Goal: Task Accomplishment & Management: Manage account settings

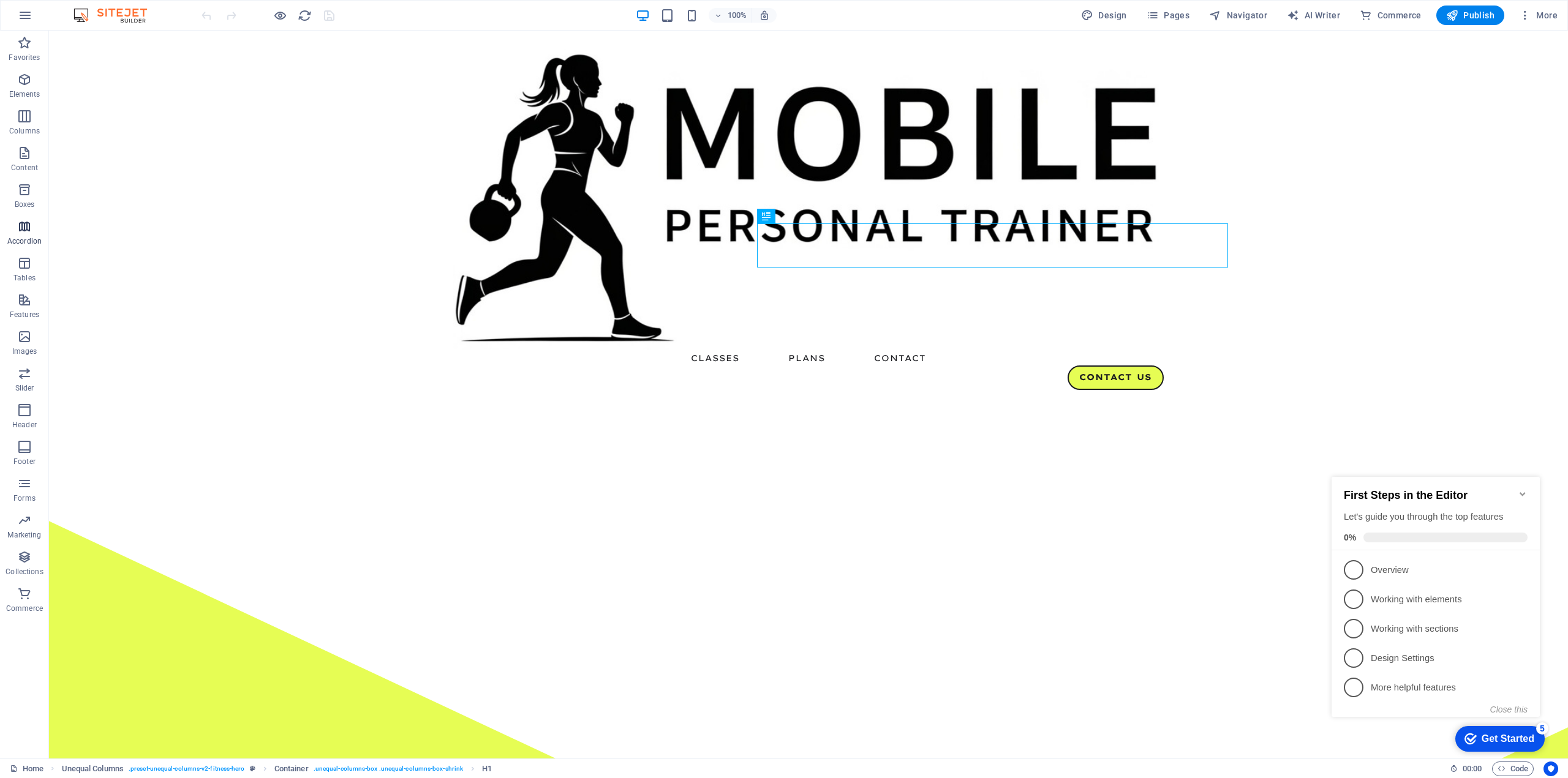
click at [22, 227] on icon "button" at bounding box center [25, 227] width 15 height 15
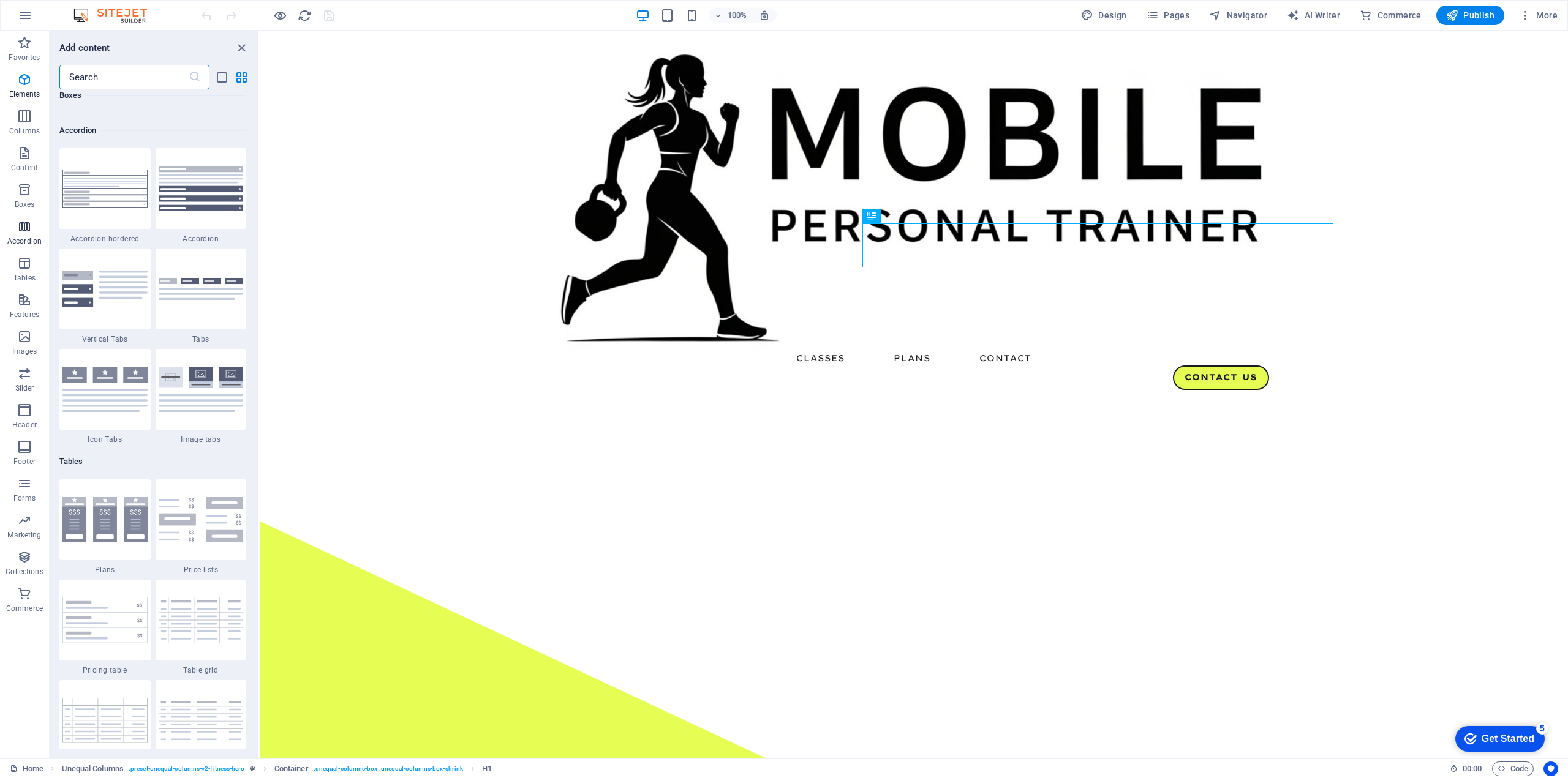
scroll to position [3910, 0]
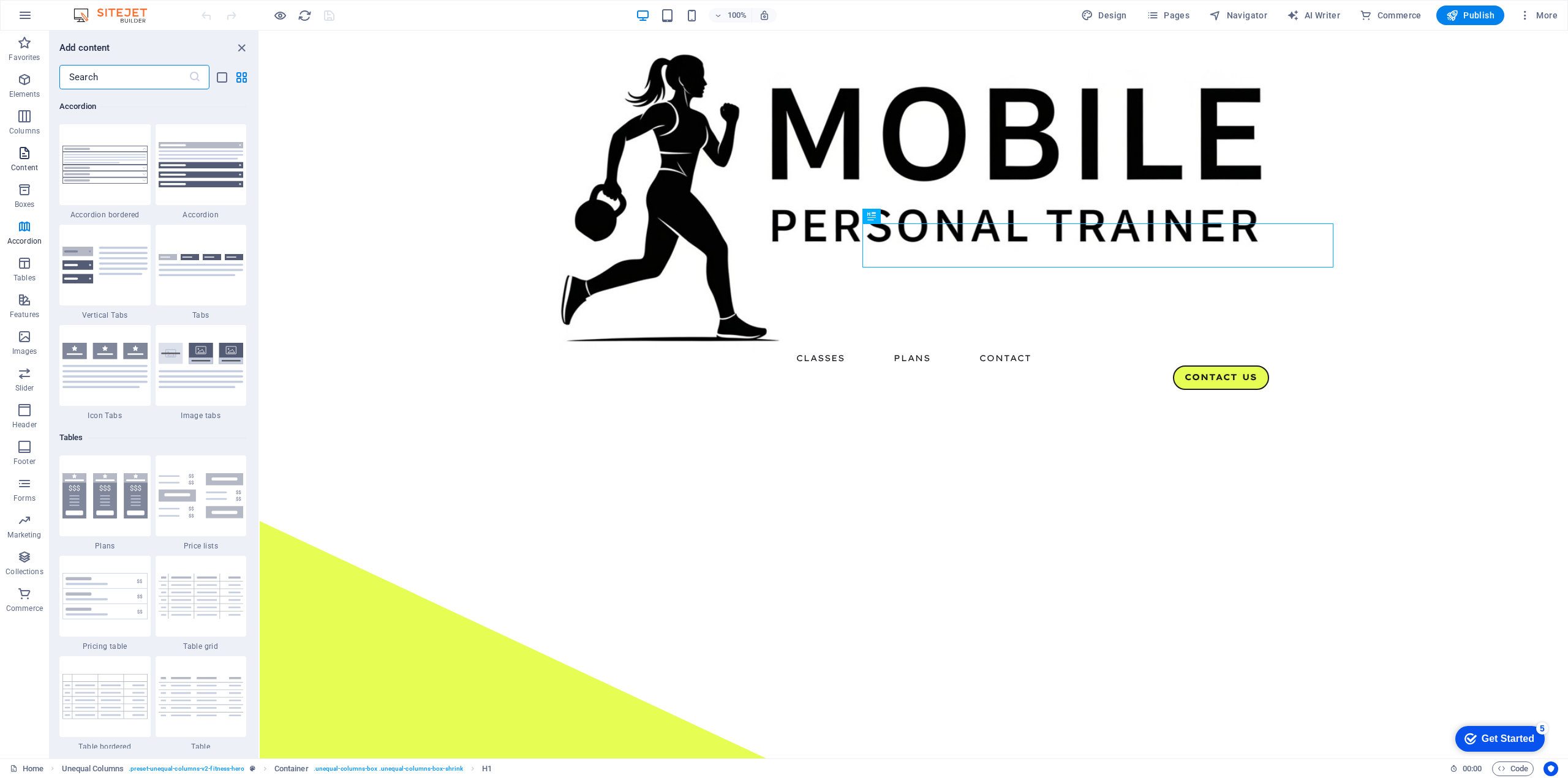
click at [22, 152] on icon "button" at bounding box center [25, 153] width 15 height 15
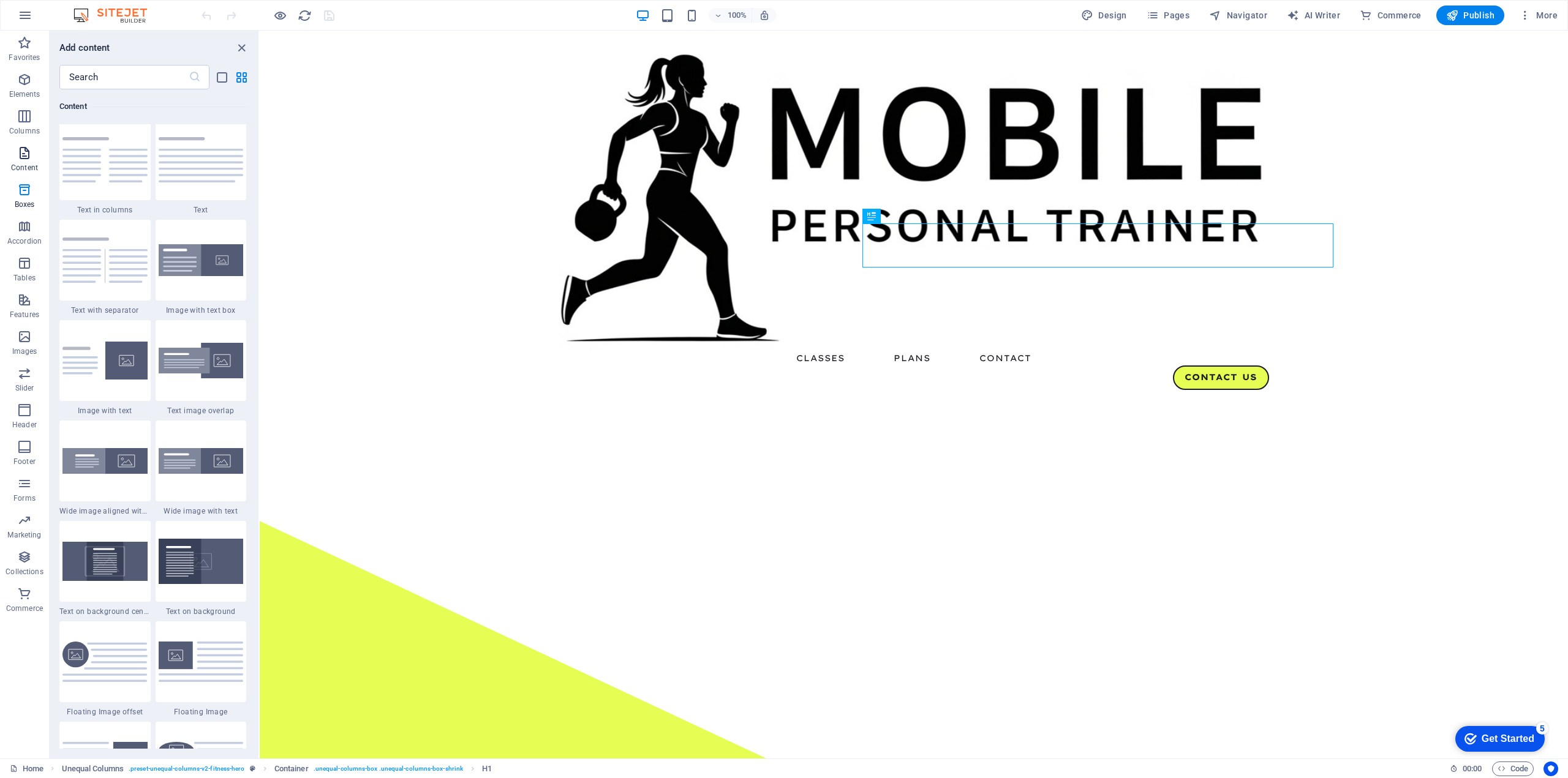
scroll to position [2143, 0]
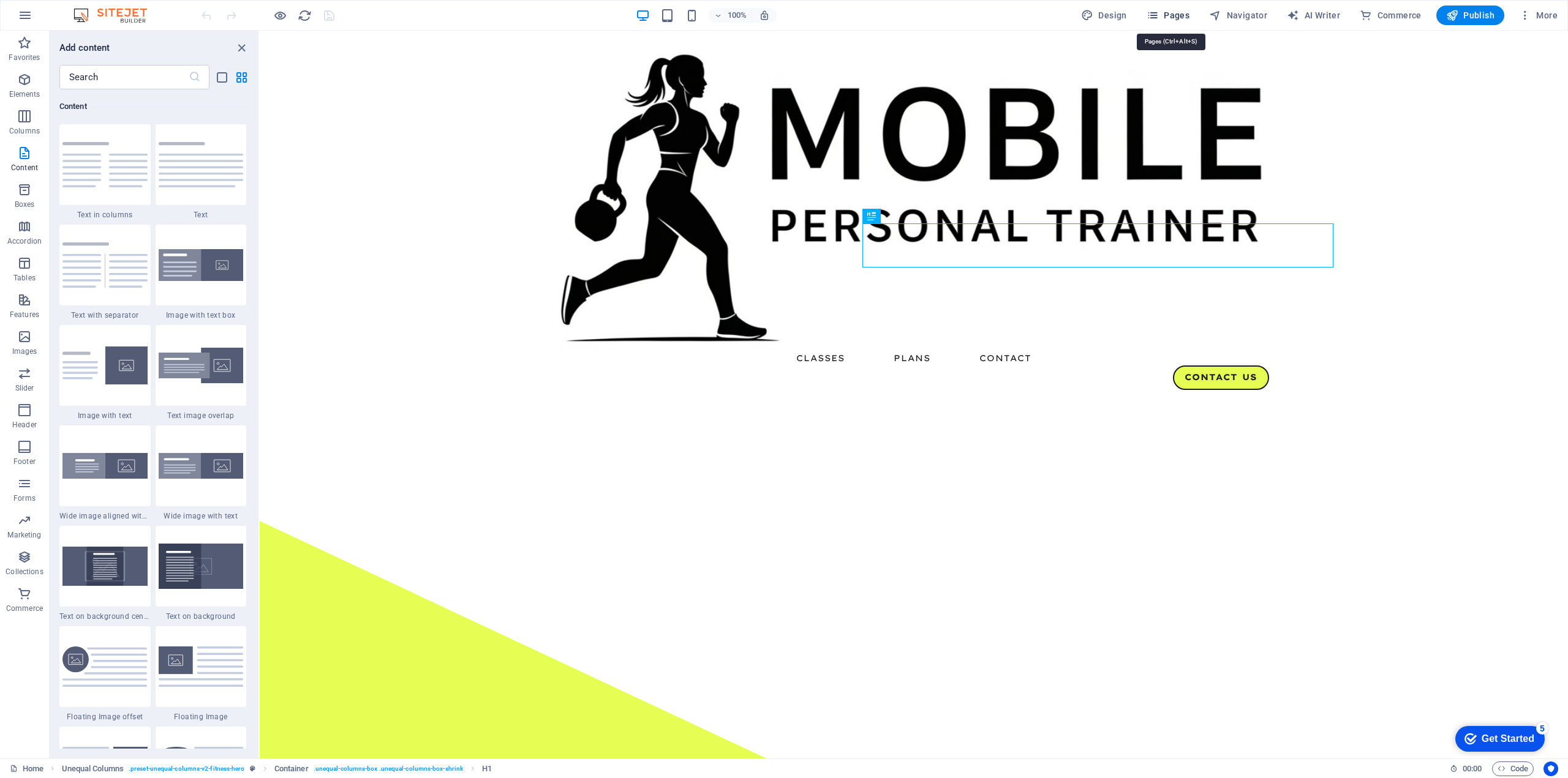
click at [1157, 15] on icon "button" at bounding box center [1152, 15] width 12 height 12
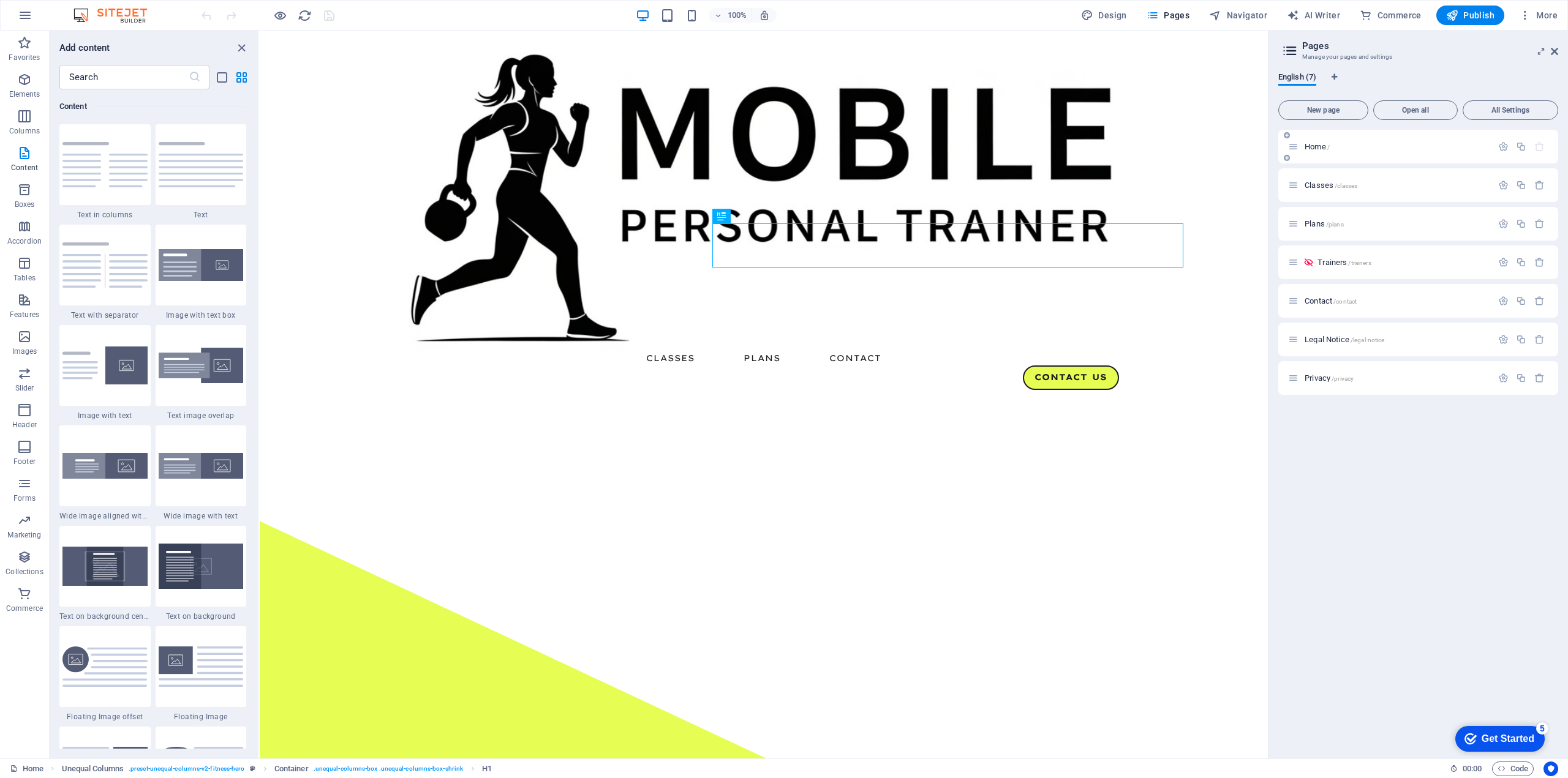
click at [1321, 149] on span "Home /" at bounding box center [1317, 147] width 25 height 9
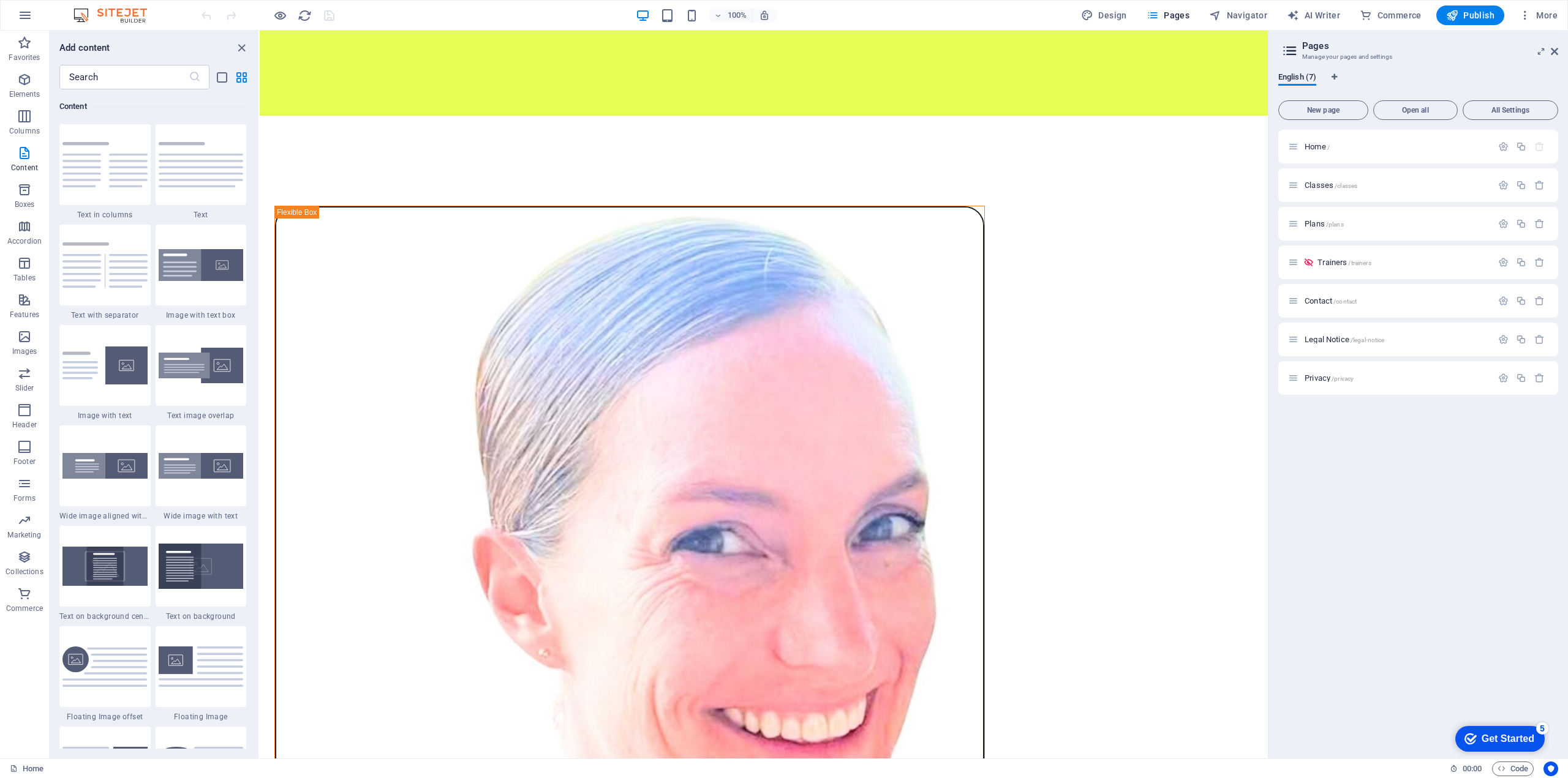
scroll to position [1022, 0]
click at [757, 607] on div "+ Add section" at bounding box center [764, 600] width 68 height 21
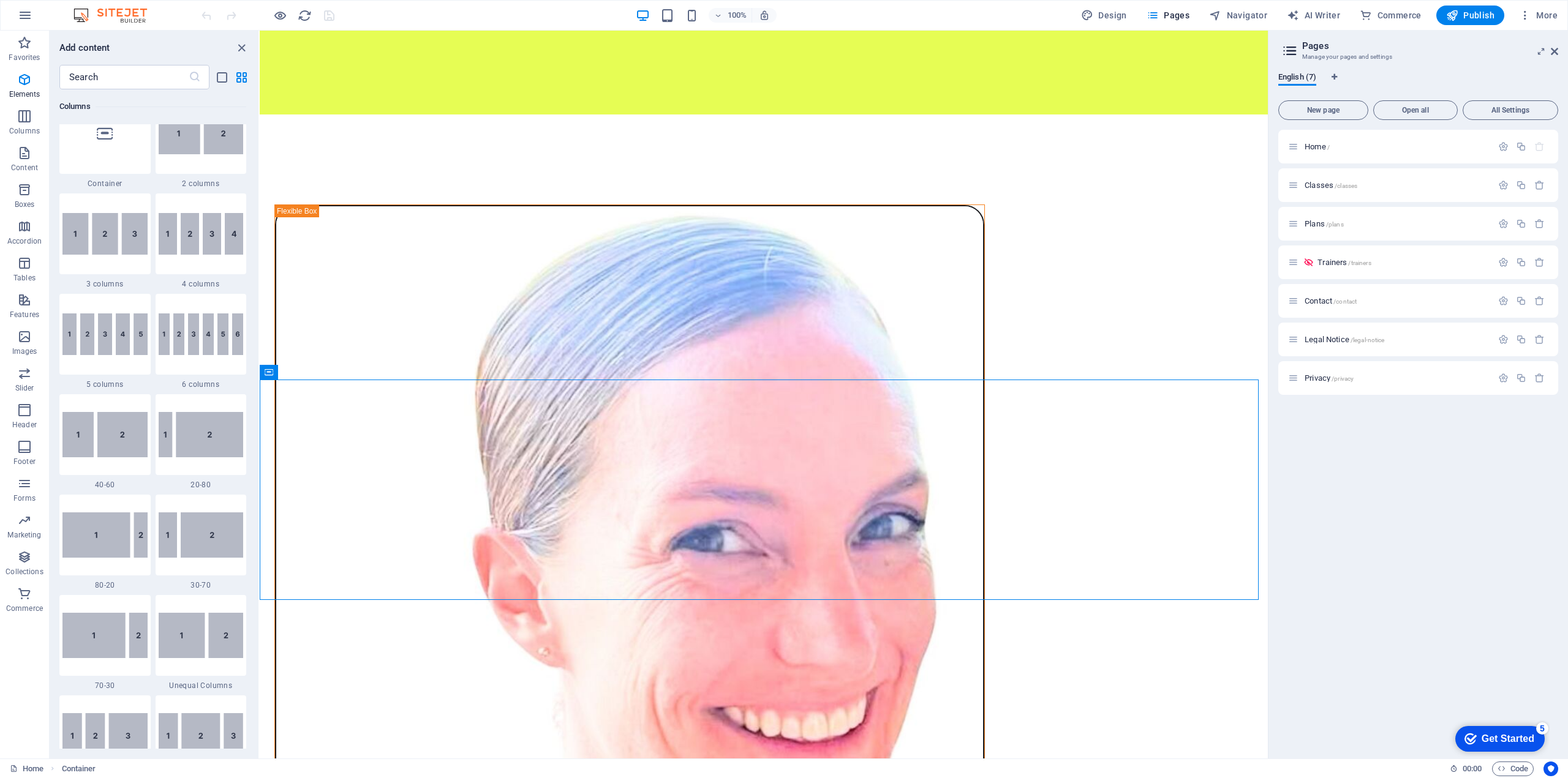
scroll to position [509, 0]
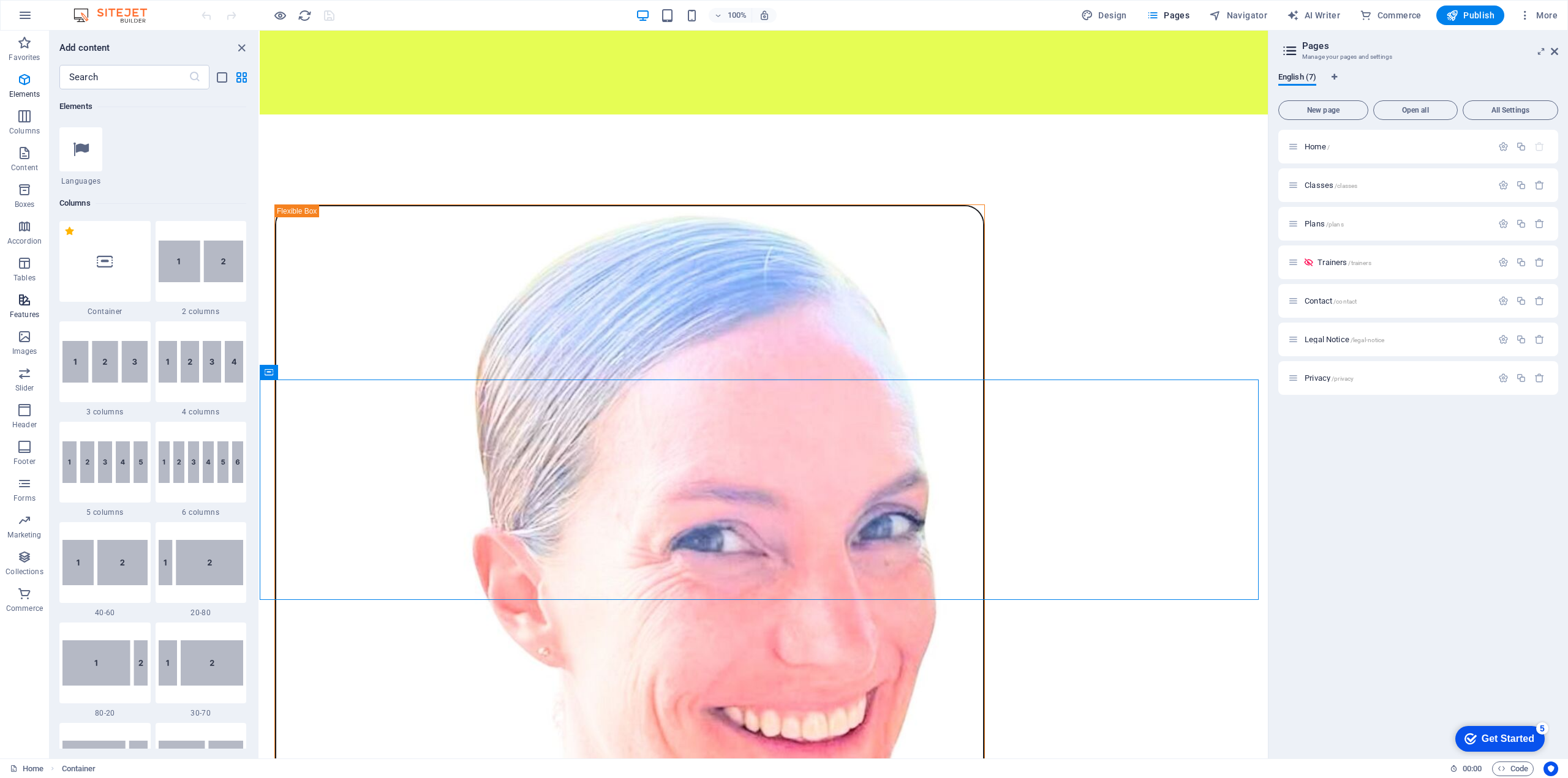
click at [21, 300] on icon "button" at bounding box center [25, 300] width 15 height 15
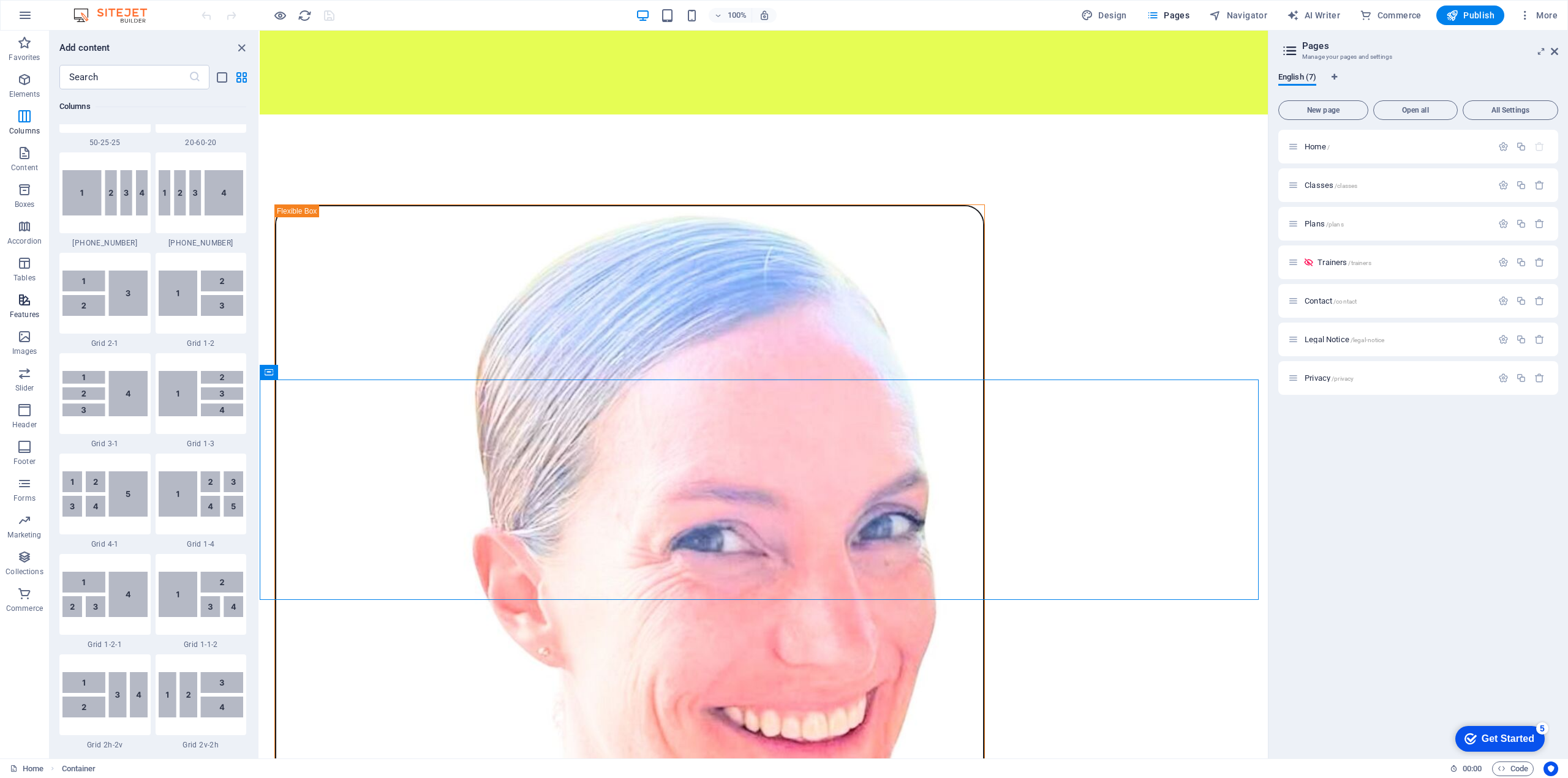
scroll to position [4773, 0]
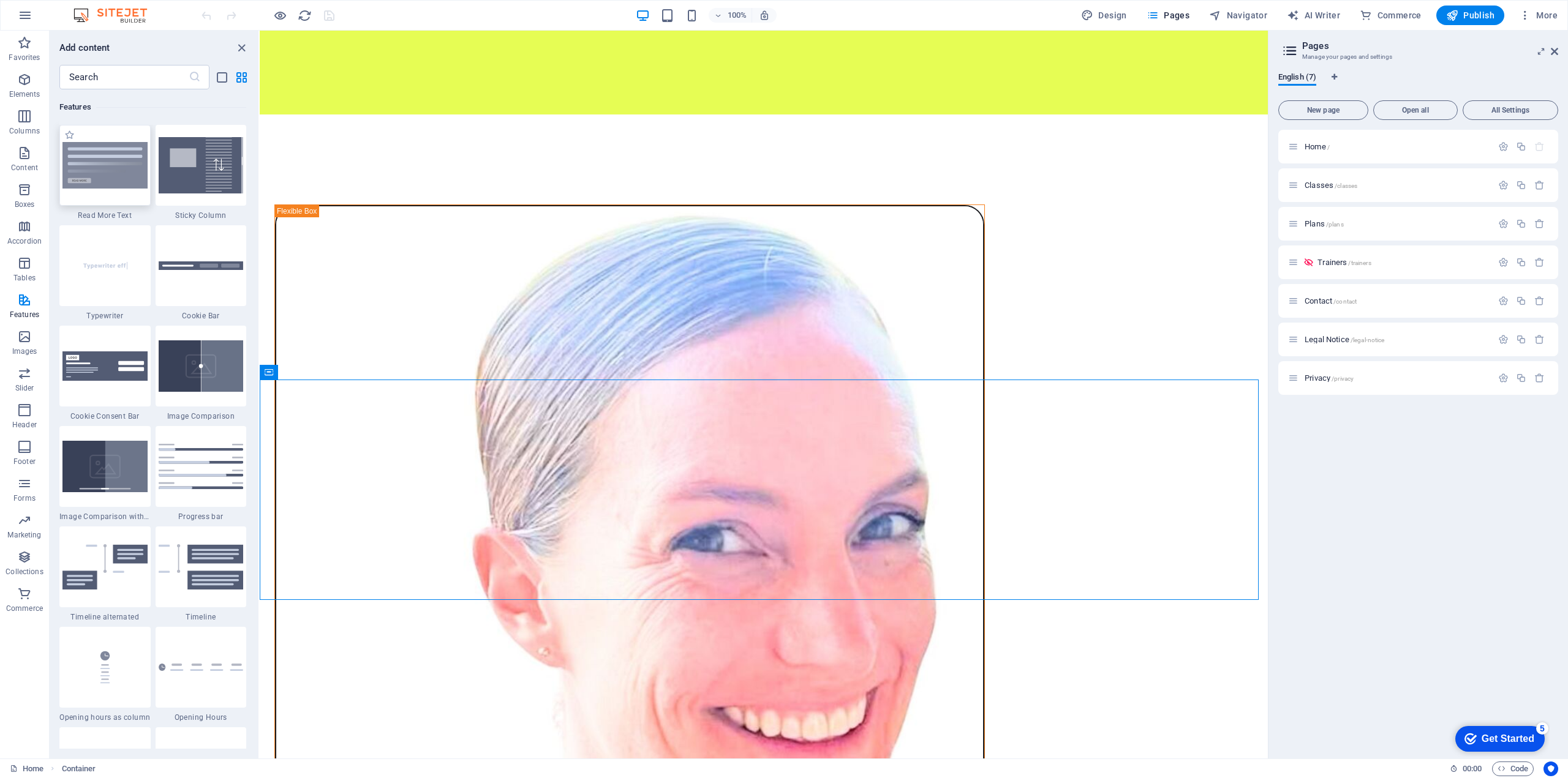
click at [110, 167] on img at bounding box center [105, 165] width 85 height 46
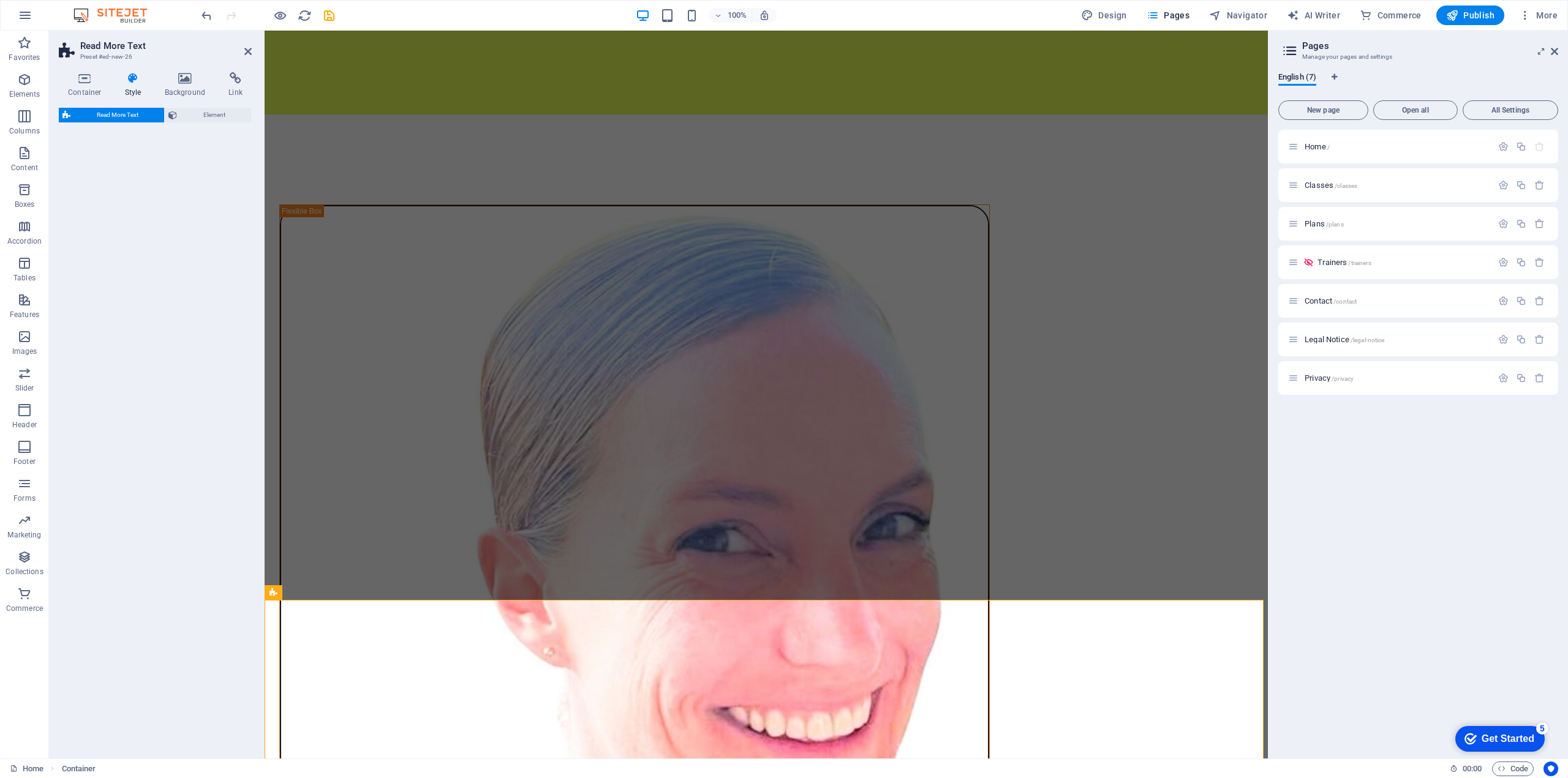
select select "px"
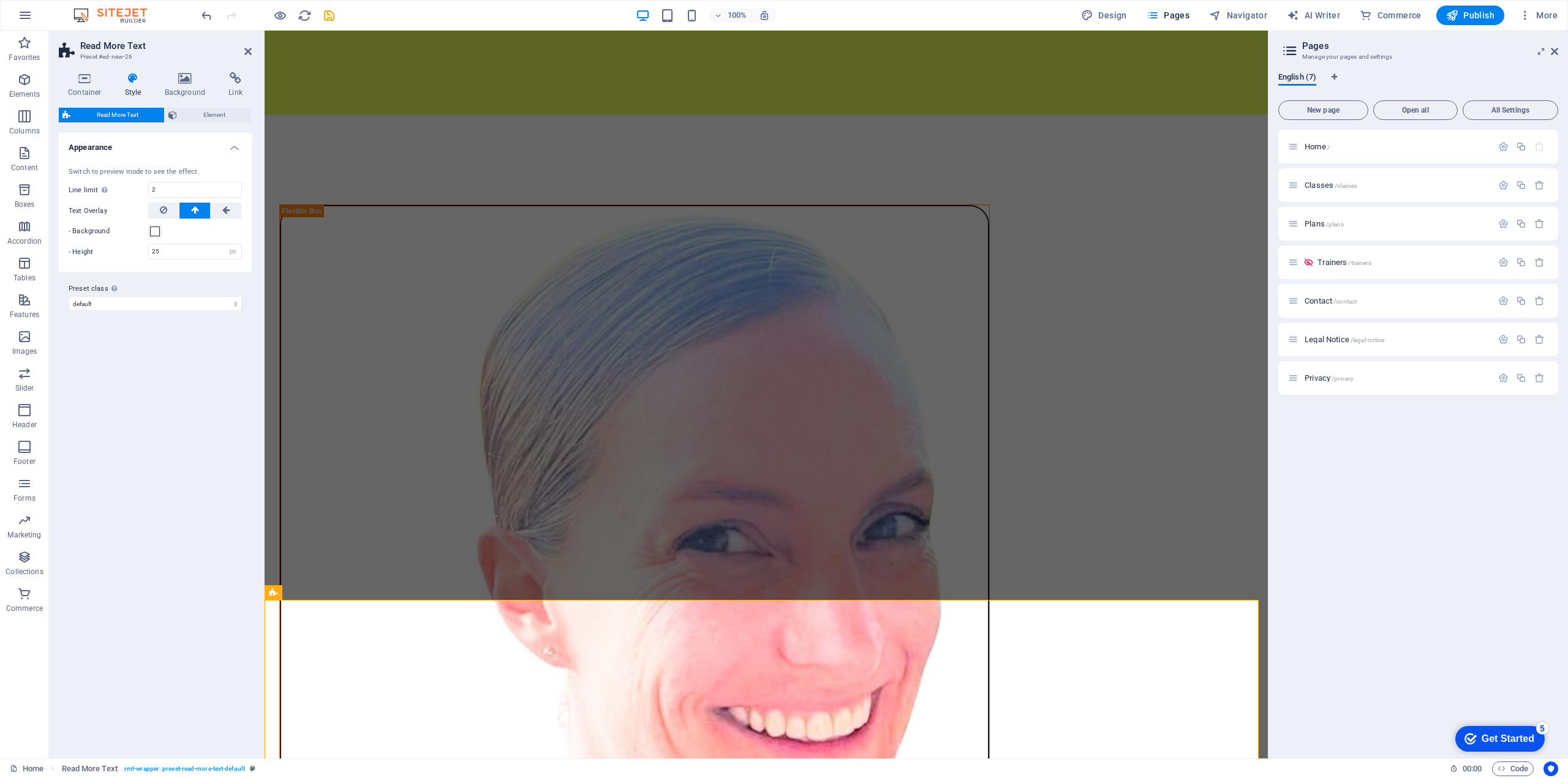
drag, startPoint x: 85, startPoint y: 79, endPoint x: 59, endPoint y: 118, distance: 46.9
click at [59, 118] on div "Container Style Background Link Size Height Default px rem % vh vw Min. height …" at bounding box center [155, 410] width 193 height 676
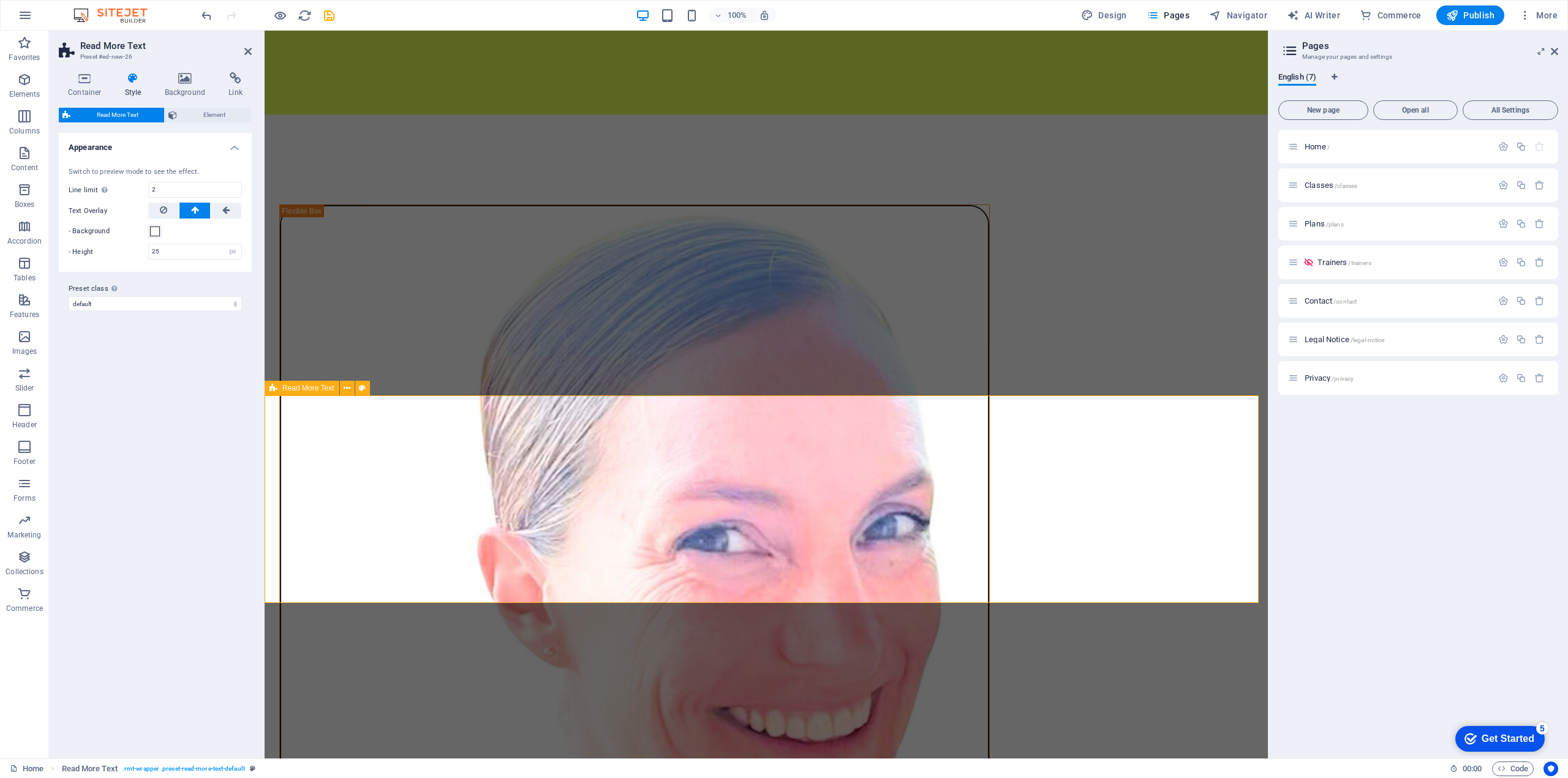
scroll to position [1226, 0]
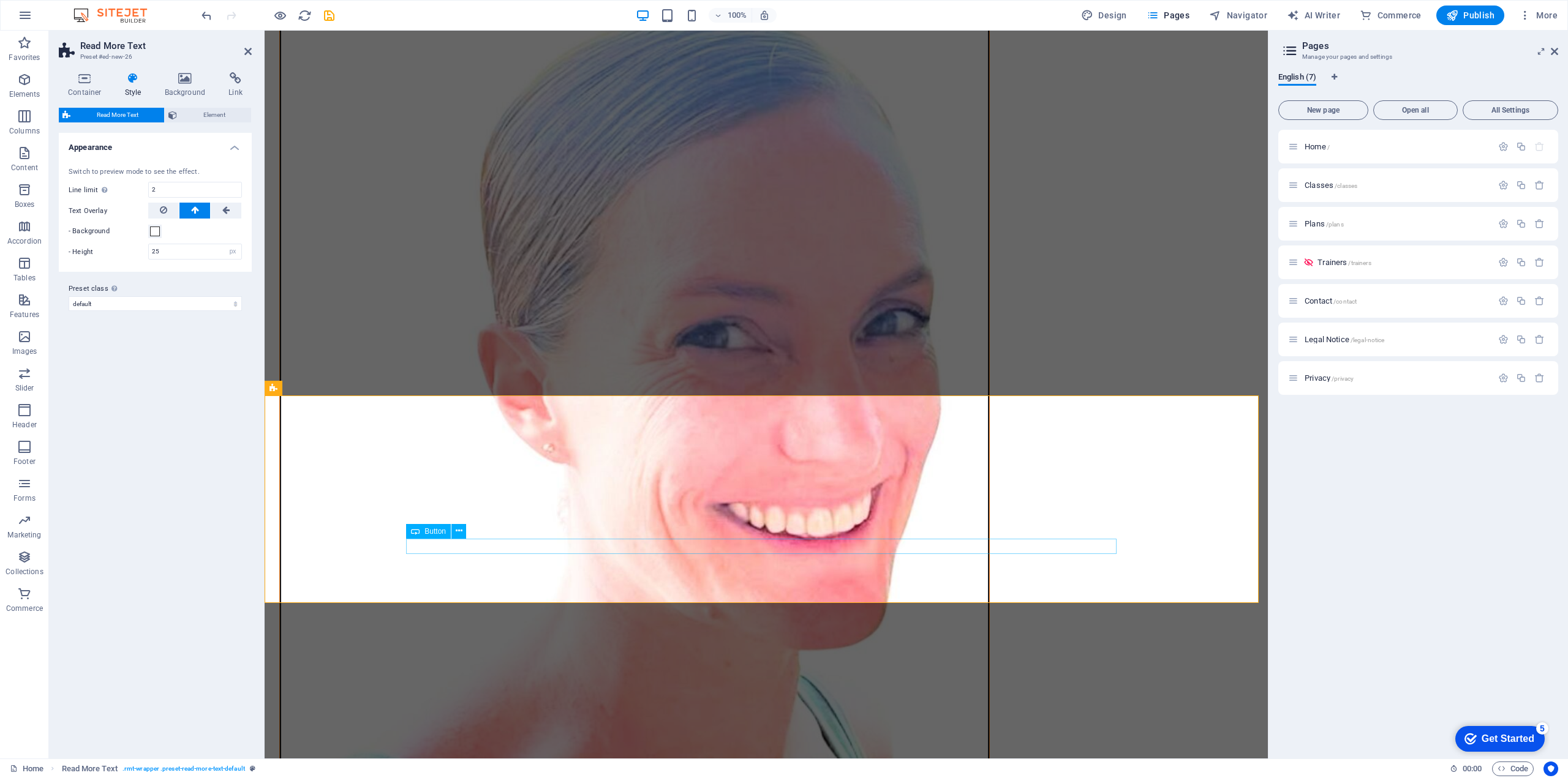
click at [201, 14] on icon "undo" at bounding box center [207, 15] width 15 height 15
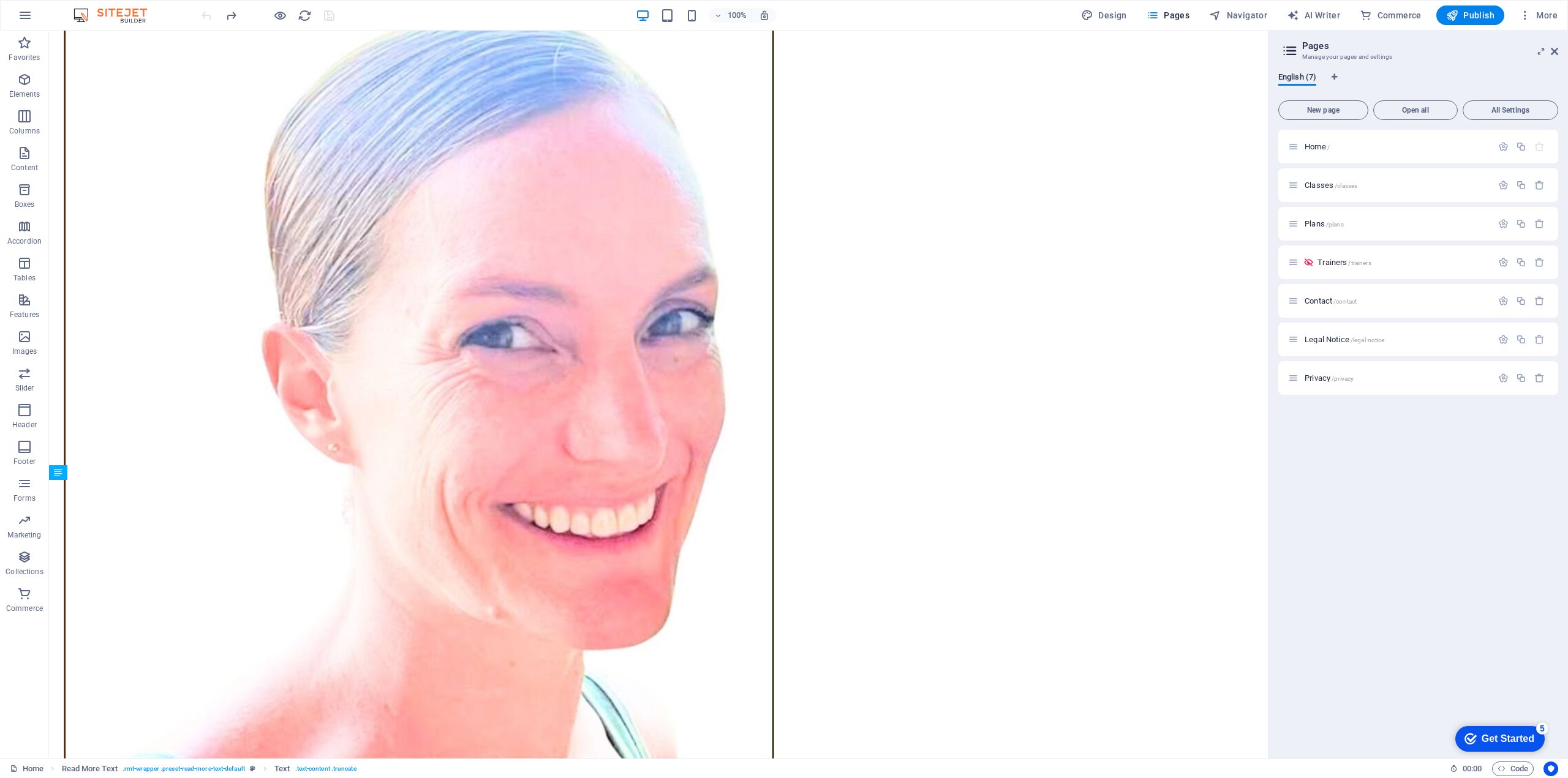
scroll to position [1142, 0]
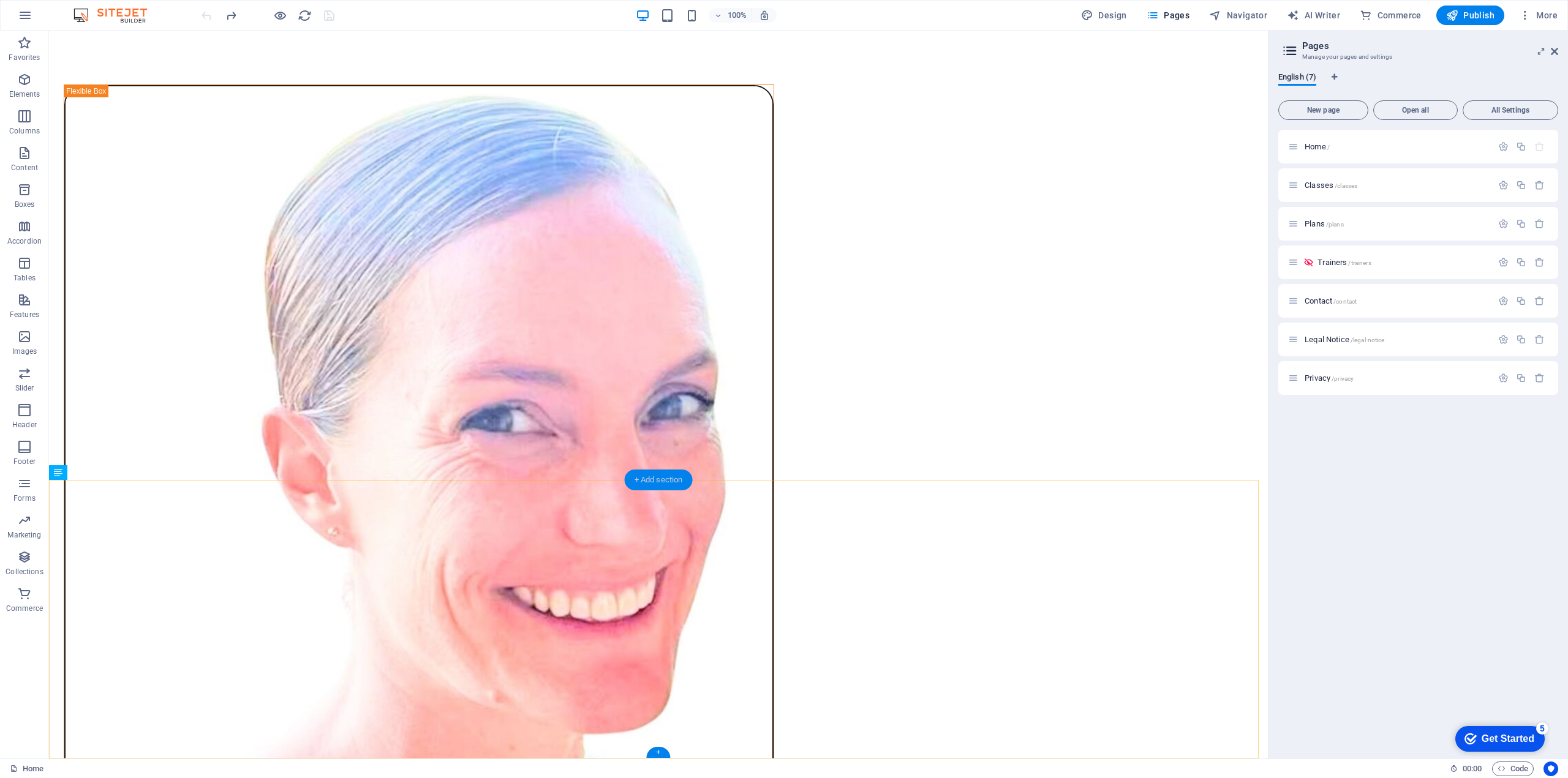
click at [659, 480] on div "+ Add section" at bounding box center [658, 479] width 68 height 21
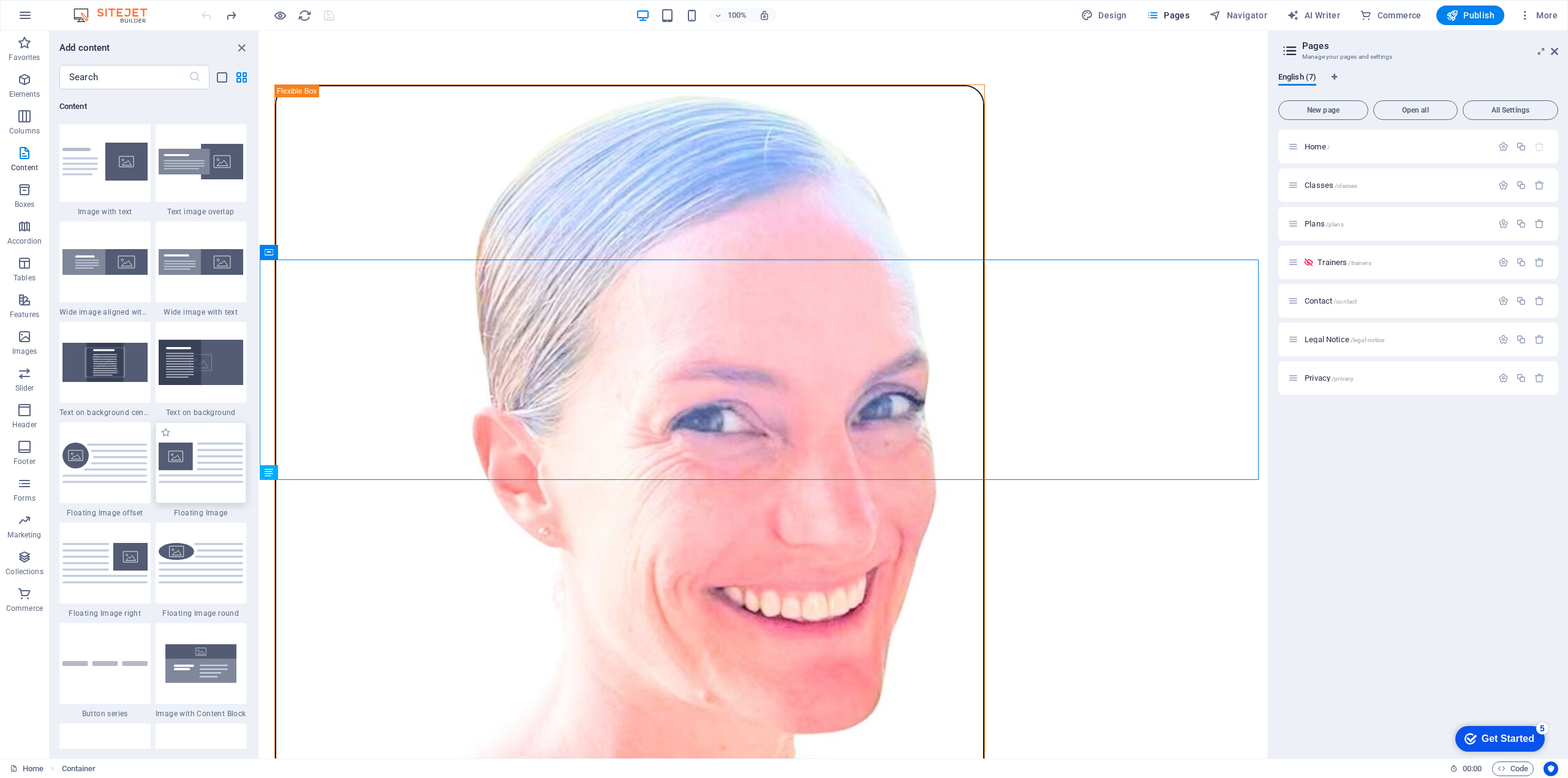
click at [212, 458] on img at bounding box center [202, 463] width 85 height 40
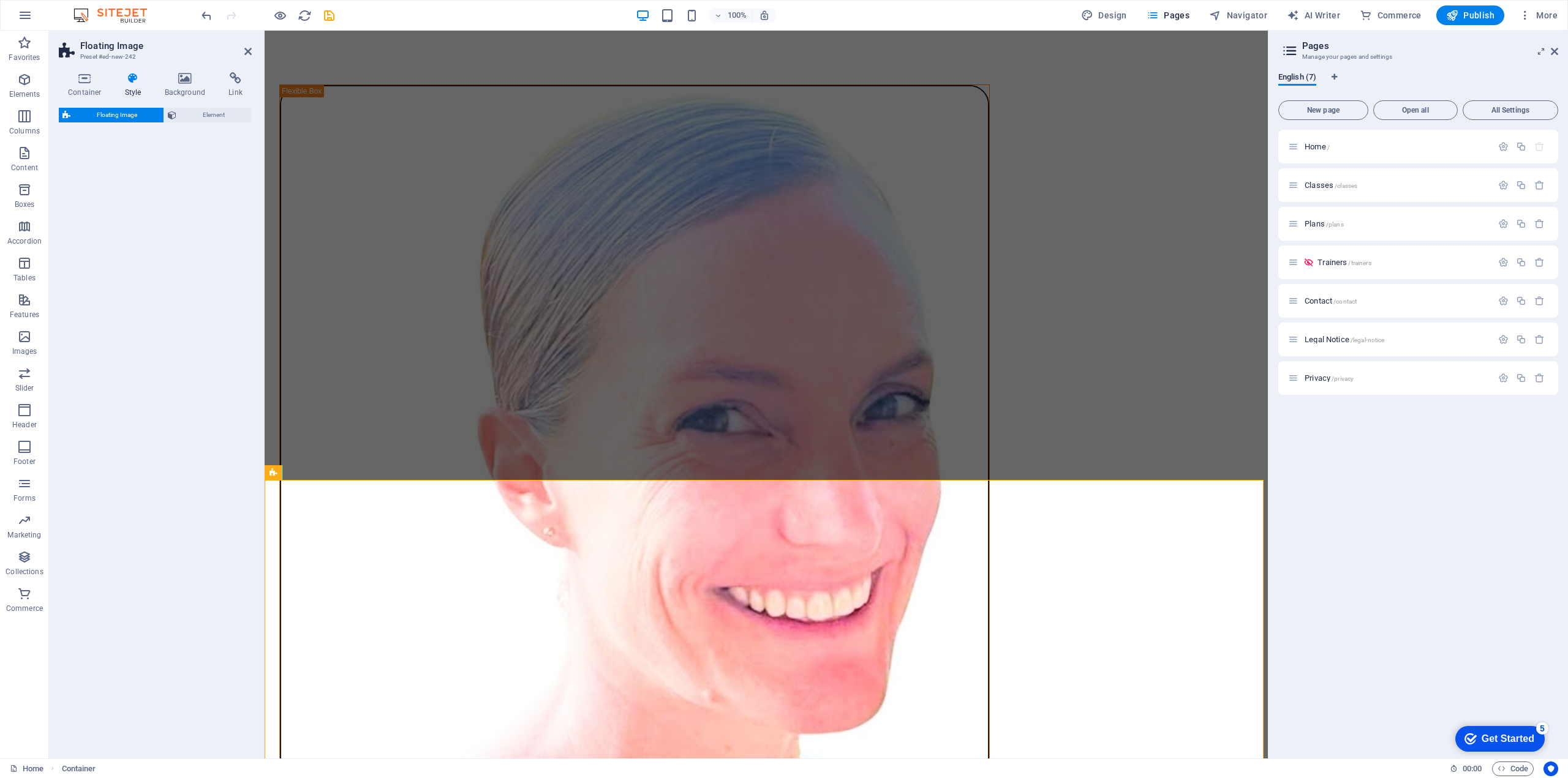
select select "%"
select select "rem"
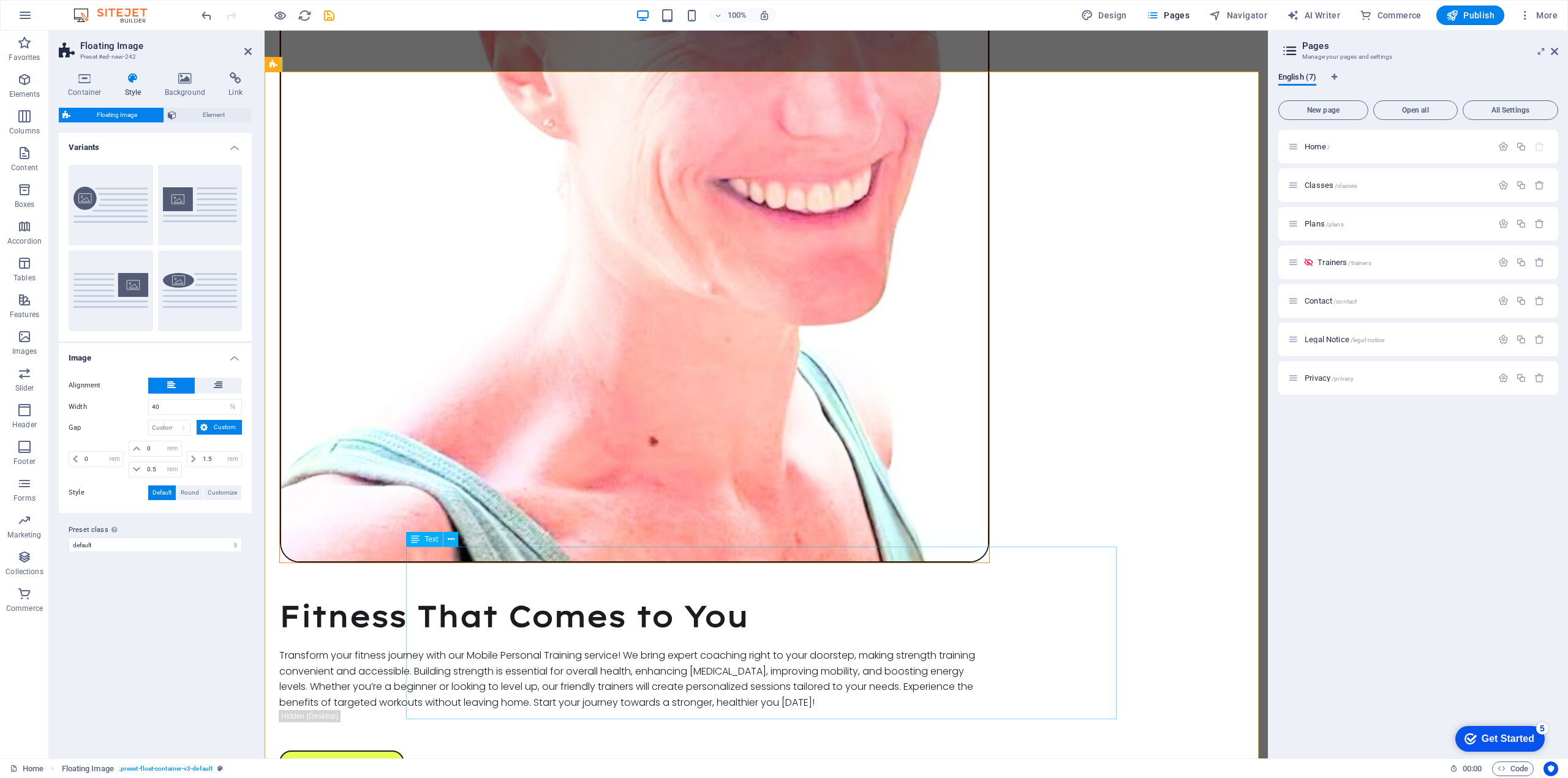
scroll to position [1491, 0]
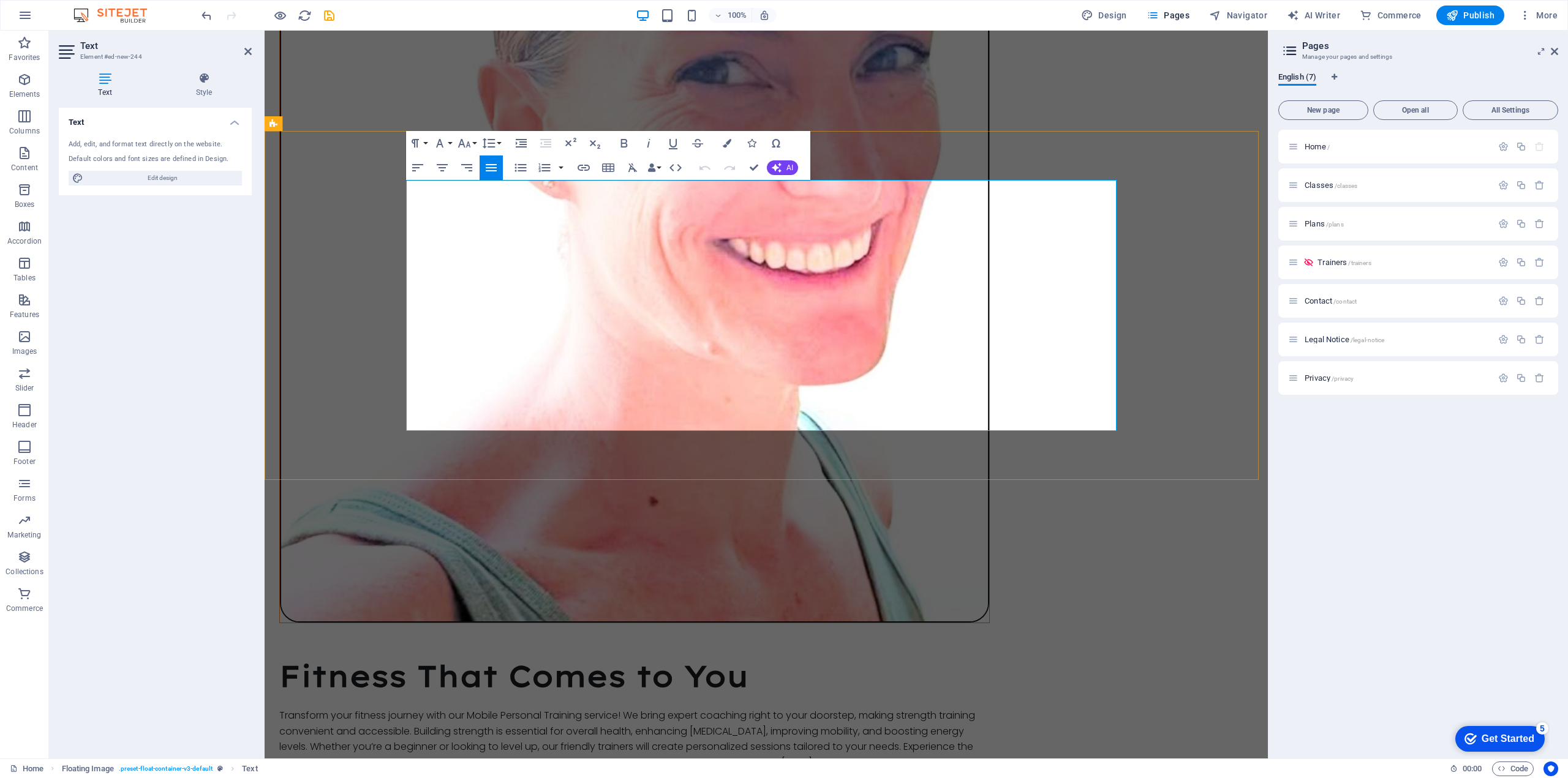
drag, startPoint x: 687, startPoint y: 425, endPoint x: 707, endPoint y: 191, distance: 234.9
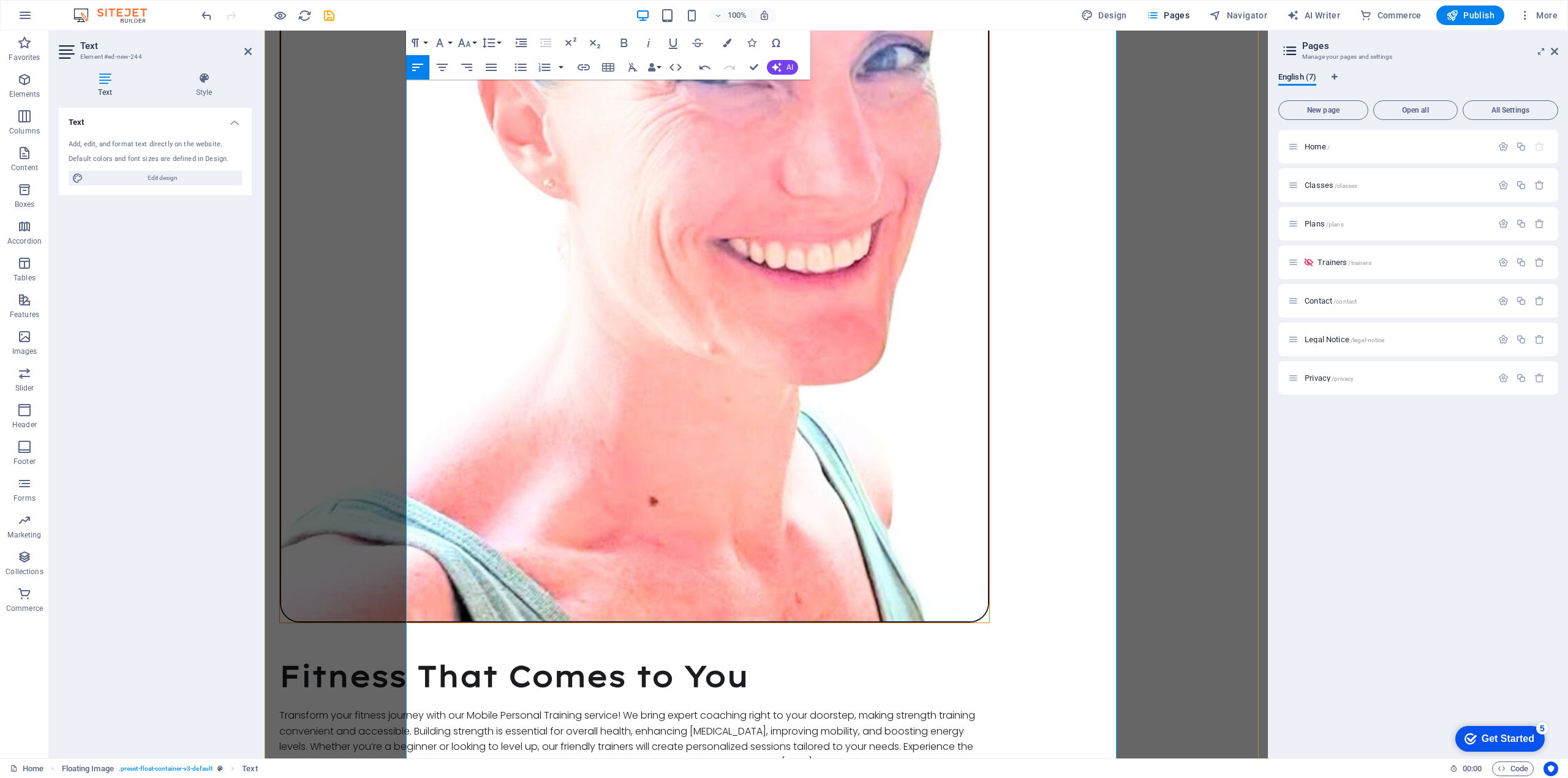
scroll to position [1695, 0]
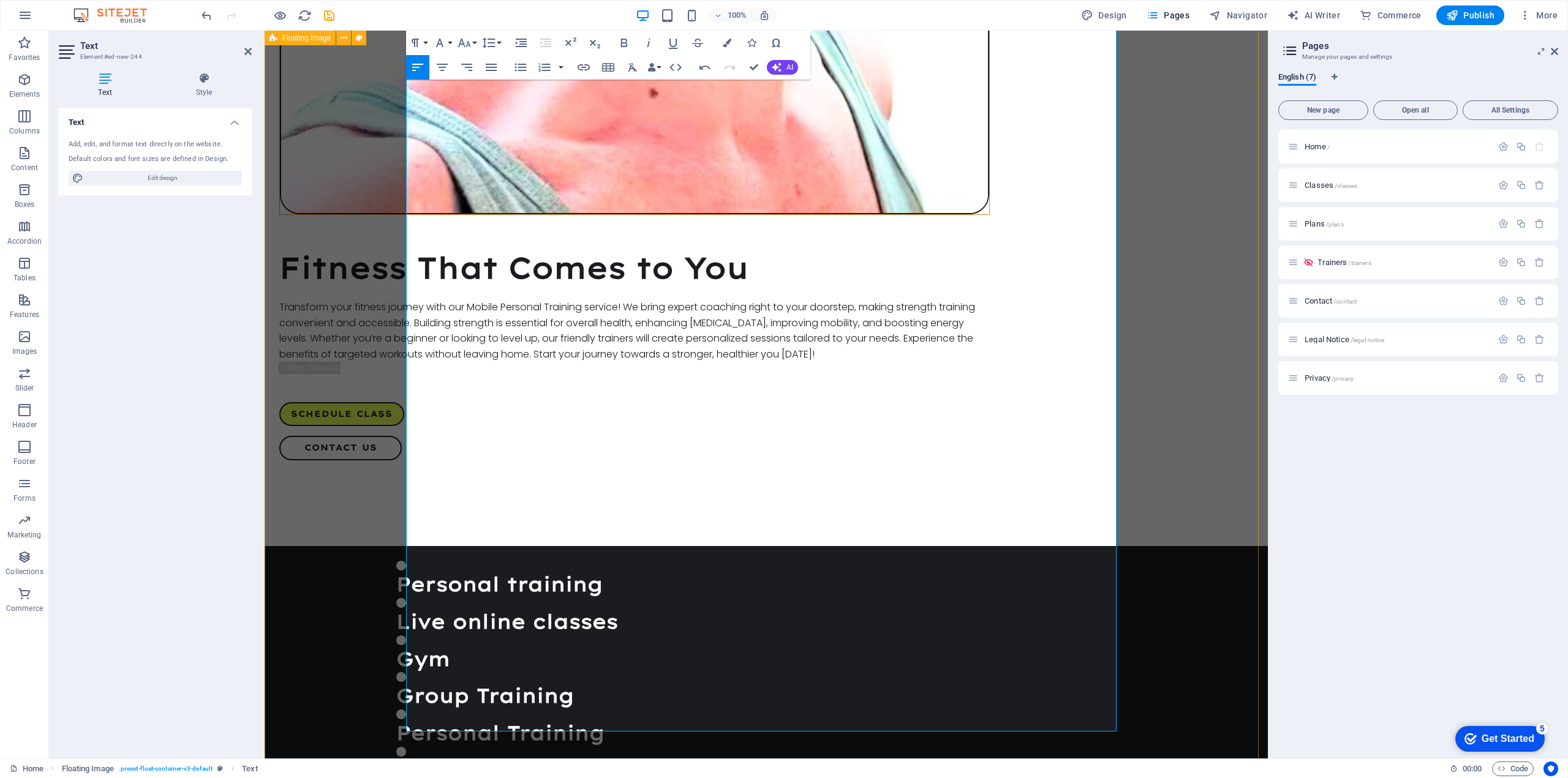
drag, startPoint x: 544, startPoint y: 675, endPoint x: 390, endPoint y: 681, distance: 154.1
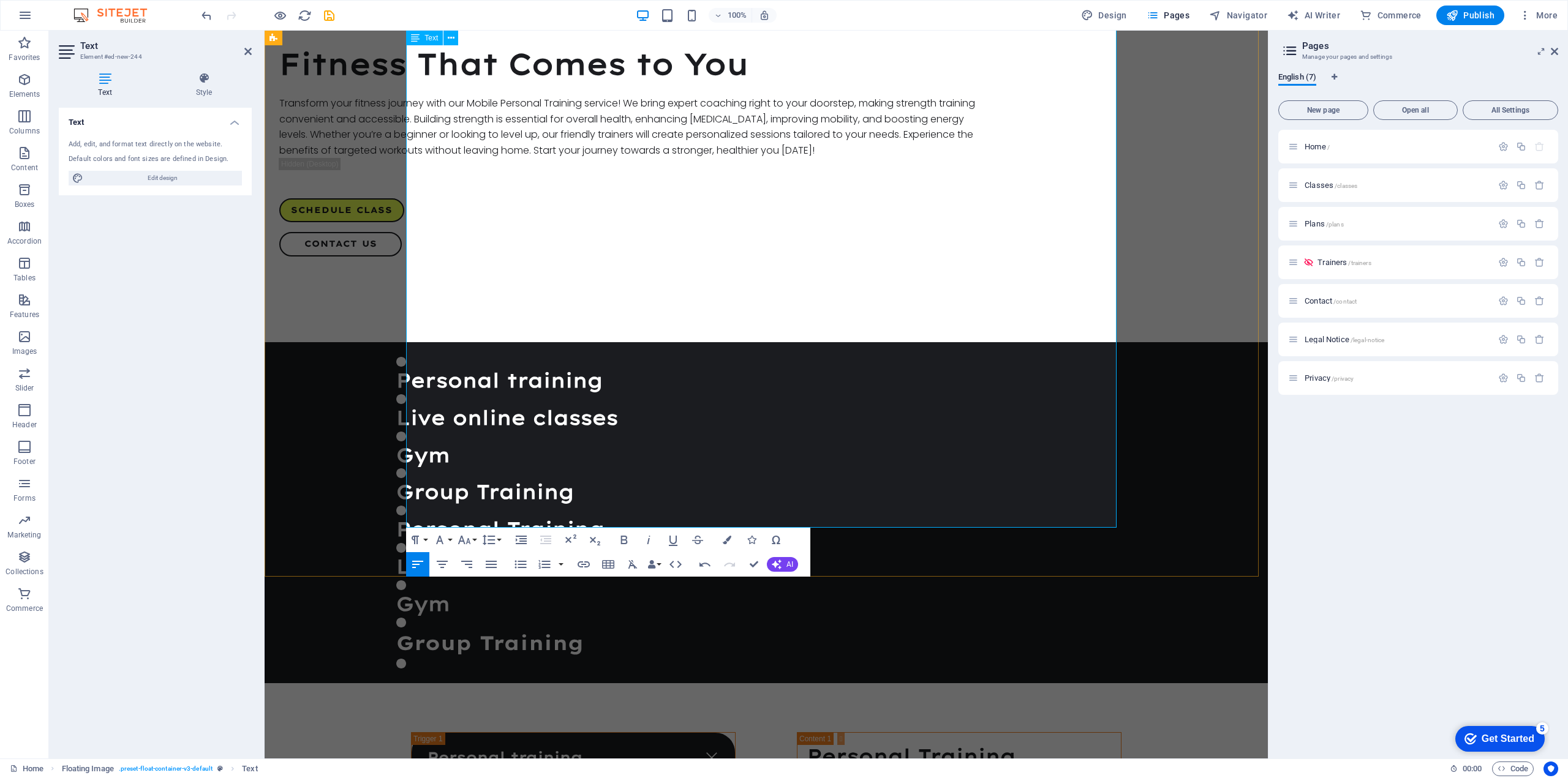
drag, startPoint x: 537, startPoint y: 469, endPoint x: 409, endPoint y: 469, distance: 128.0
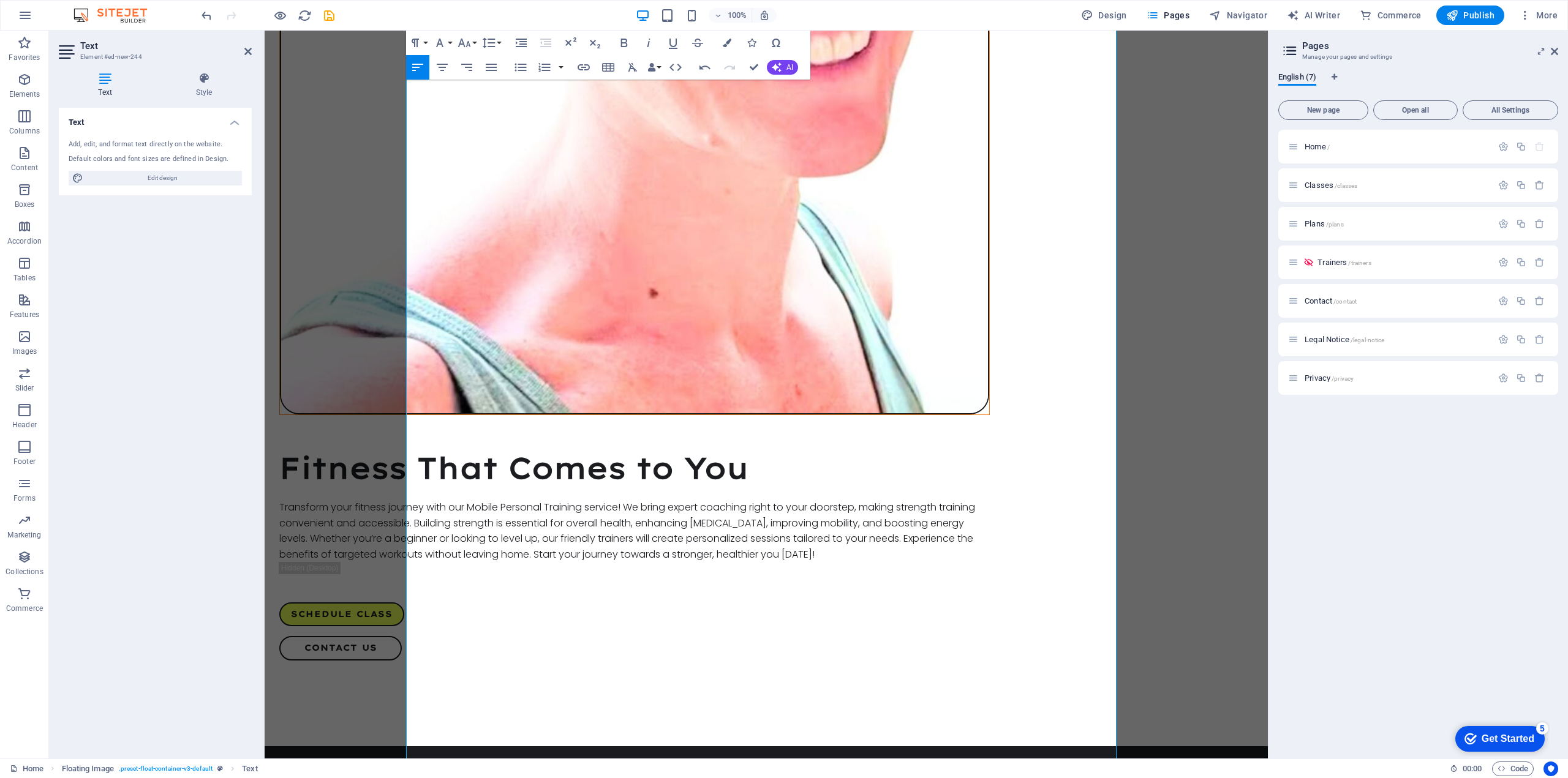
scroll to position [1610, 0]
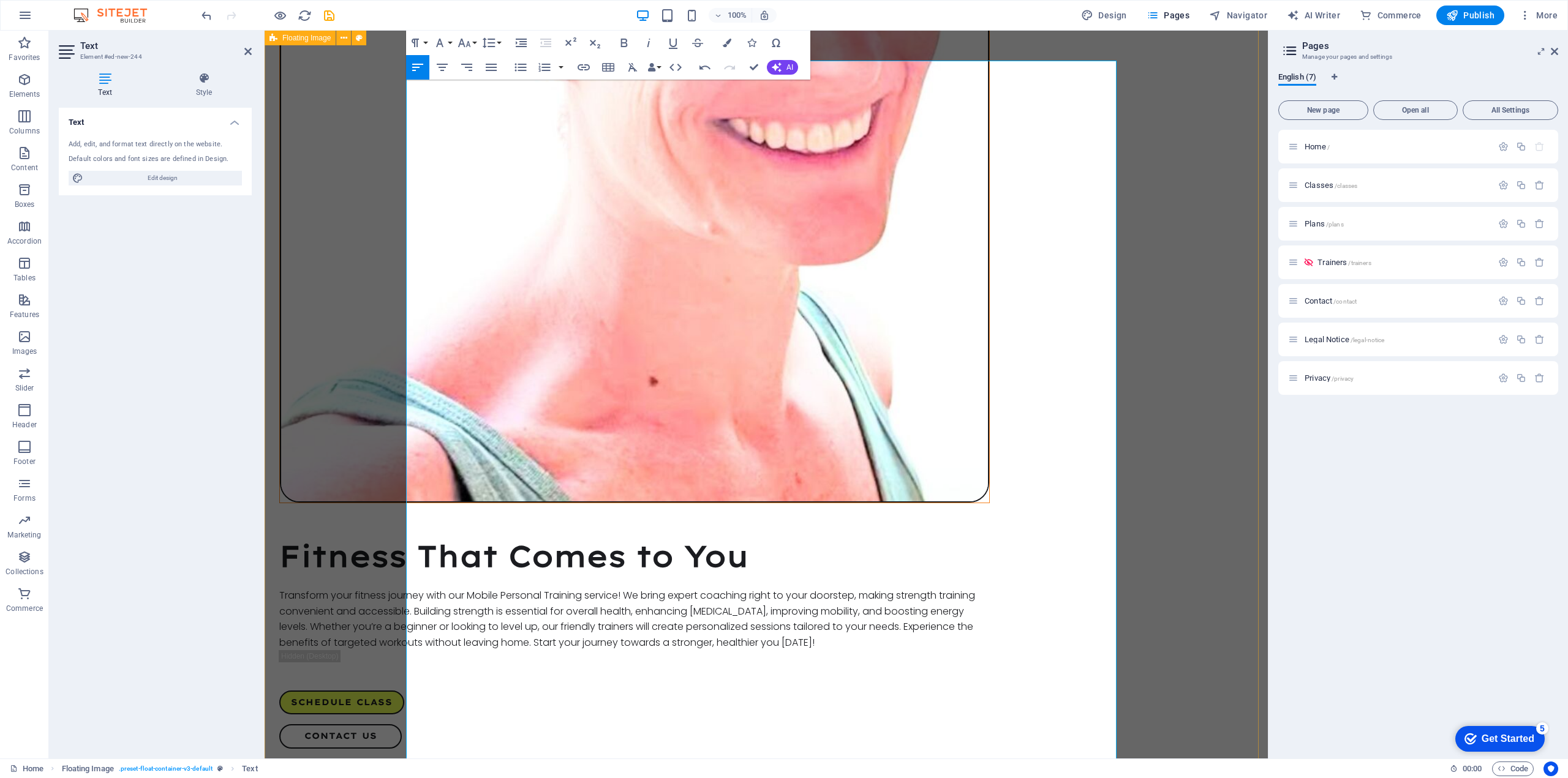
drag, startPoint x: 1014, startPoint y: 724, endPoint x: 402, endPoint y: 267, distance: 763.8
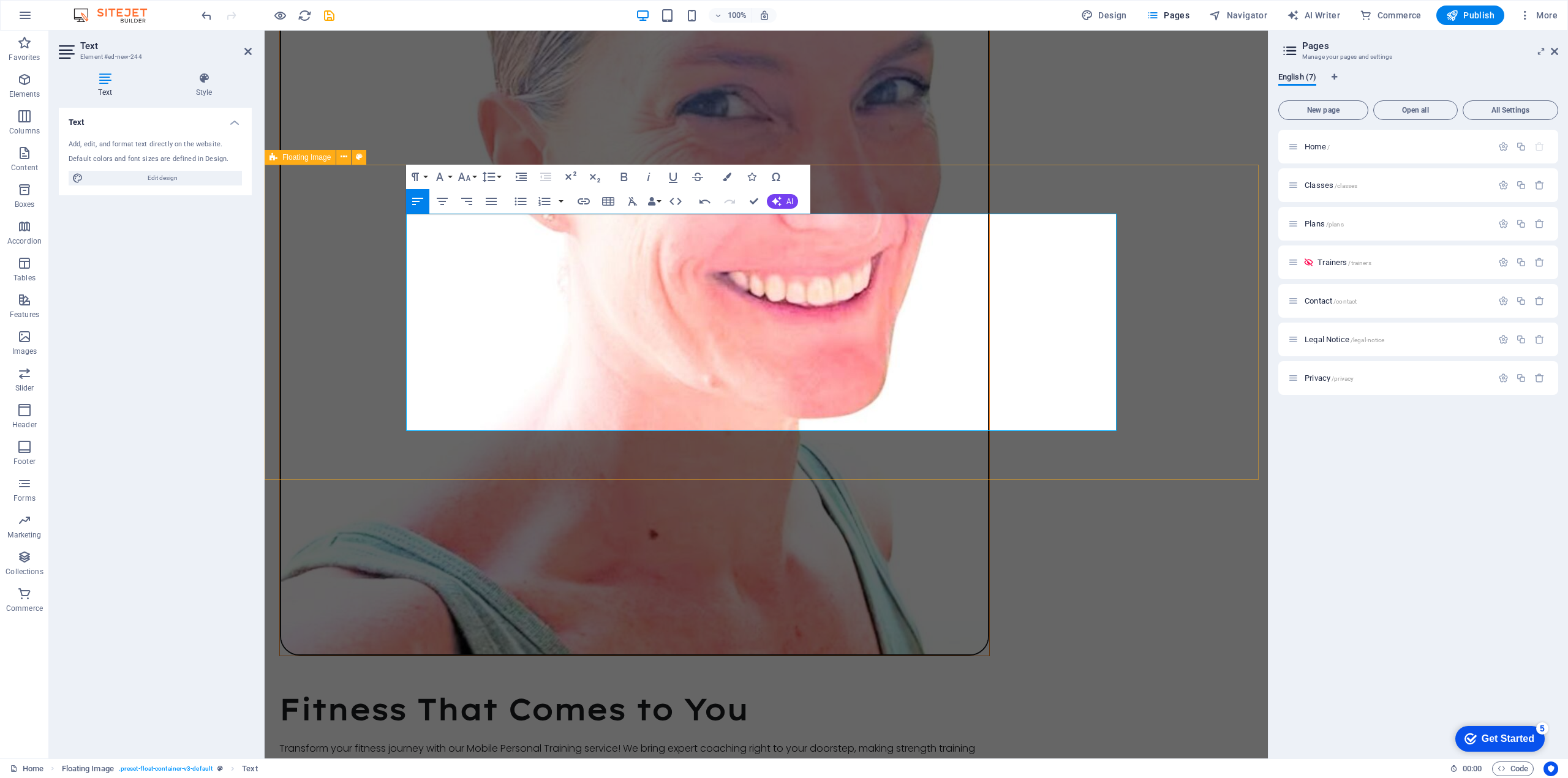
drag, startPoint x: 618, startPoint y: 422, endPoint x: 385, endPoint y: 411, distance: 233.3
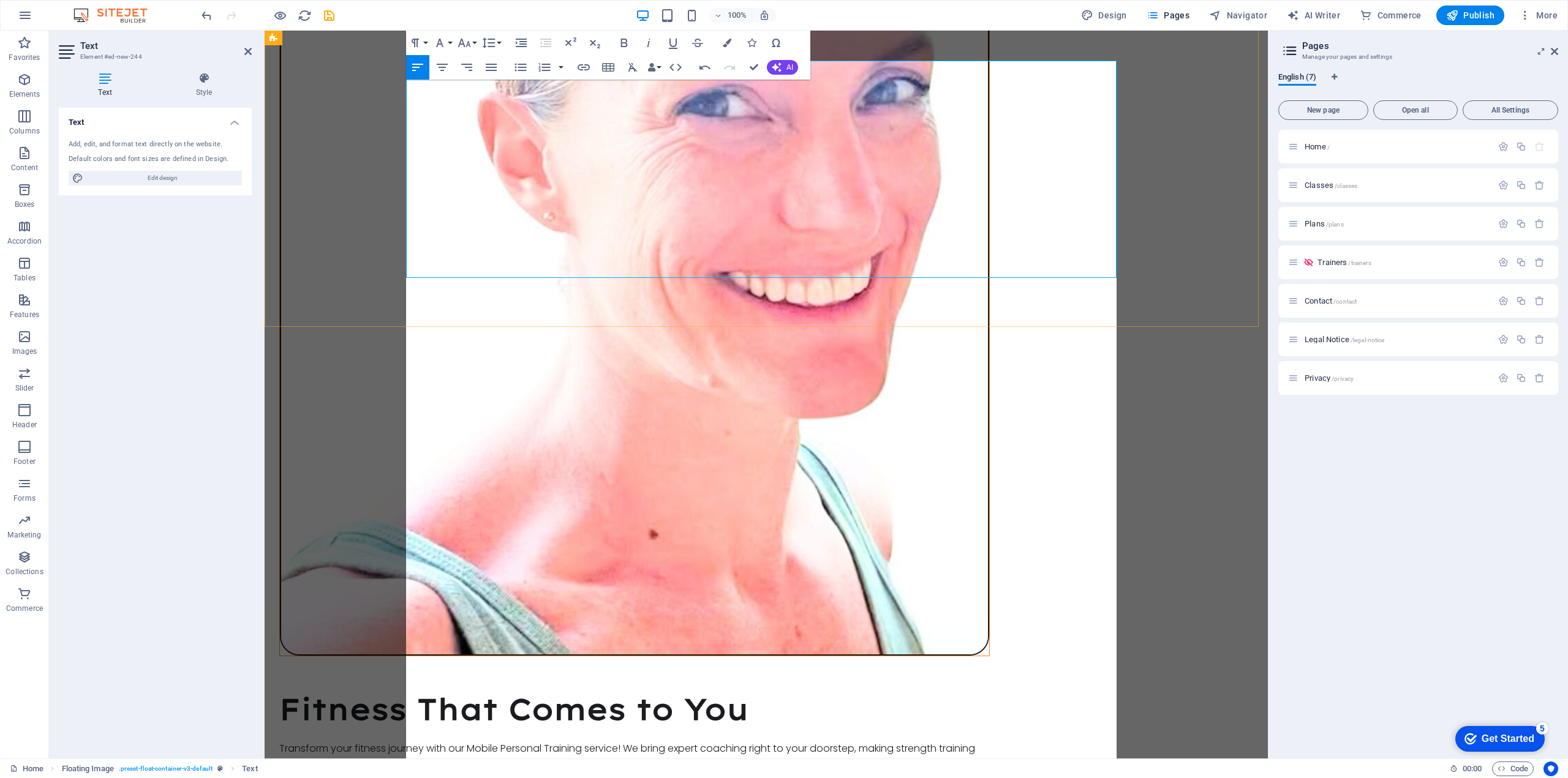
scroll to position [1610, 0]
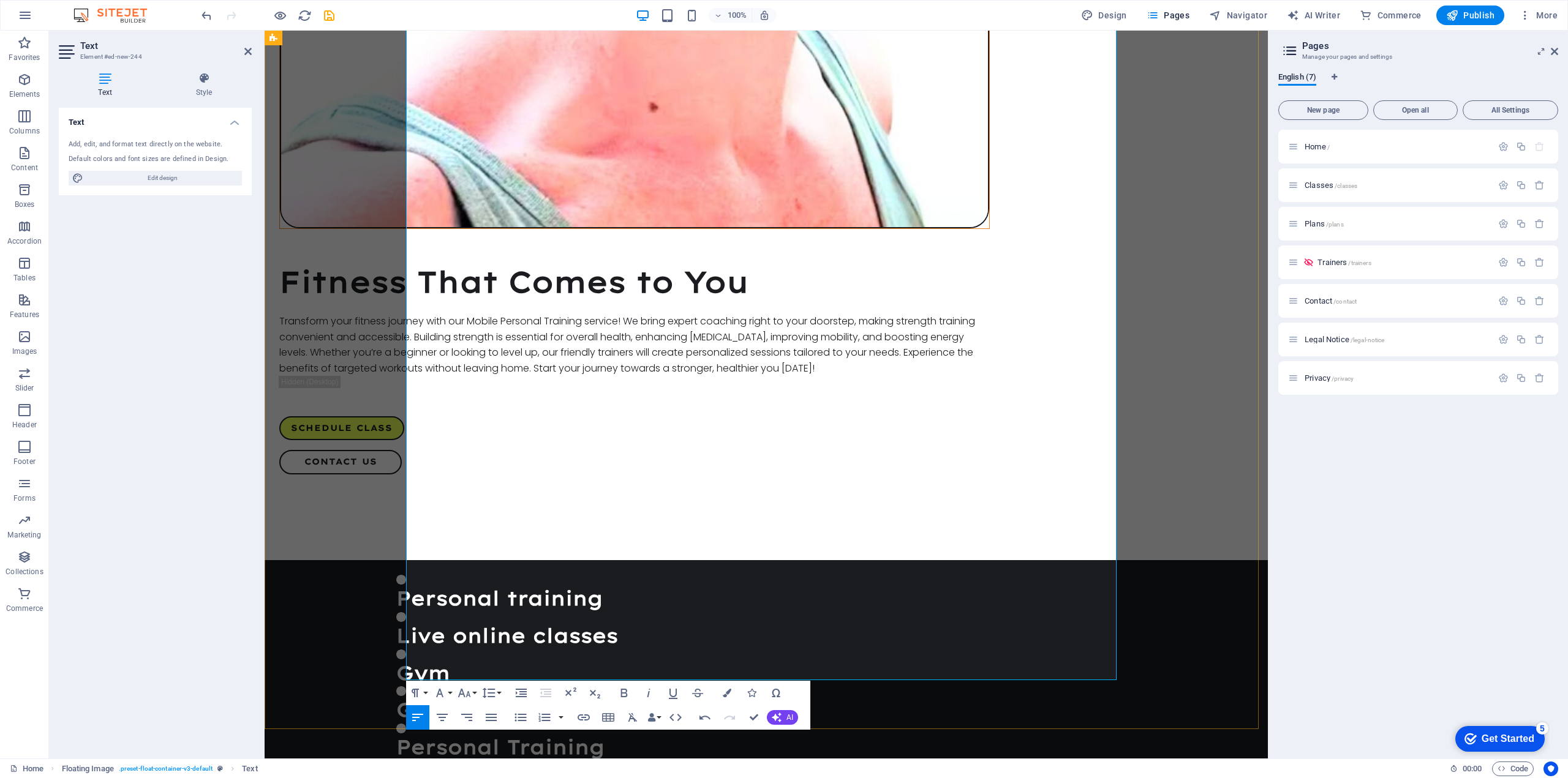
scroll to position [2019, 0]
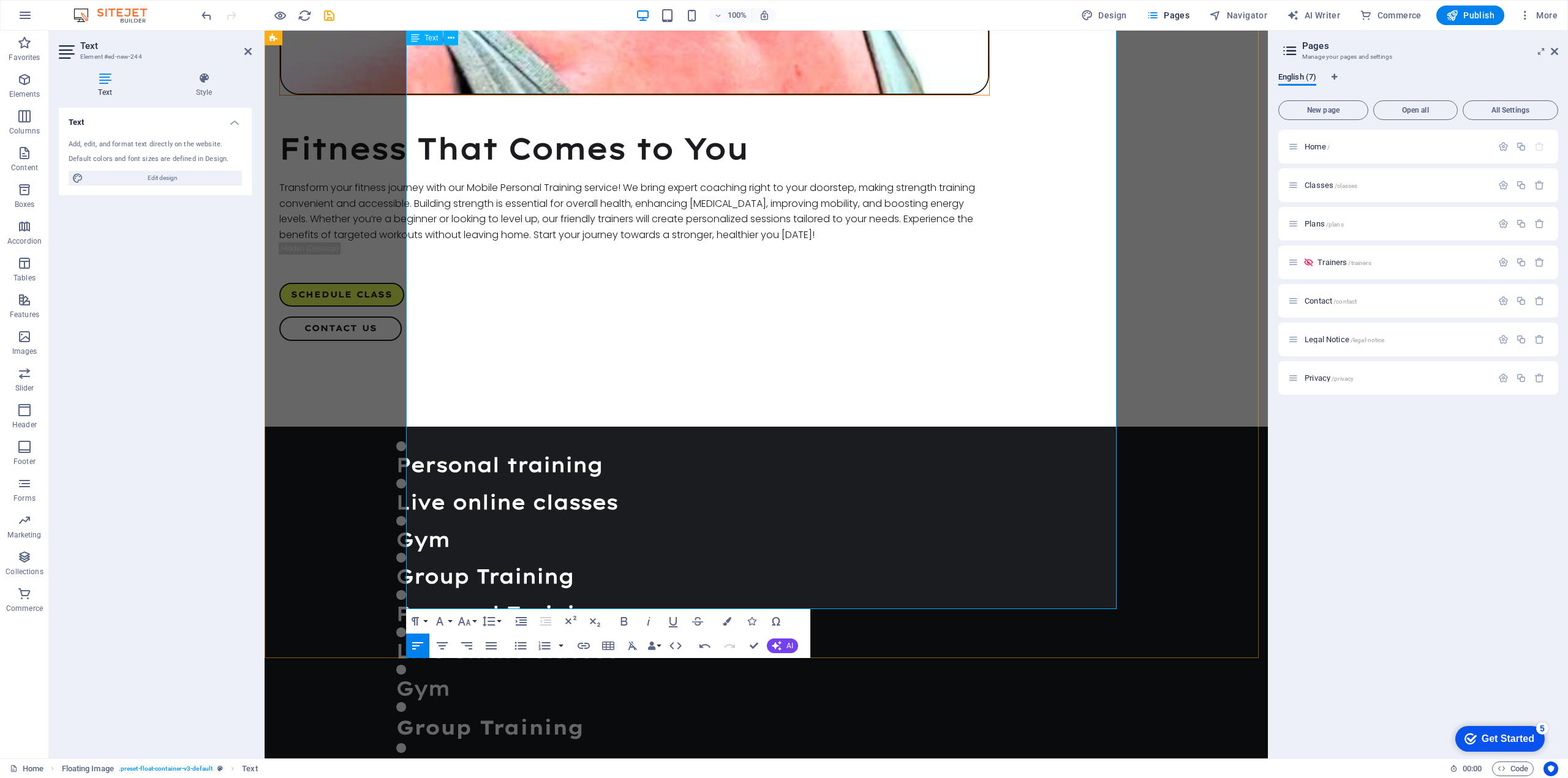
drag, startPoint x: 528, startPoint y: 536, endPoint x: 378, endPoint y: 533, distance: 150.0
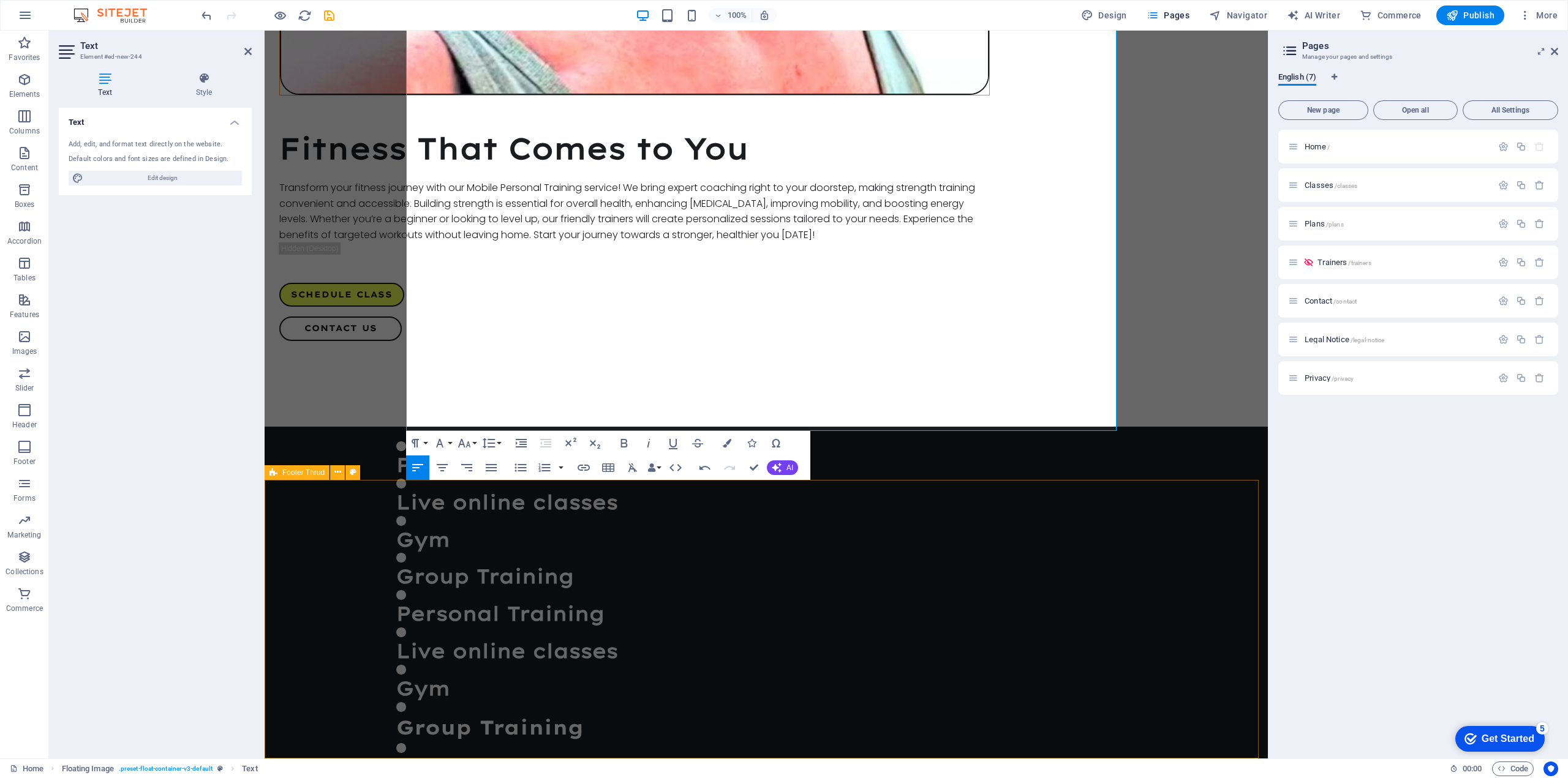
scroll to position [2198, 0]
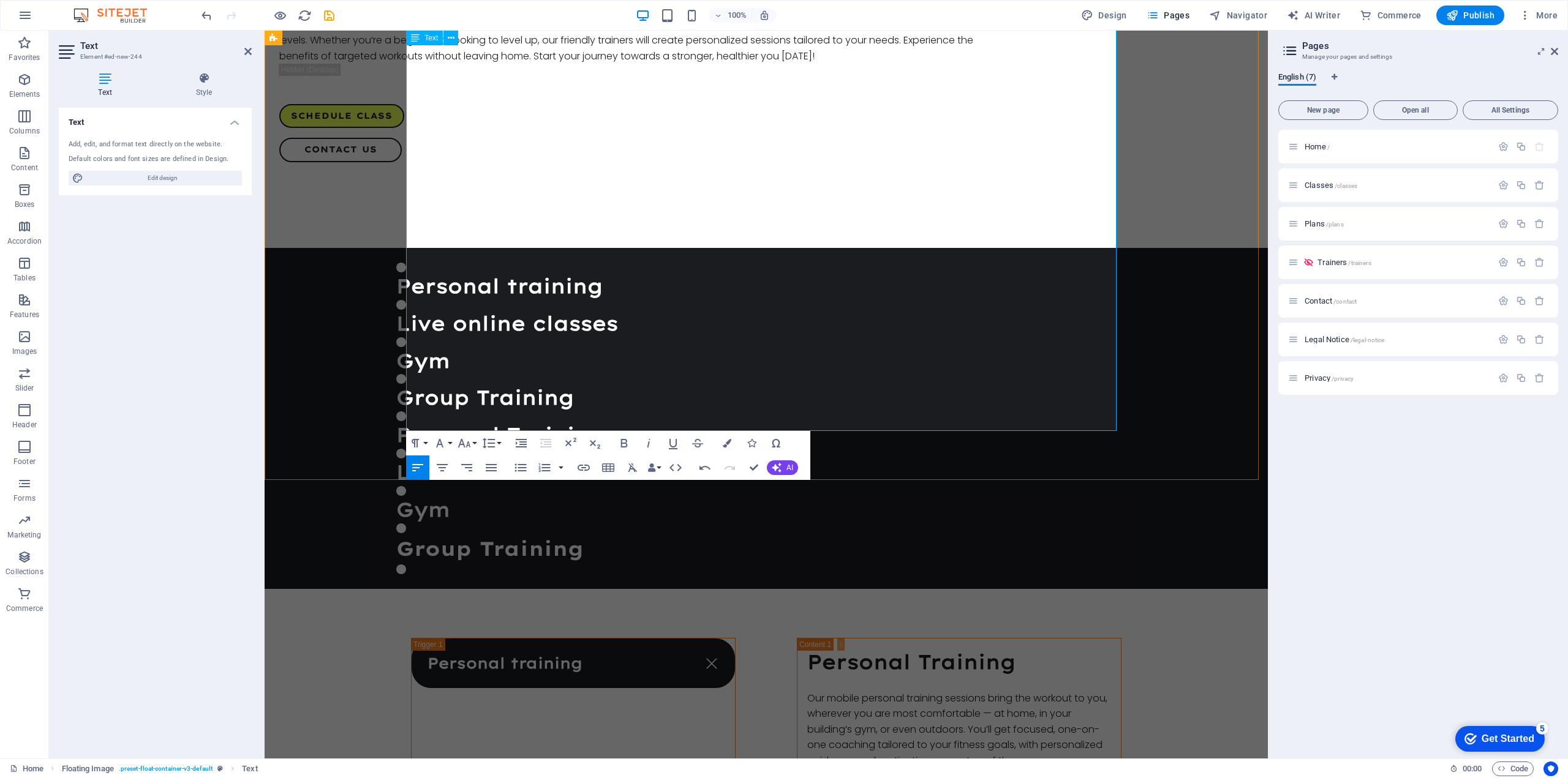
drag, startPoint x: 639, startPoint y: 409, endPoint x: 873, endPoint y: 405, distance: 234.0
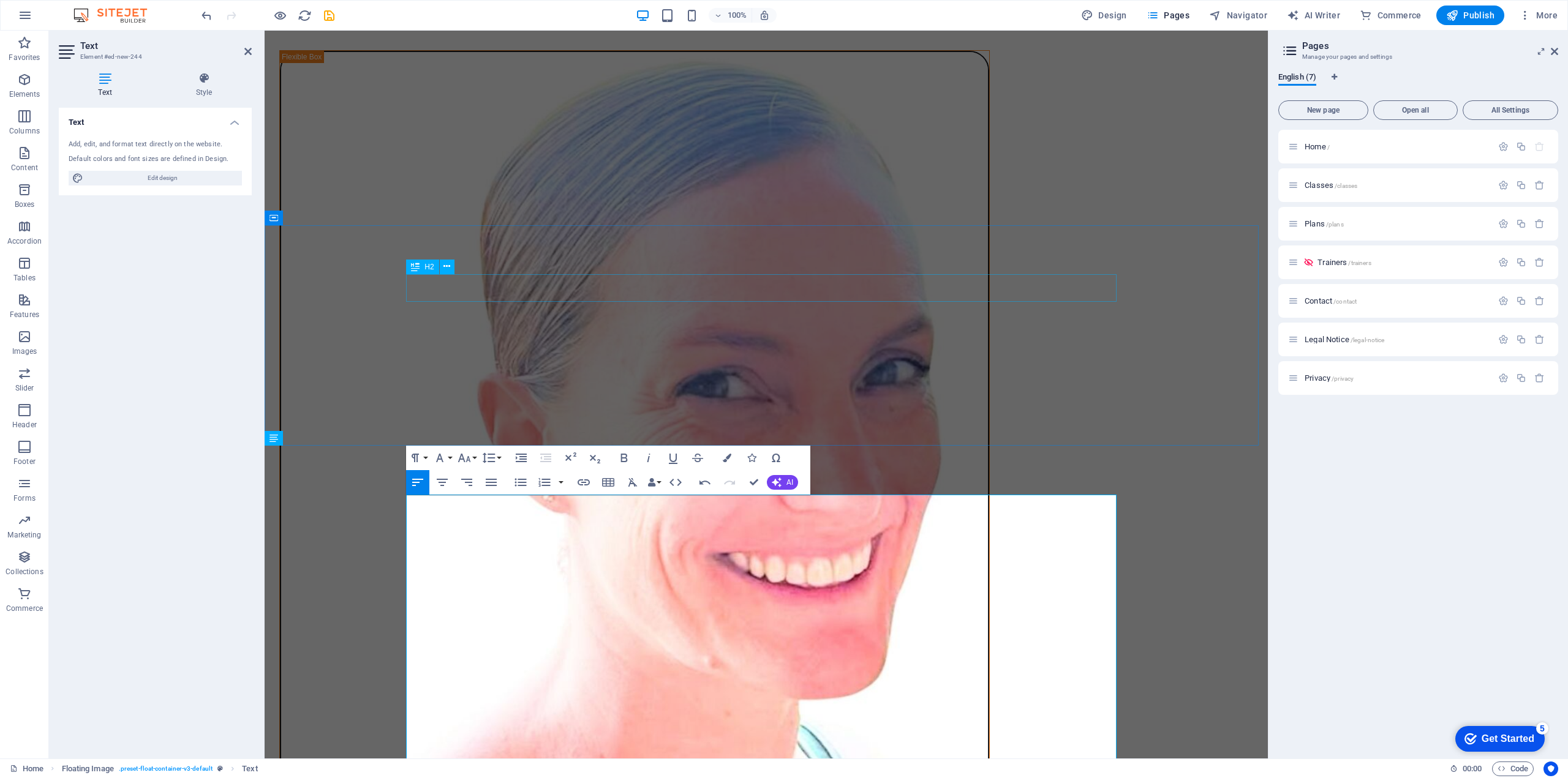
scroll to position [1381, 0]
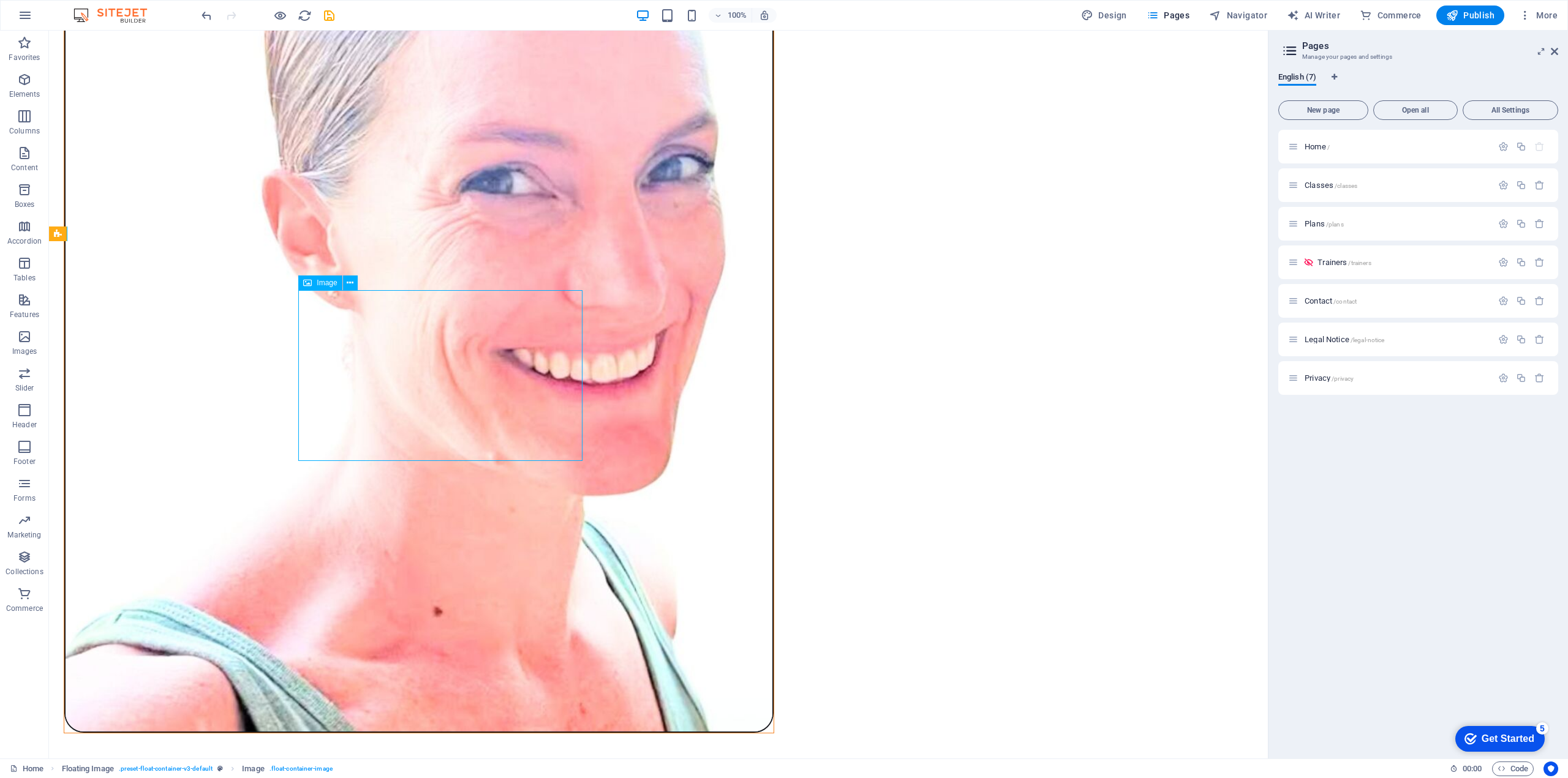
click at [317, 281] on span "Image" at bounding box center [327, 283] width 20 height 7
click at [348, 285] on icon at bounding box center [350, 283] width 6 height 13
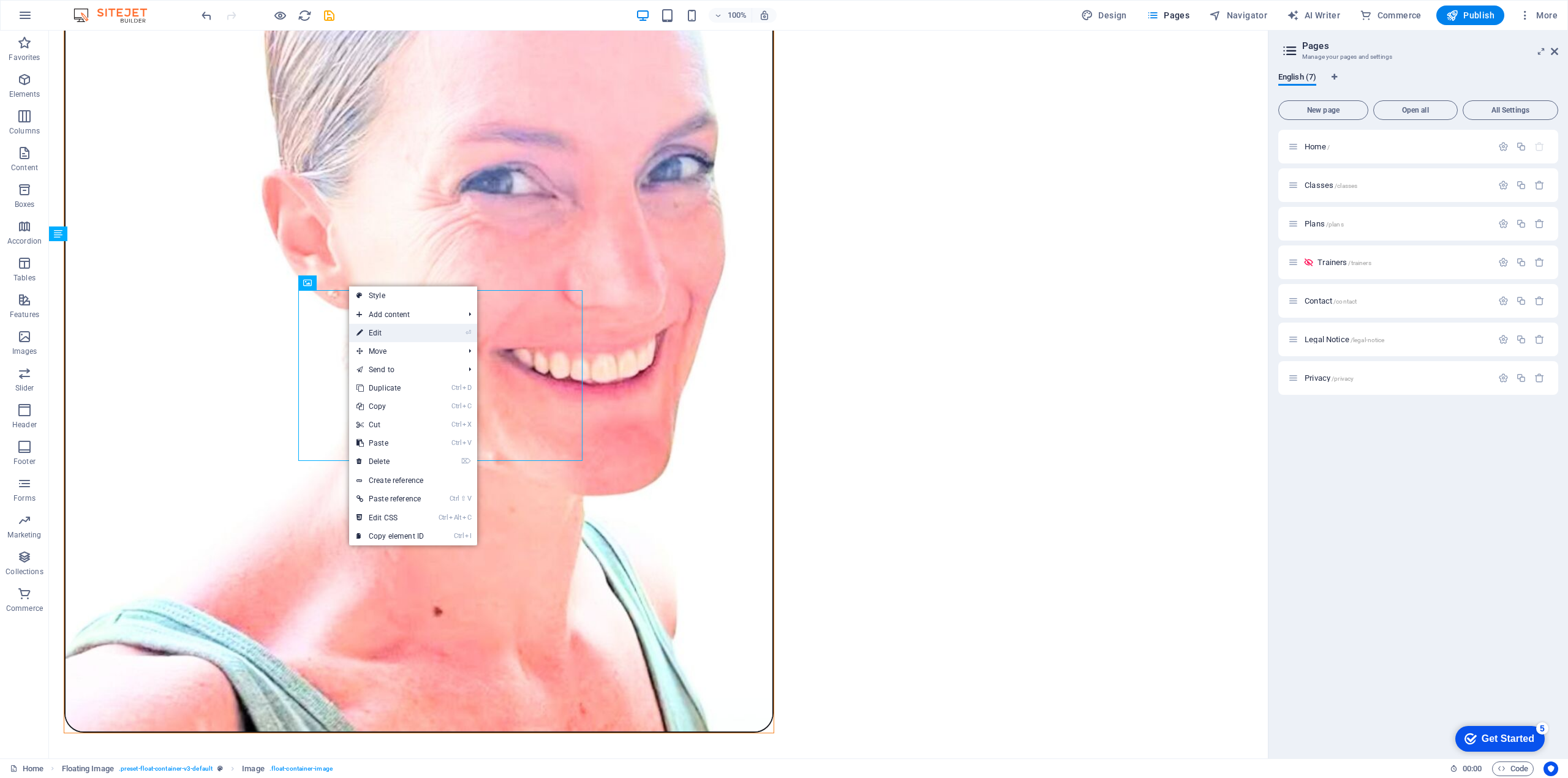
click at [374, 327] on link "⏎ Edit" at bounding box center [390, 333] width 82 height 18
select select "%"
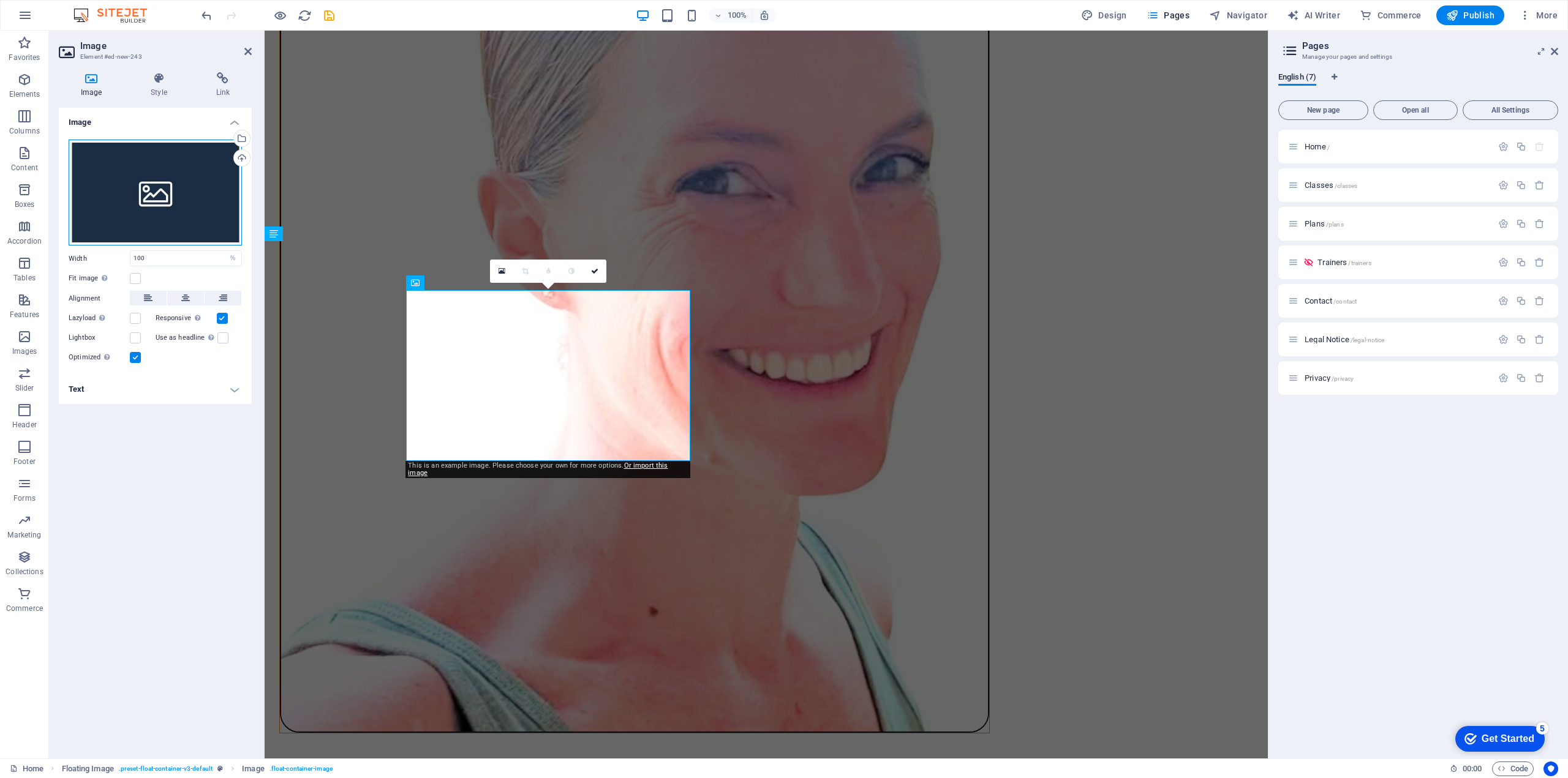
click at [171, 185] on div "Drag files here, click to choose files or select files from Files or our free s…" at bounding box center [155, 192] width 173 height 106
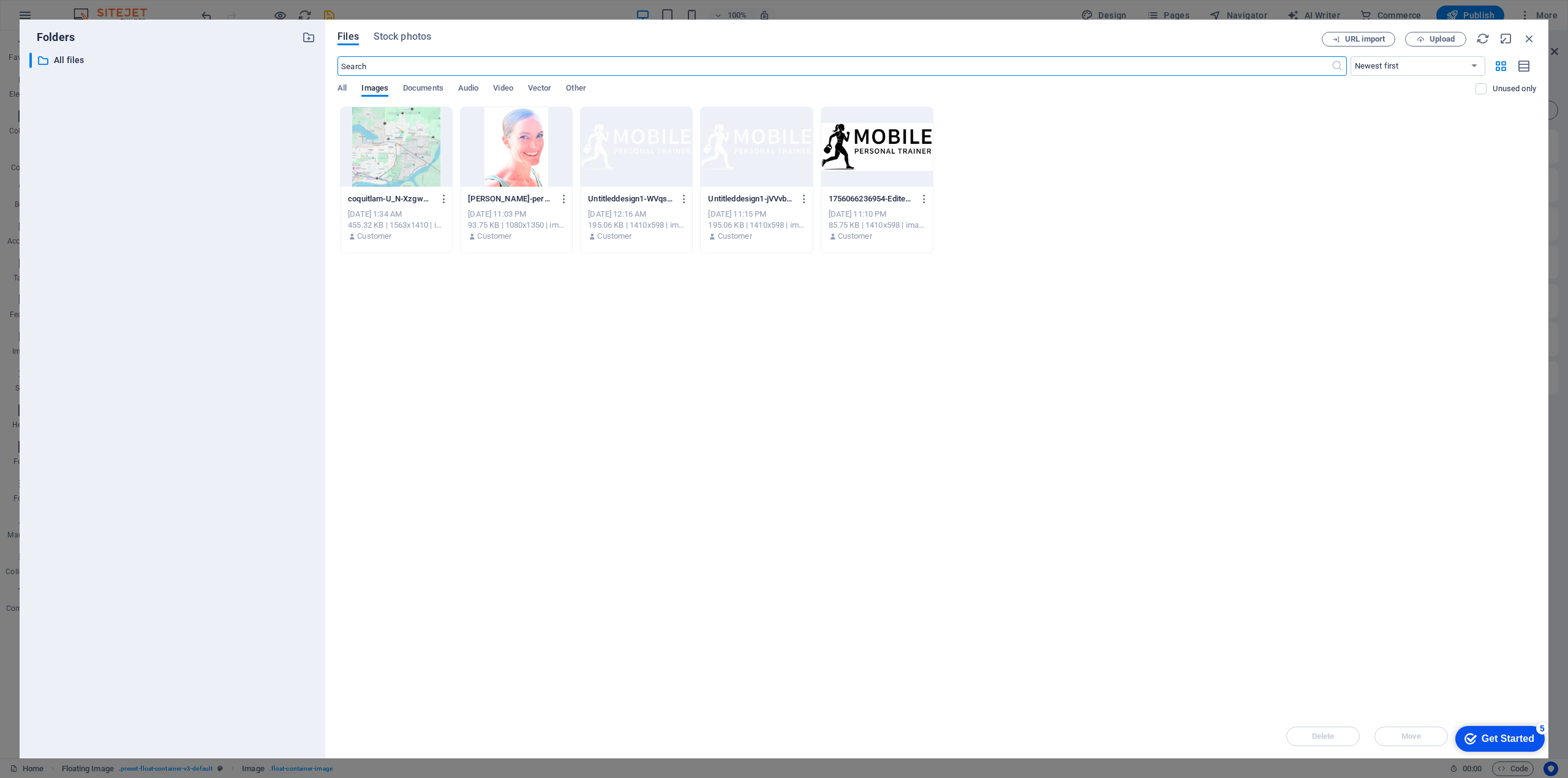
scroll to position [1405, 0]
click at [391, 40] on span "Stock photos" at bounding box center [402, 36] width 57 height 15
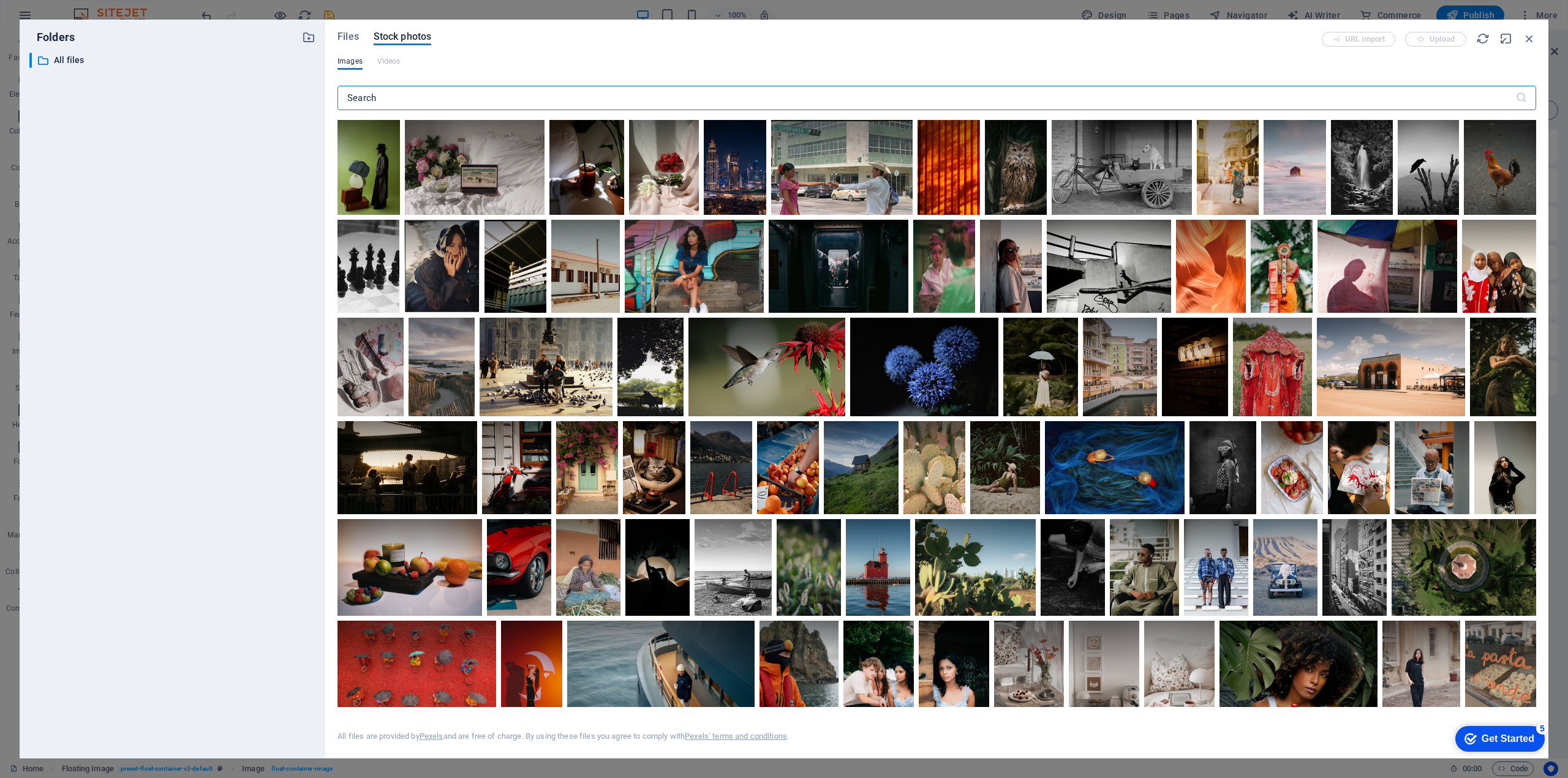
drag, startPoint x: 409, startPoint y: 92, endPoint x: 330, endPoint y: 87, distance: 79.2
click at [330, 87] on div "Files Stock photos URL import Upload Images Videos ​ All files are provided by …" at bounding box center [936, 389] width 1223 height 739
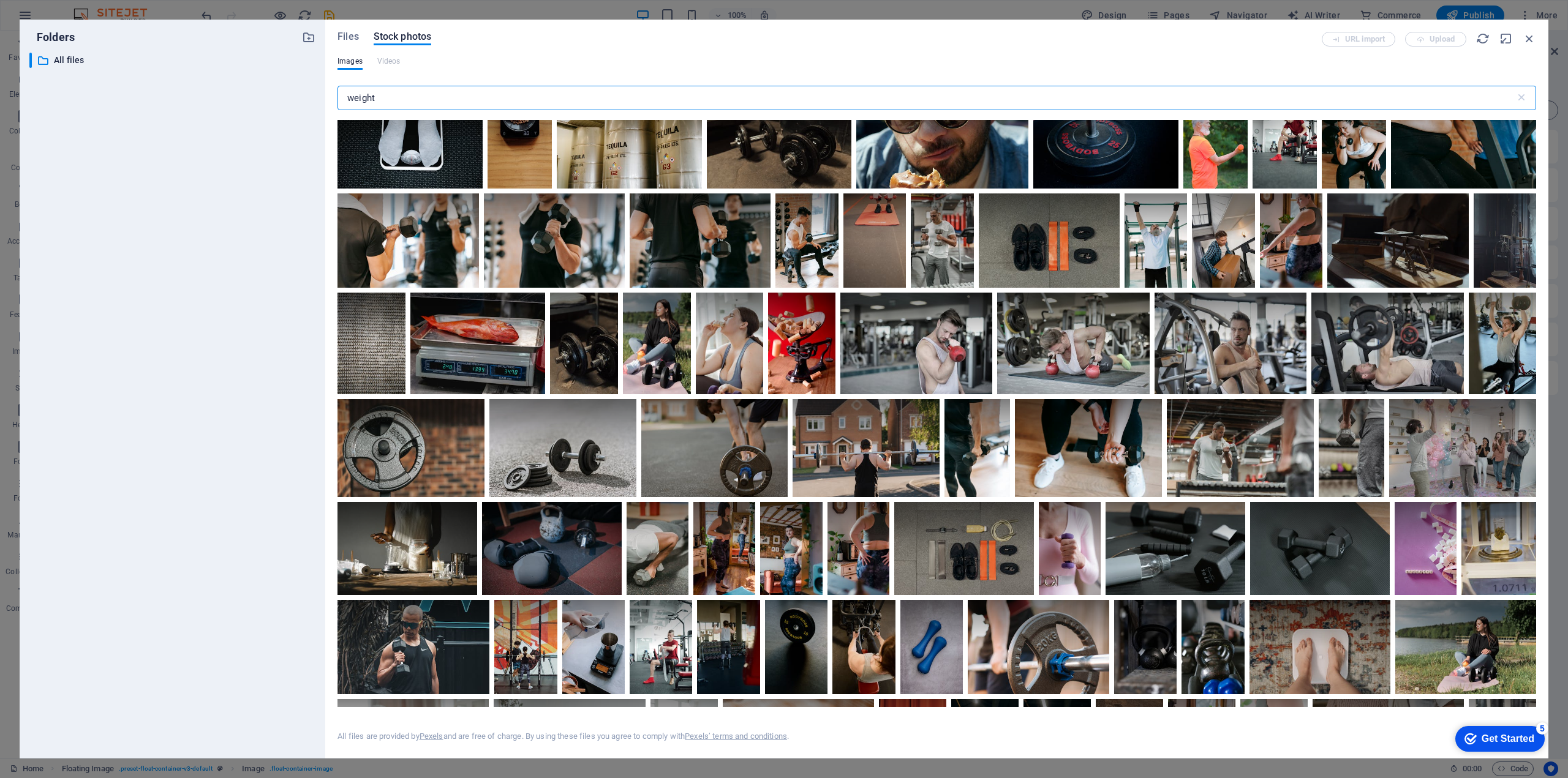
scroll to position [1225, 0]
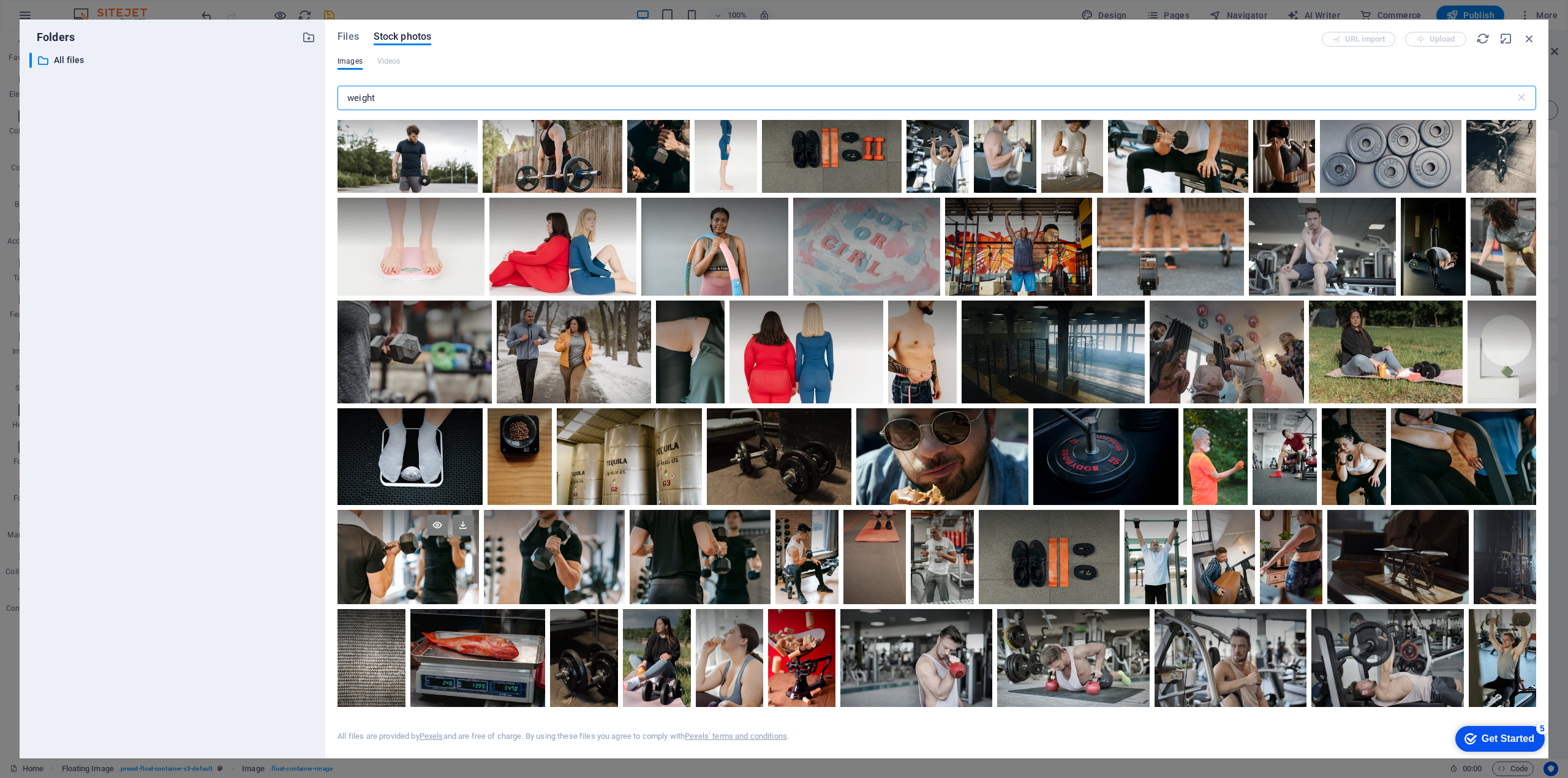
type input "weight"
click at [402, 531] on div at bounding box center [408, 534] width 141 height 47
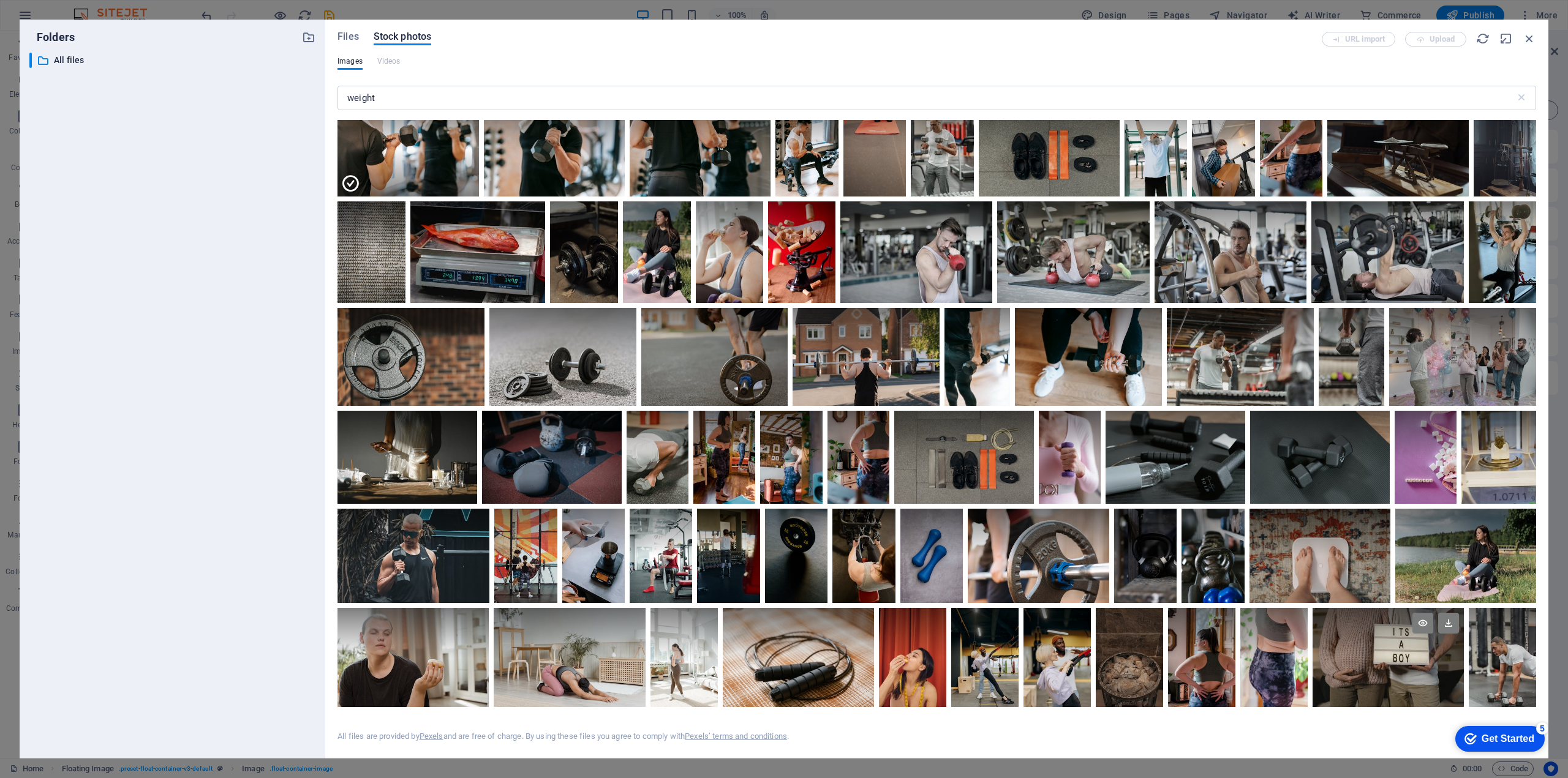
scroll to position [1429, 0]
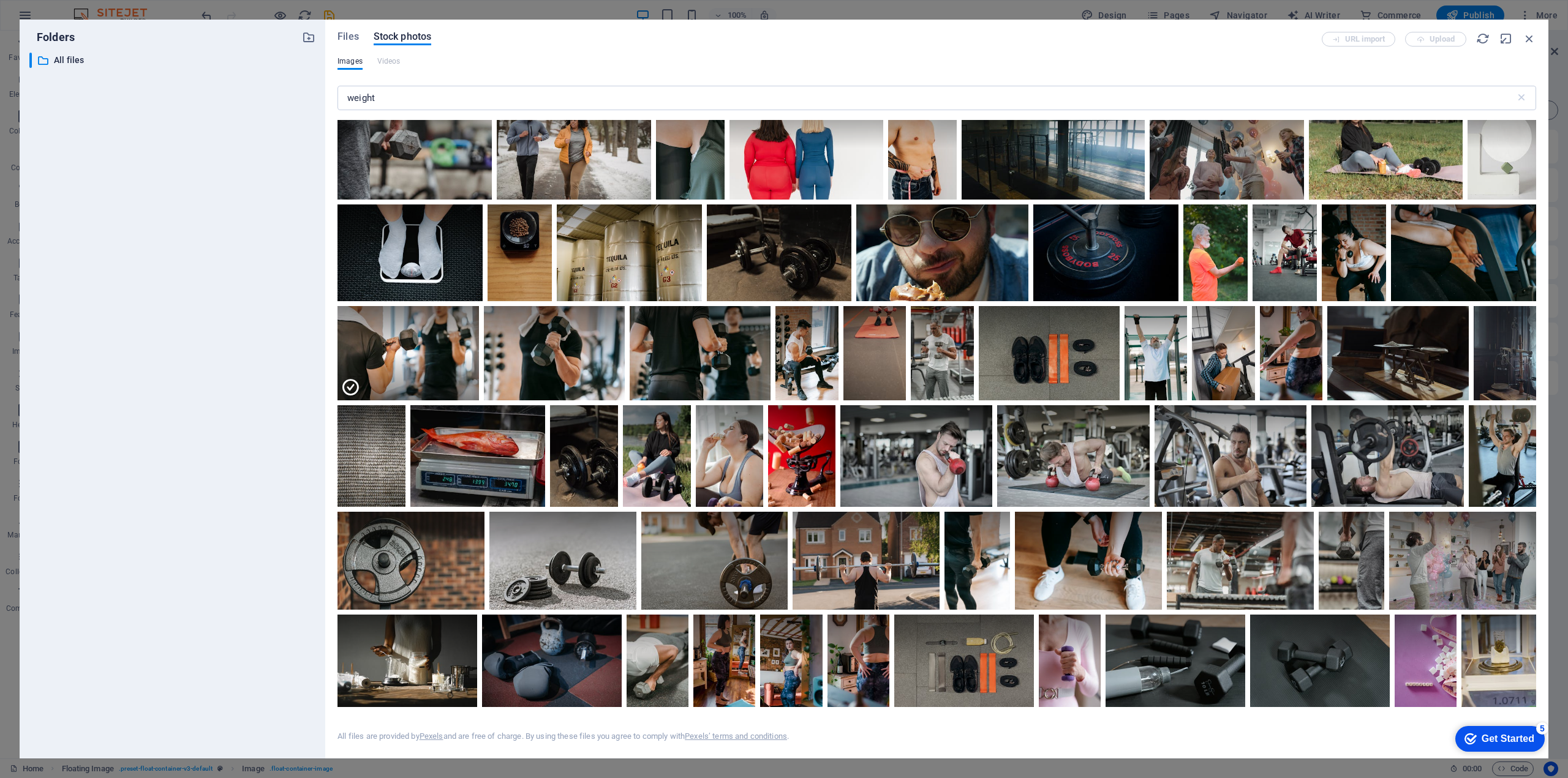
click at [1504, 744] on div "Get Started" at bounding box center [1508, 739] width 53 height 11
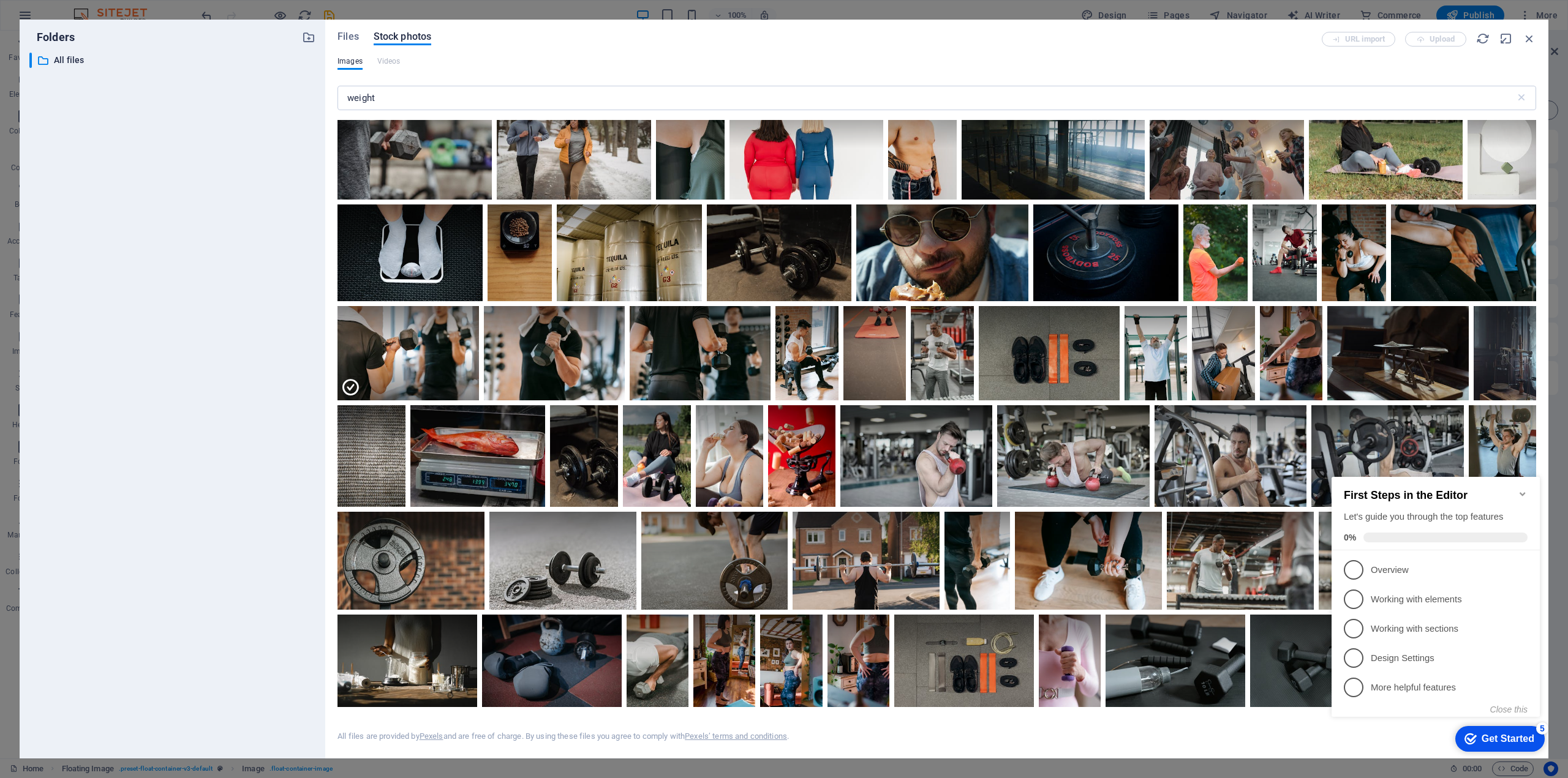
click at [1150, 727] on div "All files are provided by Pexels and are free of charge. By using these files y…" at bounding box center [937, 726] width 1198 height 39
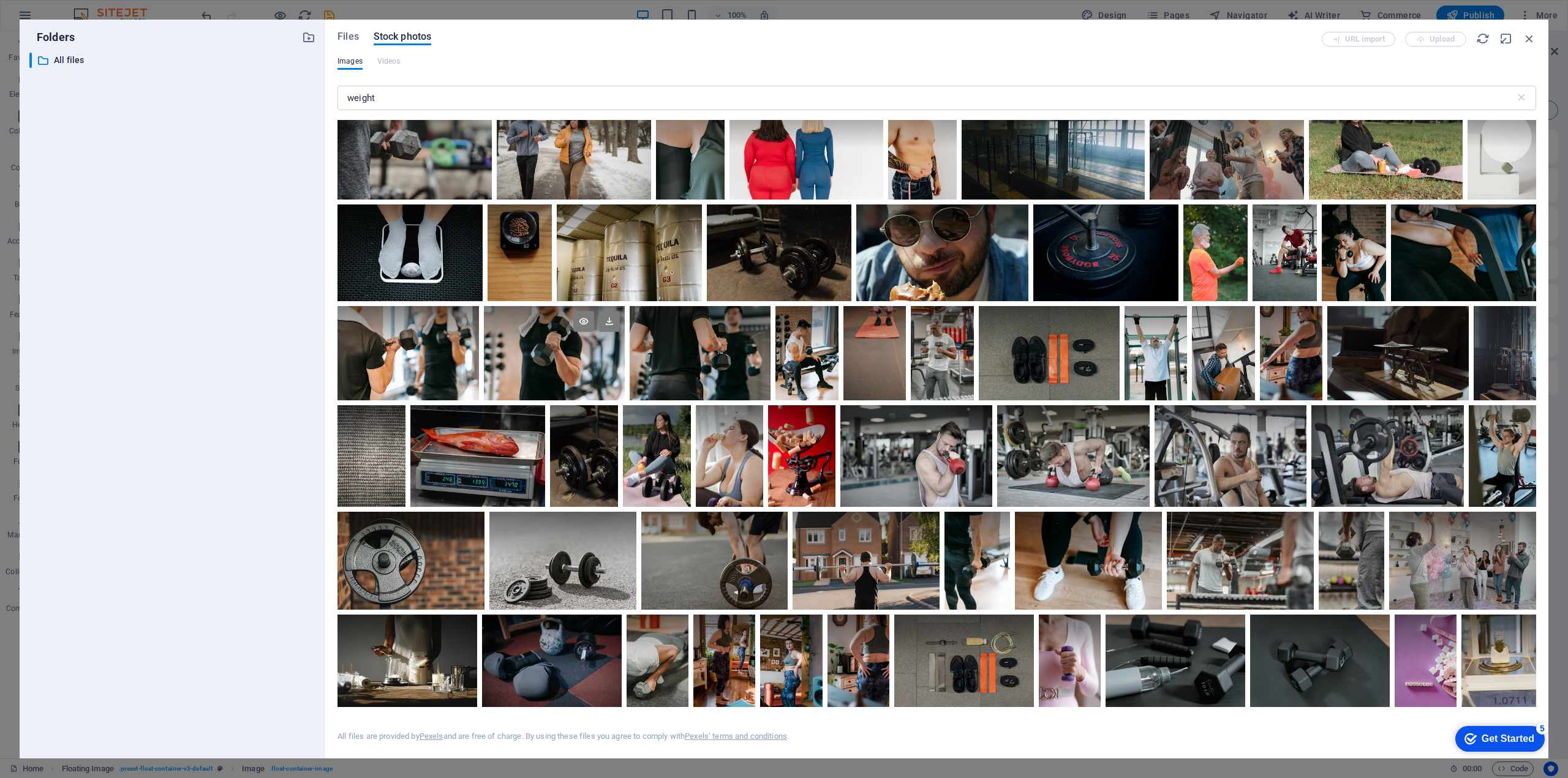
scroll to position [1225, 0]
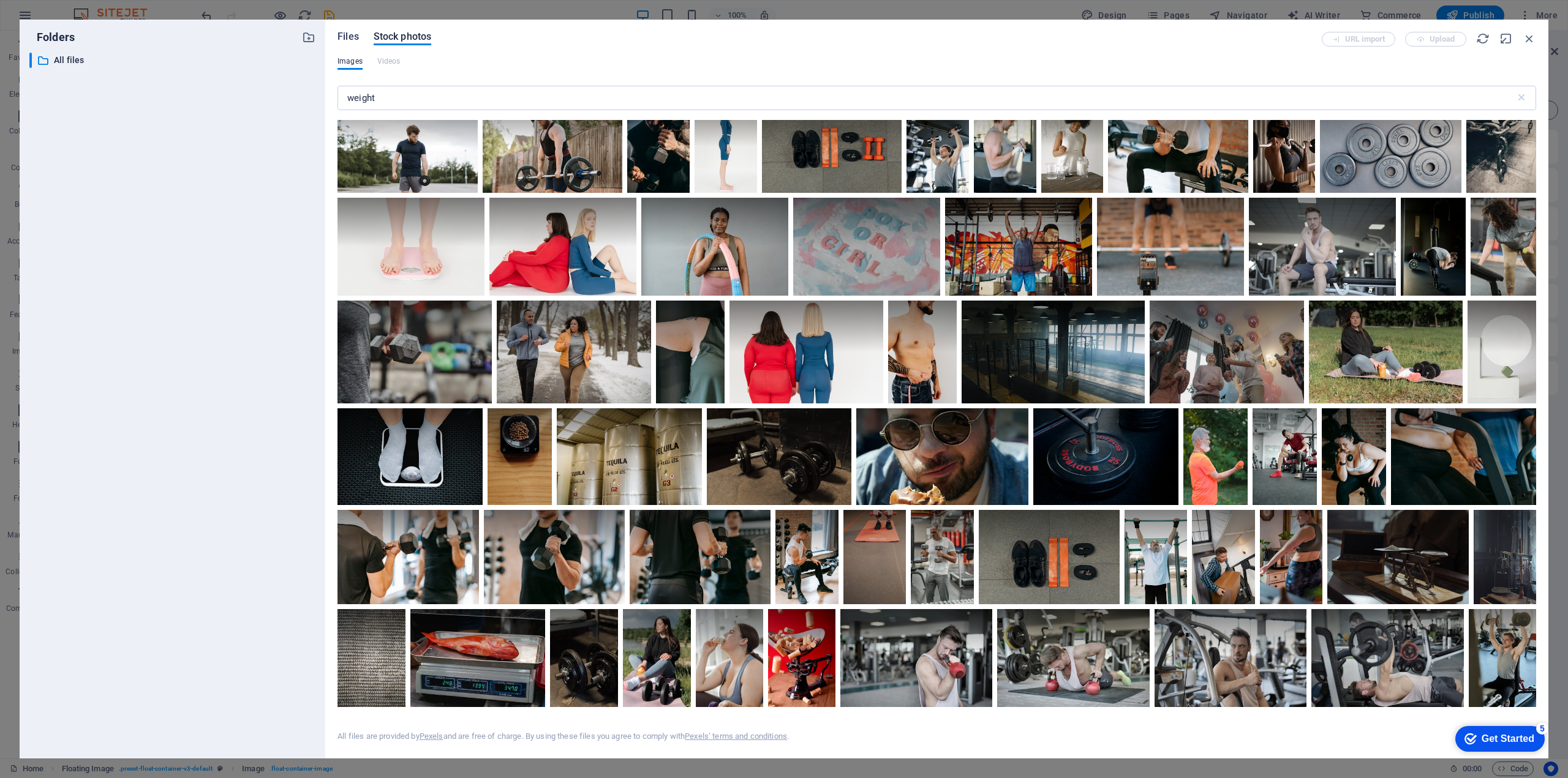
click at [350, 36] on span "Files" at bounding box center [349, 36] width 22 height 15
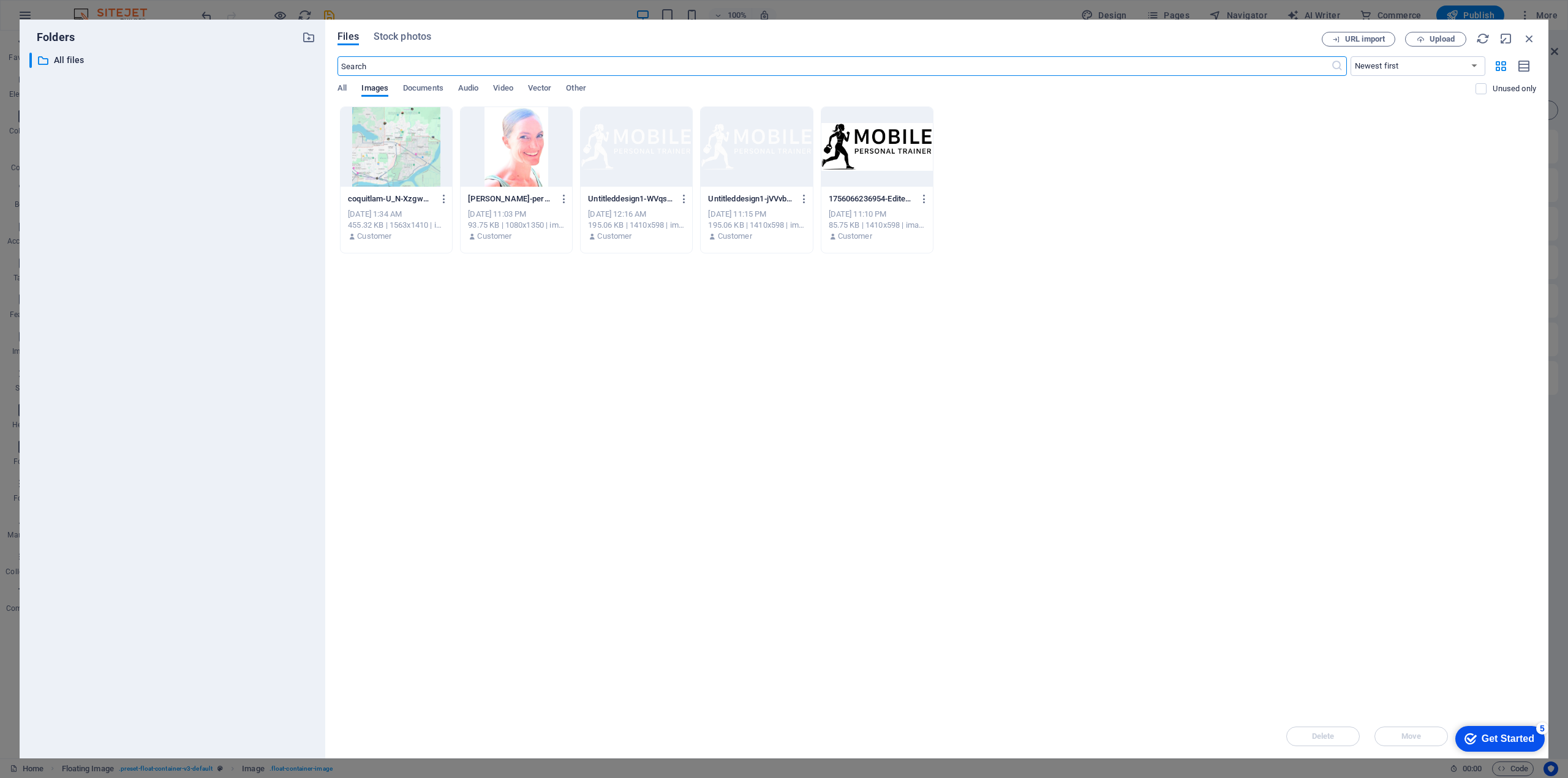
click at [541, 139] on div at bounding box center [516, 147] width 112 height 80
click at [506, 144] on div "1" at bounding box center [516, 147] width 112 height 80
click at [506, 144] on div at bounding box center [516, 147] width 112 height 80
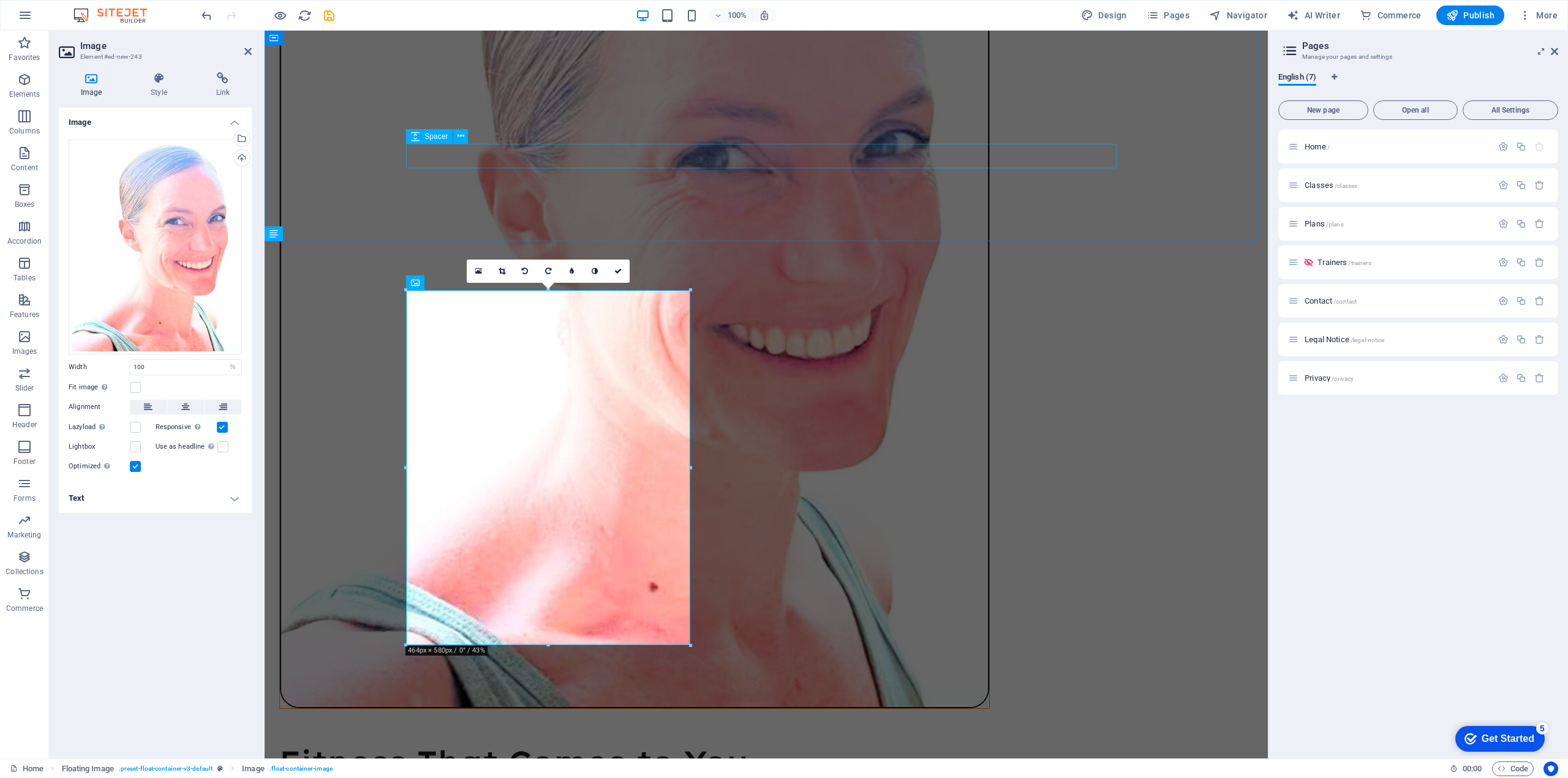
scroll to position [1381, 0]
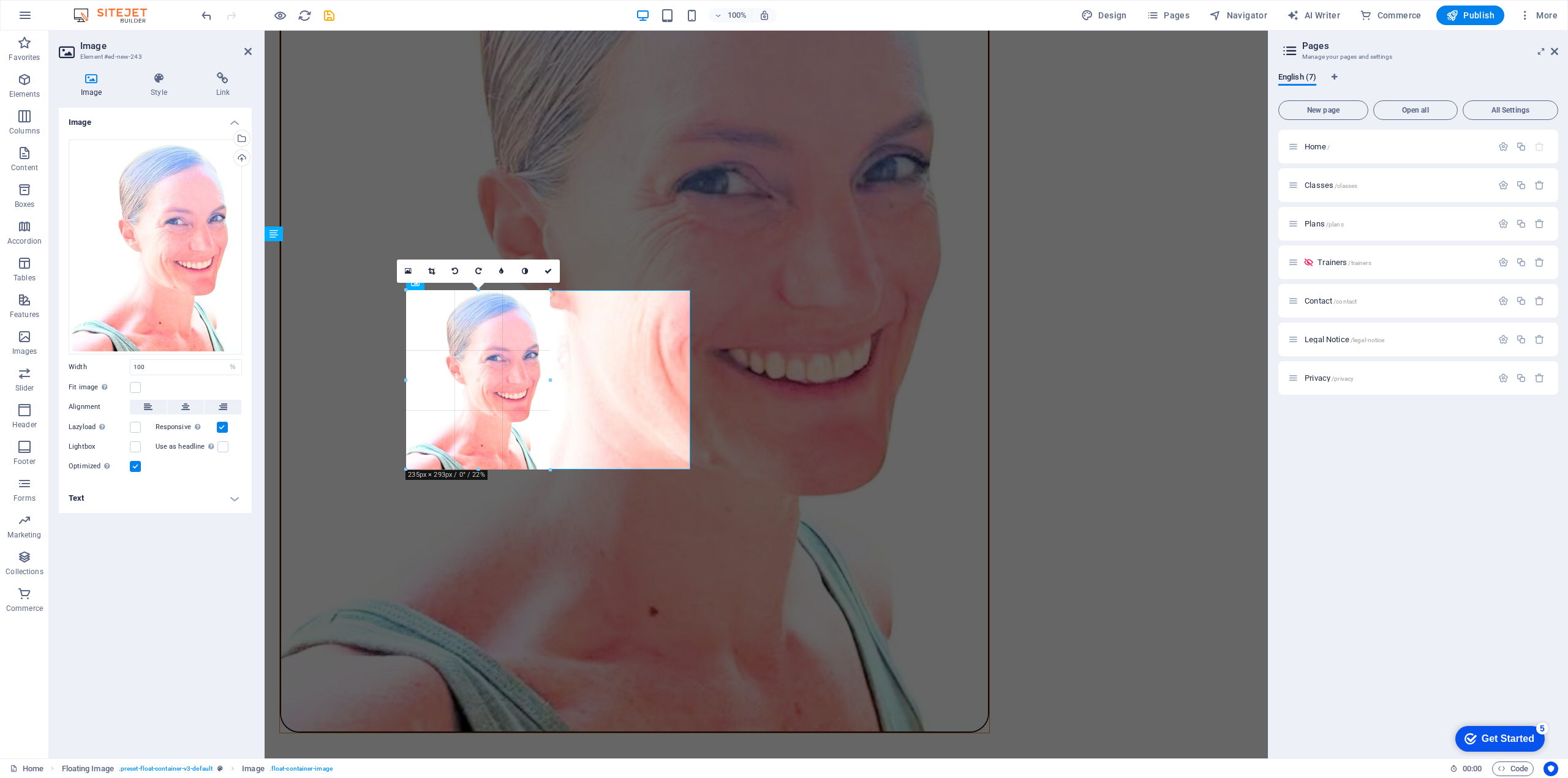
drag, startPoint x: 690, startPoint y: 645, endPoint x: 284, endPoint y: 482, distance: 437.5
type input "235"
select select "px"
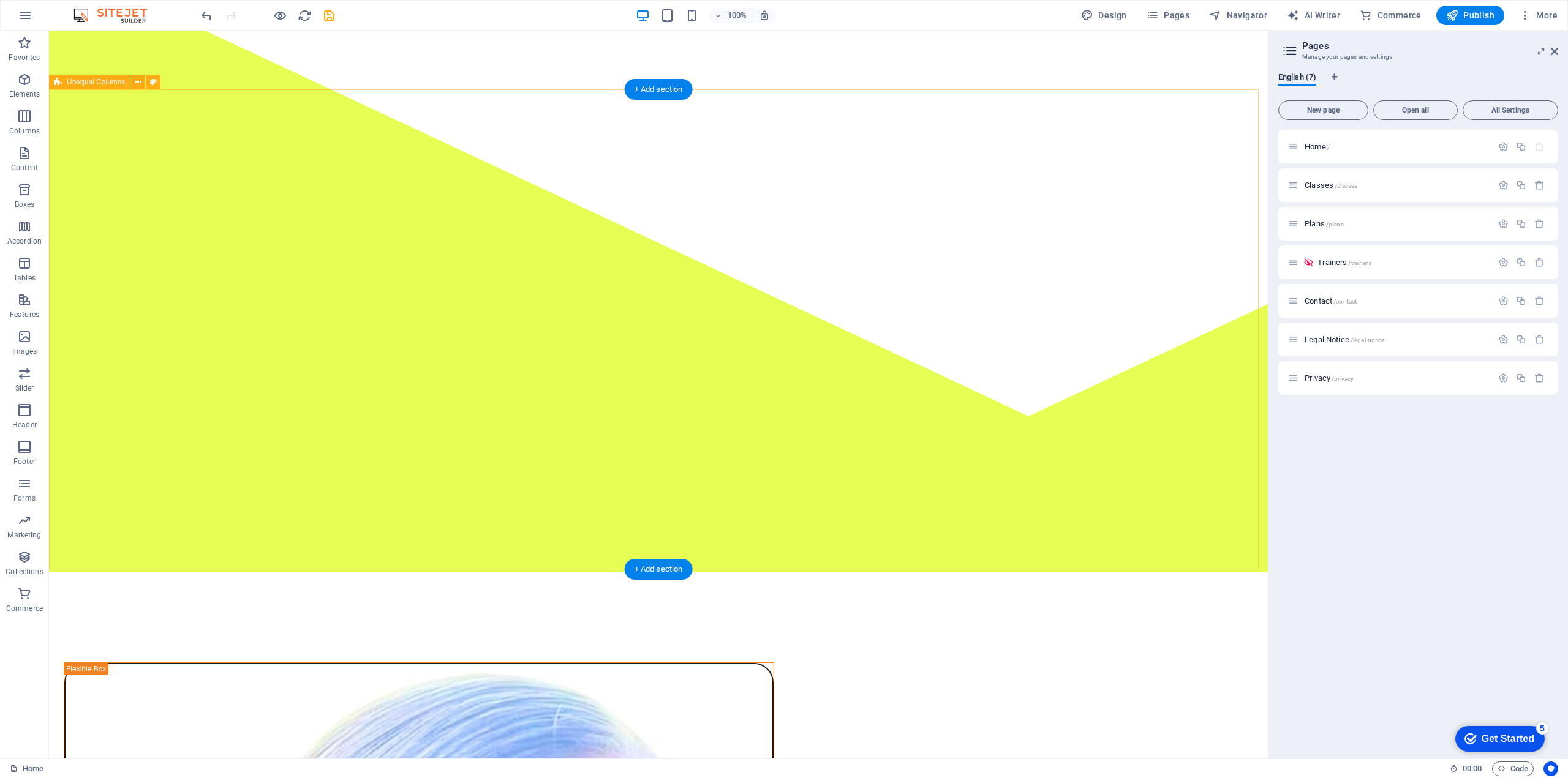
scroll to position [0, 0]
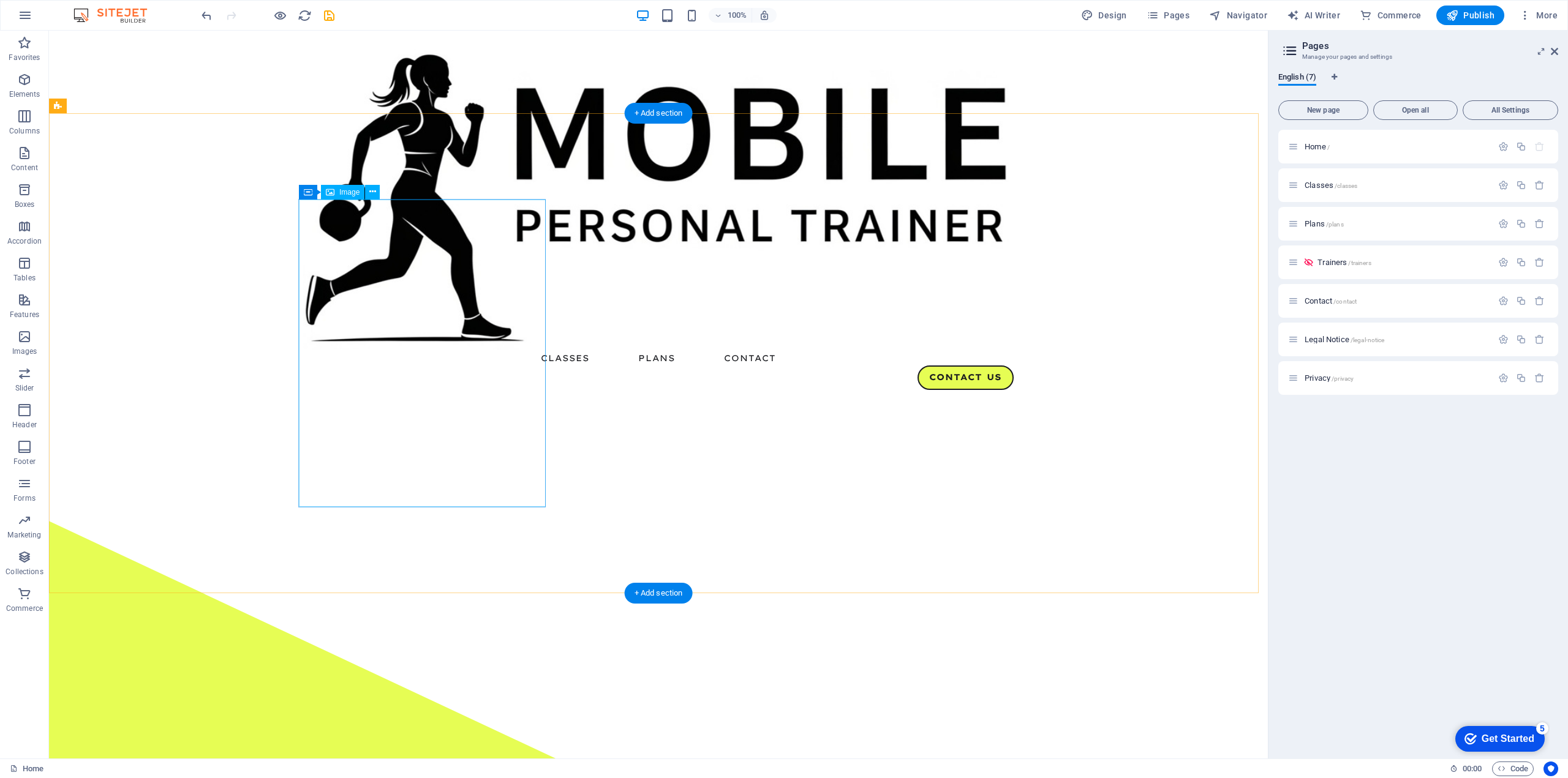
click at [342, 194] on span "Image" at bounding box center [350, 192] width 20 height 7
click at [371, 193] on icon at bounding box center [372, 192] width 6 height 13
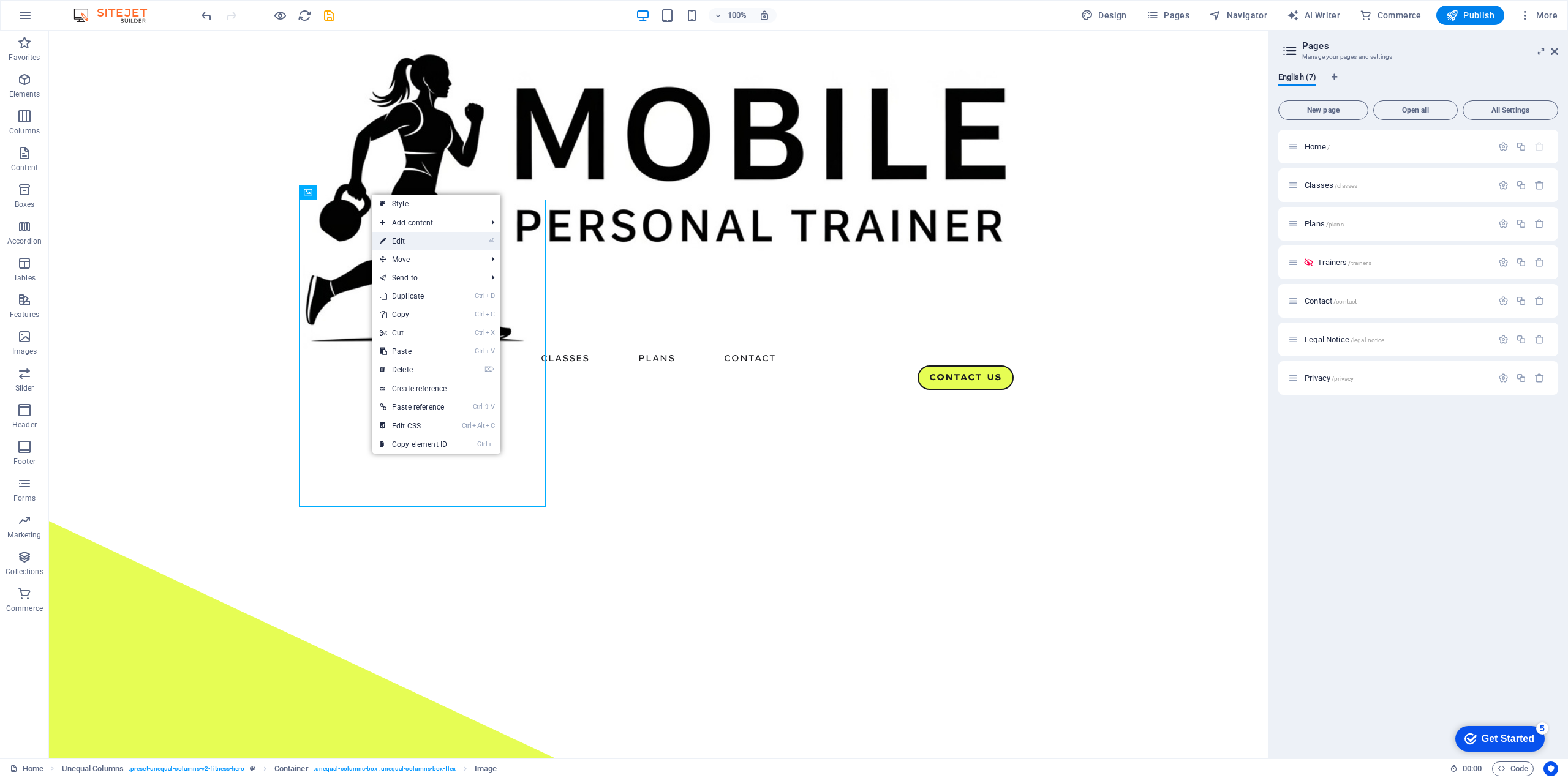
click at [399, 234] on link "⏎ Edit" at bounding box center [413, 241] width 82 height 18
select select "%"
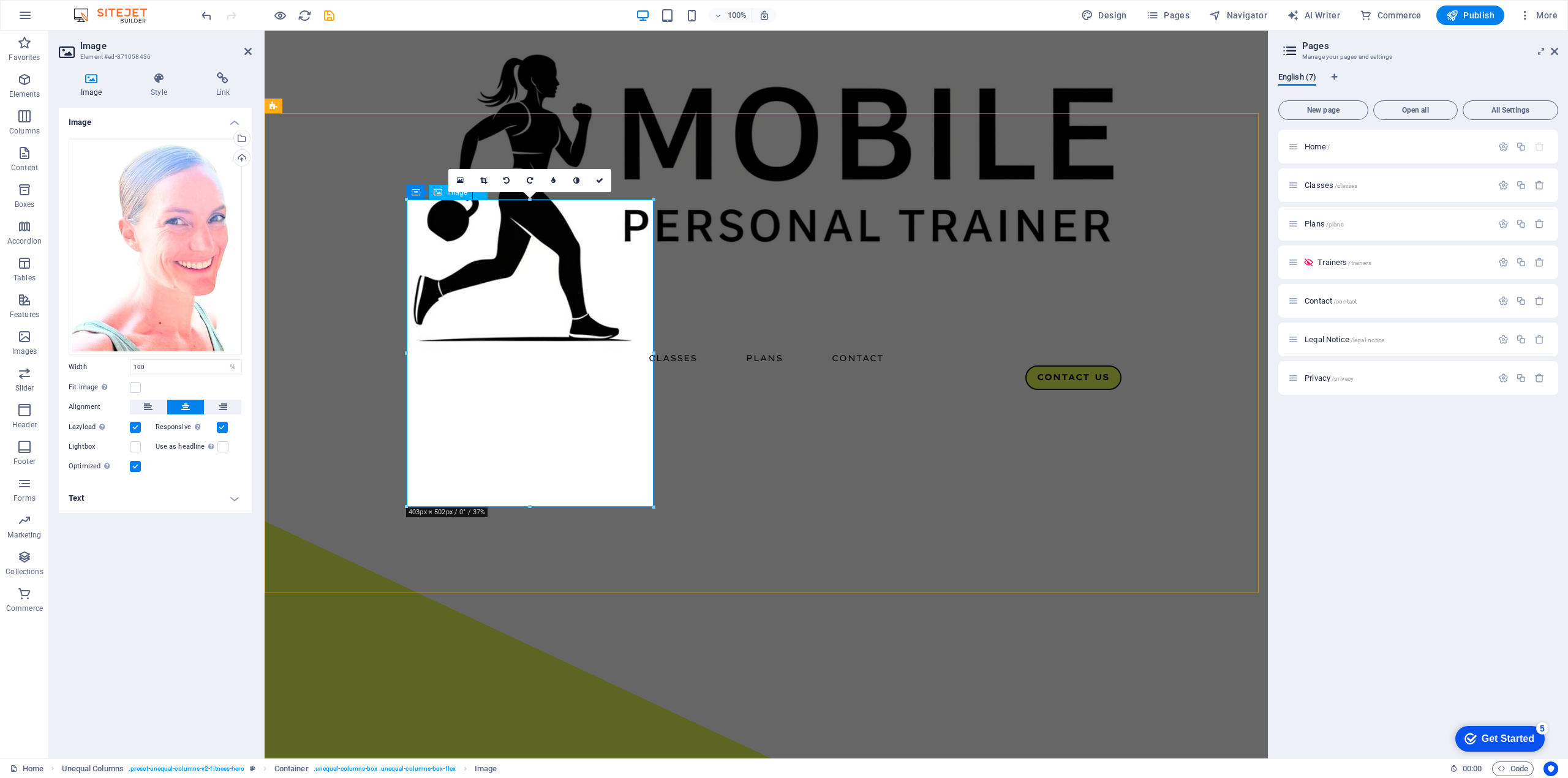
click at [101, 76] on icon at bounding box center [92, 78] width 65 height 12
click at [459, 176] on icon at bounding box center [459, 180] width 6 height 8
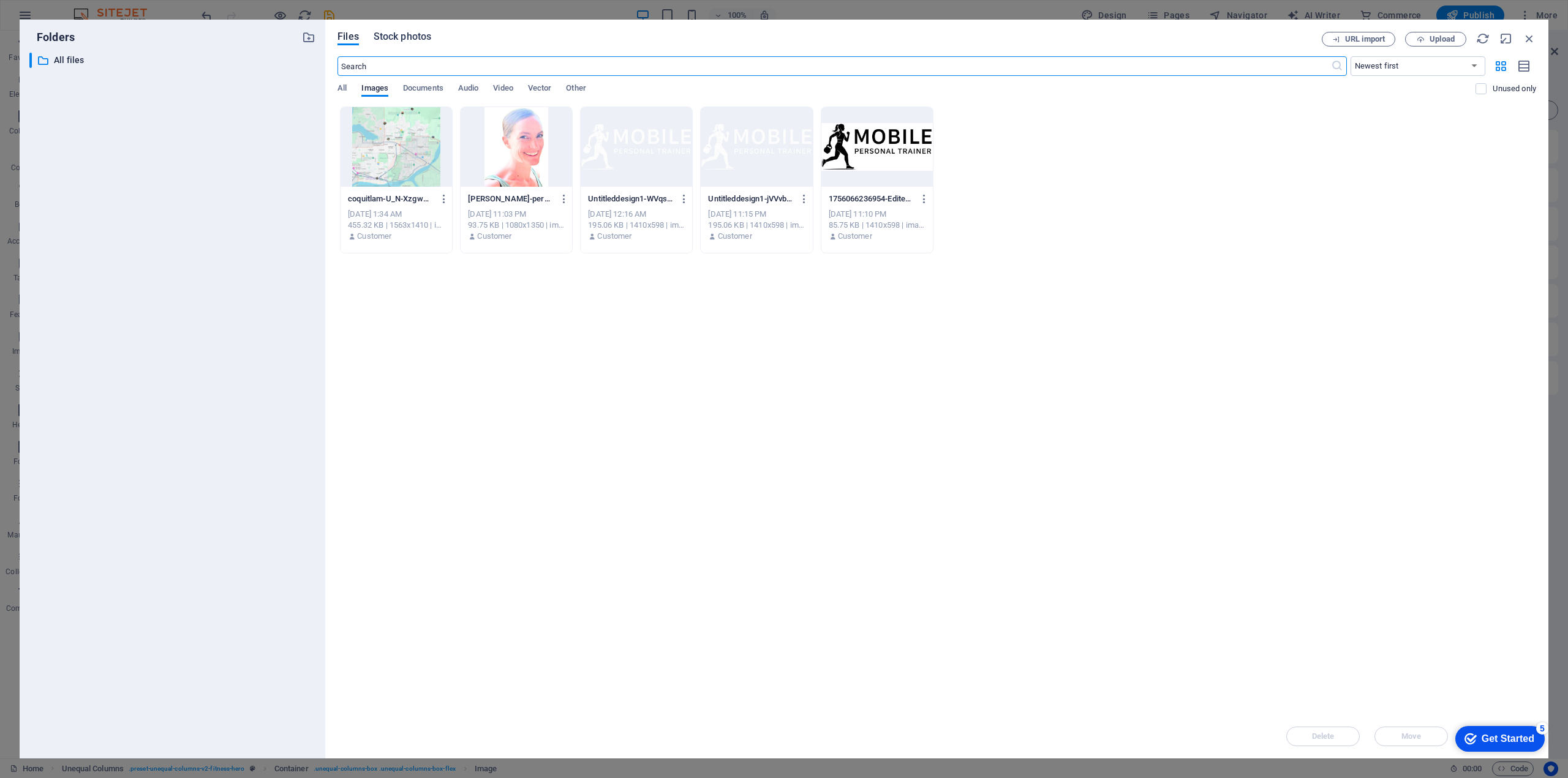
click at [406, 40] on span "Stock photos" at bounding box center [402, 36] width 57 height 15
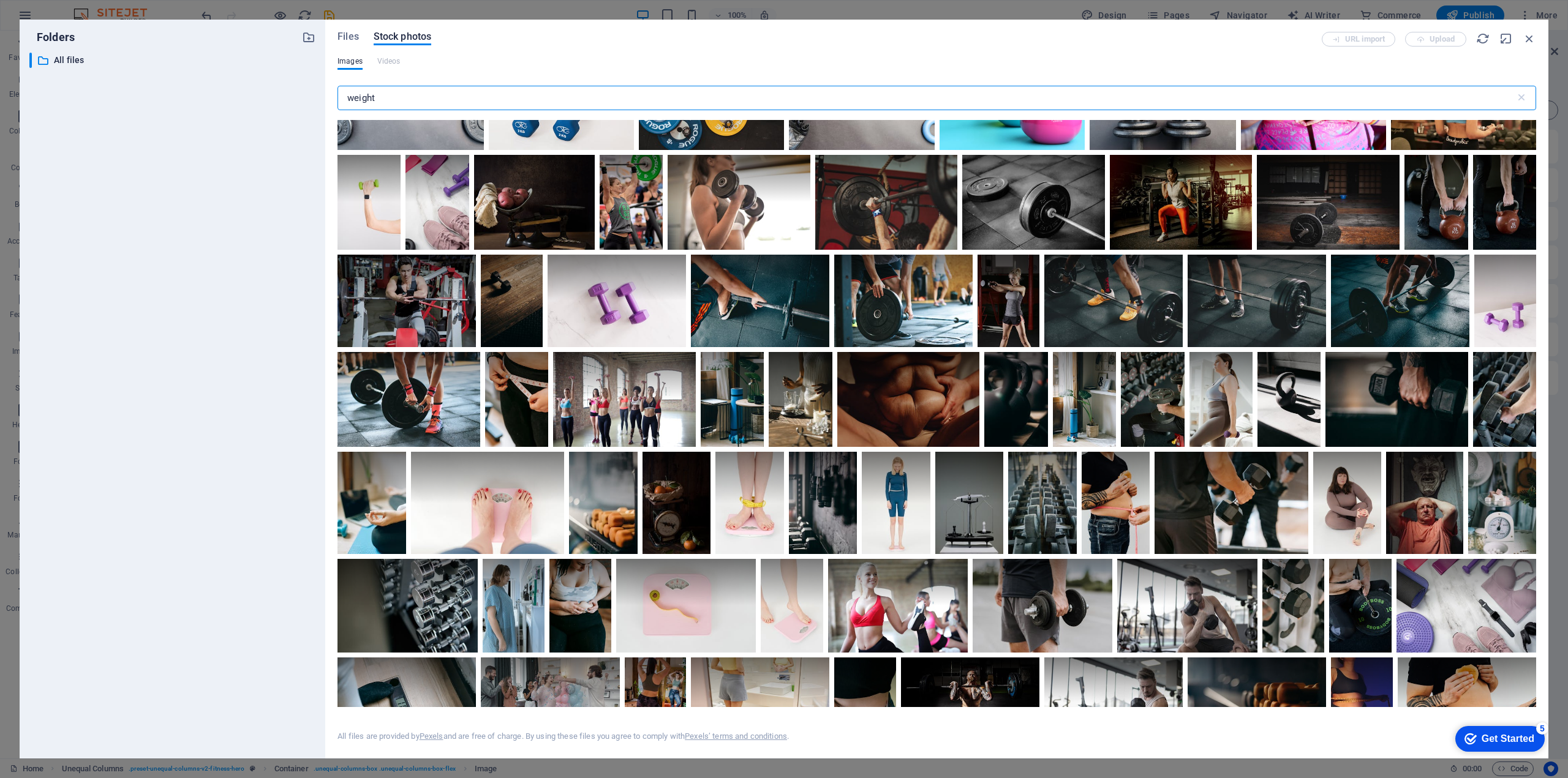
scroll to position [116, 0]
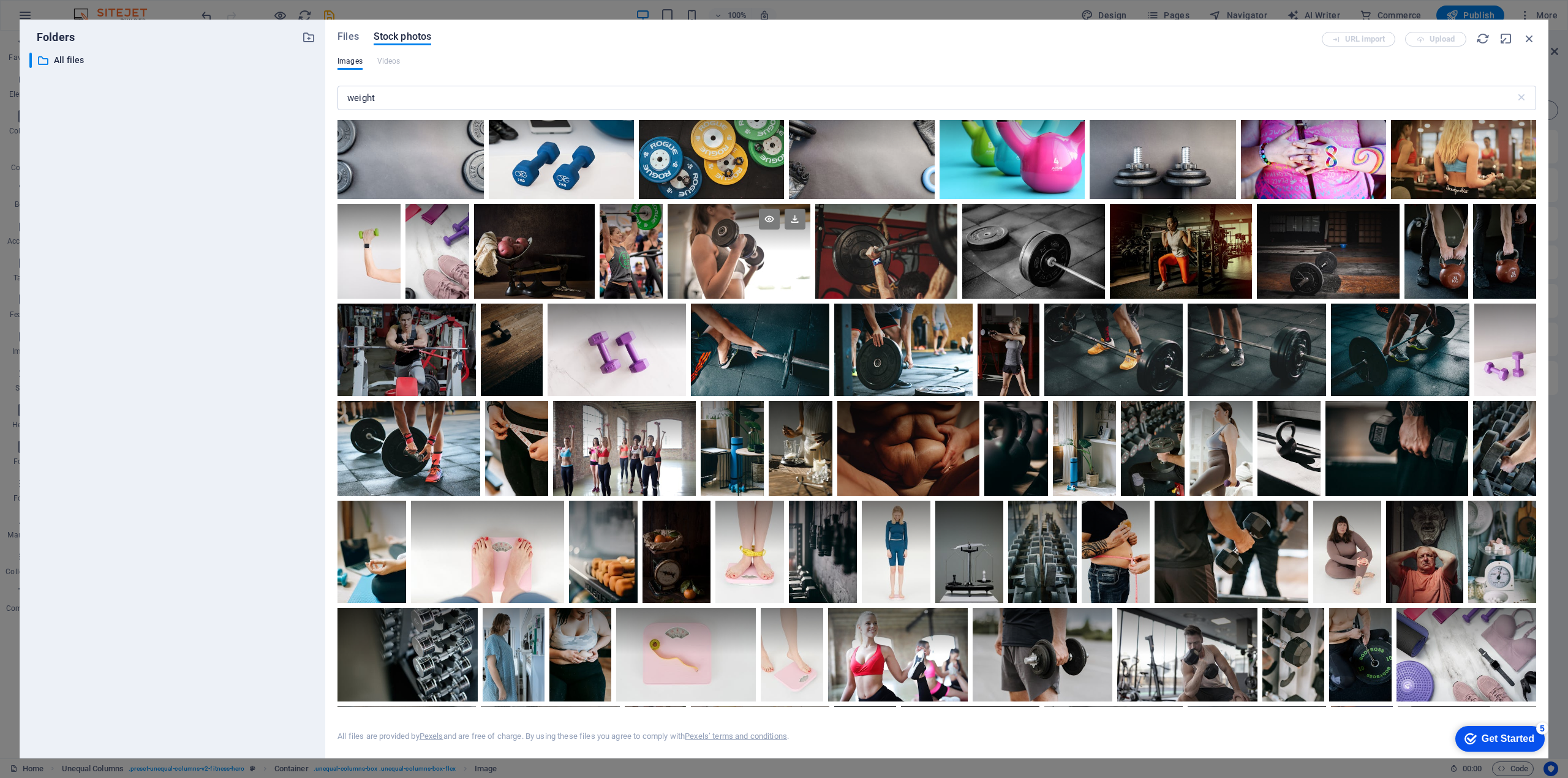
click at [783, 241] on div at bounding box center [738, 228] width 143 height 48
click at [699, 232] on div at bounding box center [738, 228] width 143 height 48
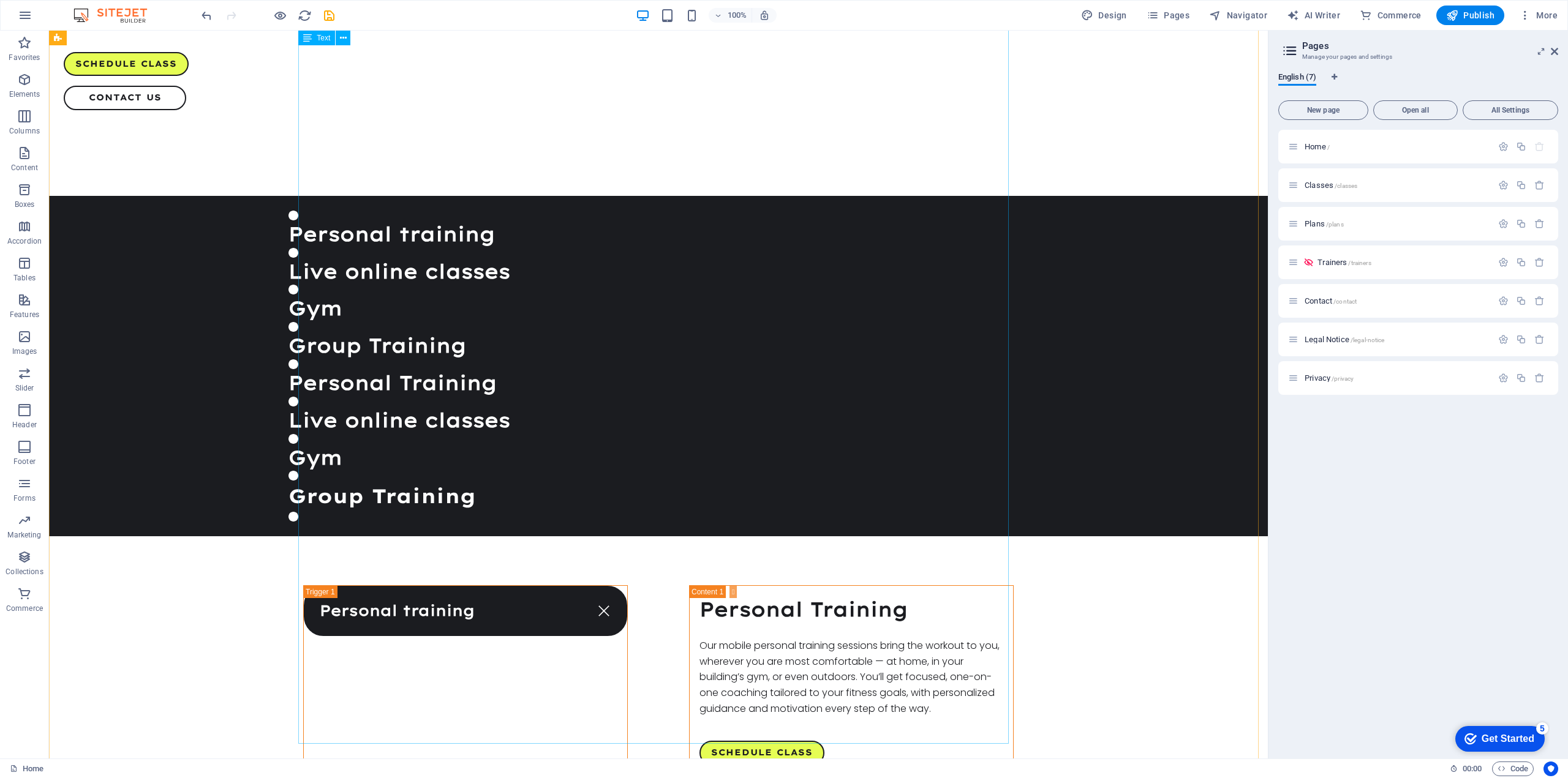
scroll to position [2042, 0]
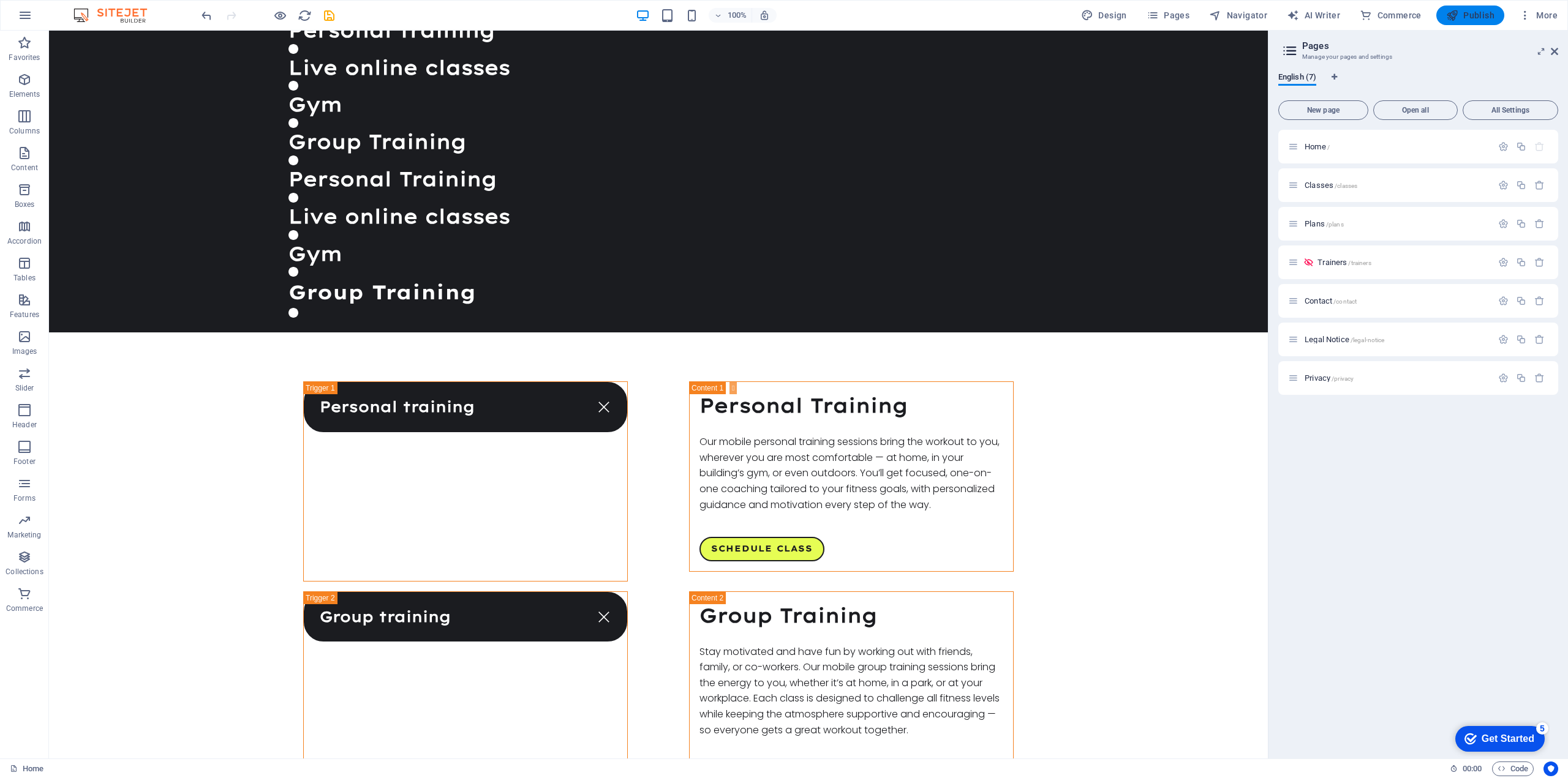
click at [1465, 12] on span "Publish" at bounding box center [1470, 15] width 48 height 12
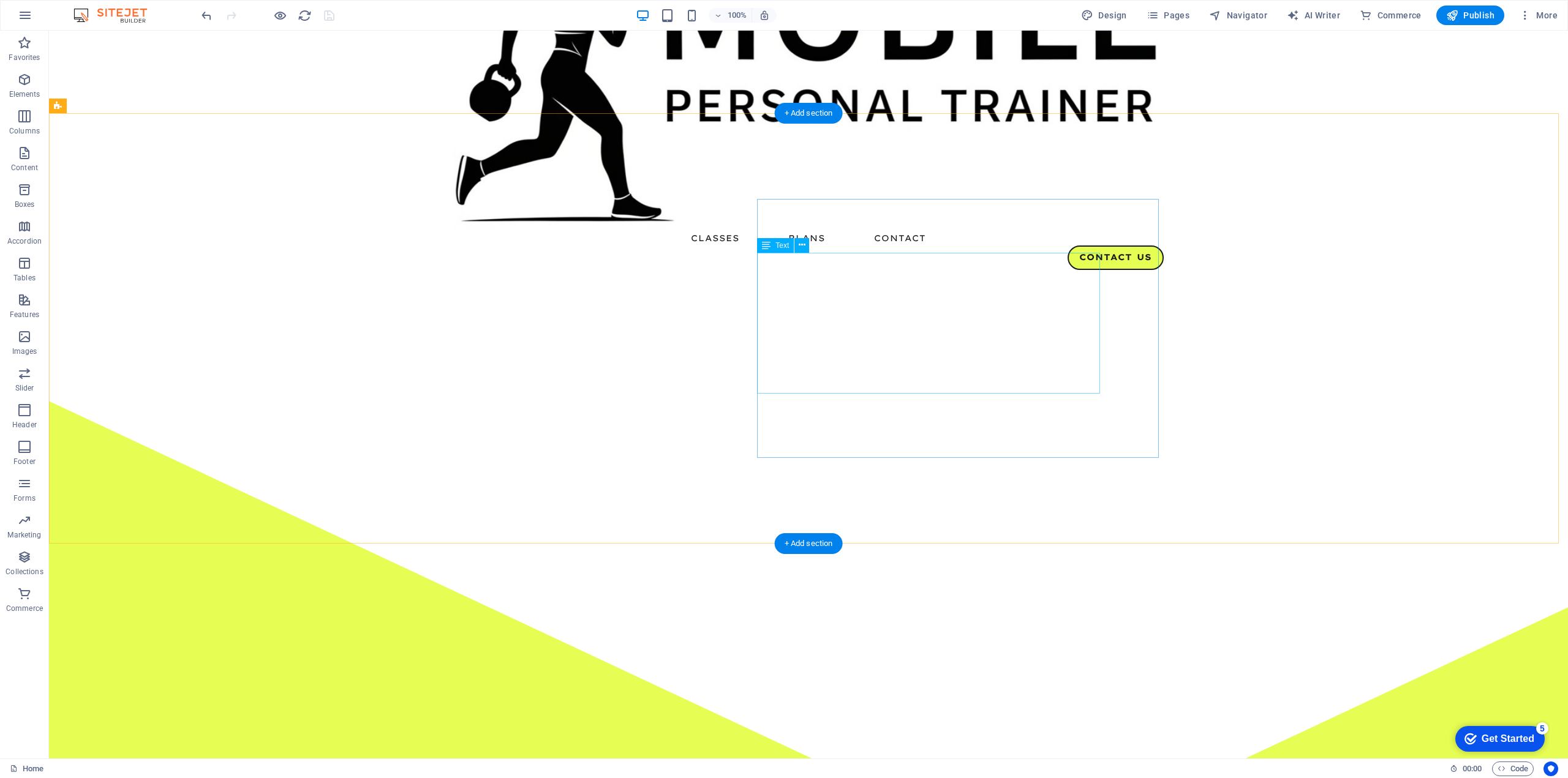
scroll to position [0, 0]
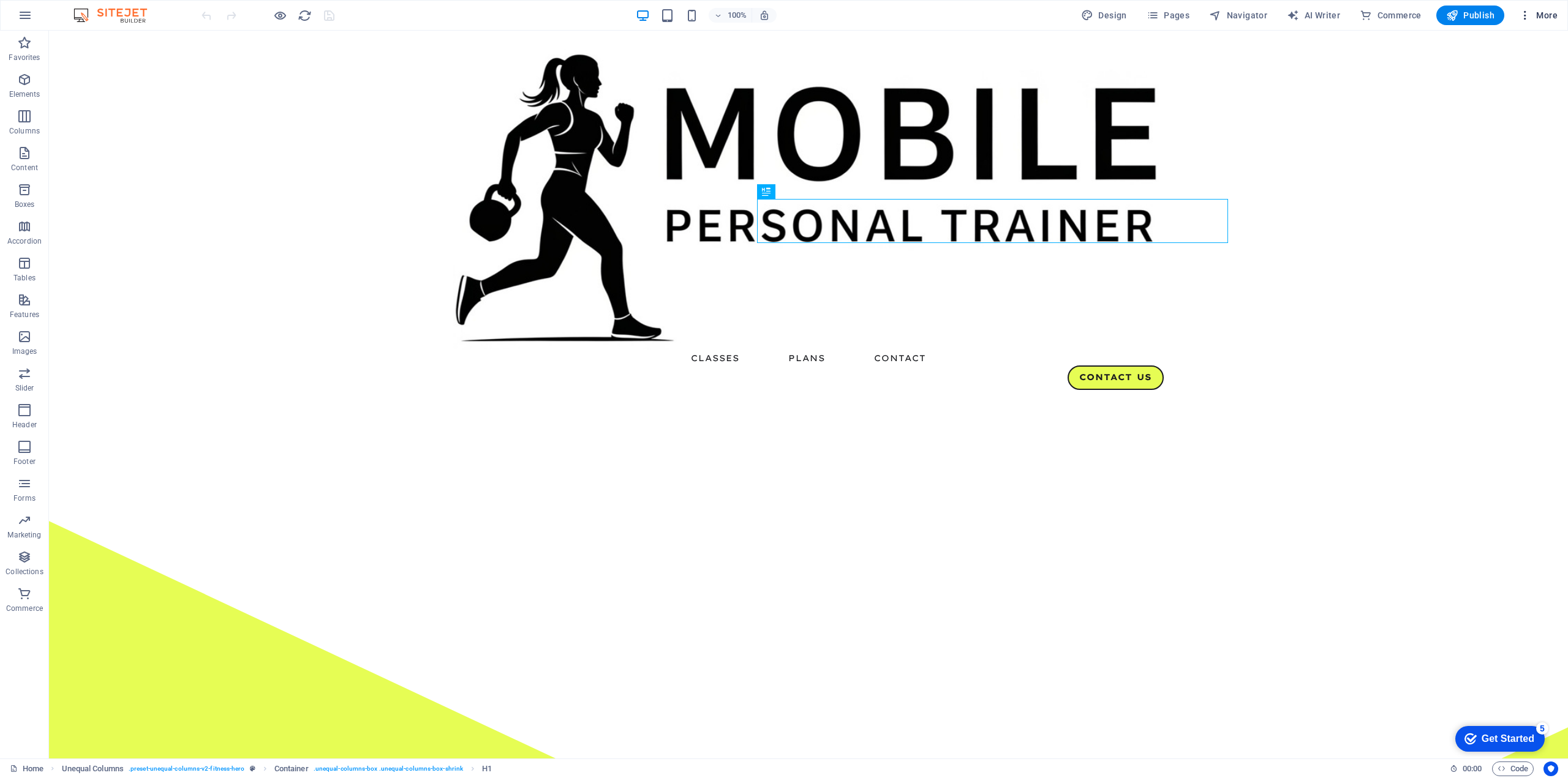
click at [1552, 15] on span "More" at bounding box center [1538, 15] width 39 height 12
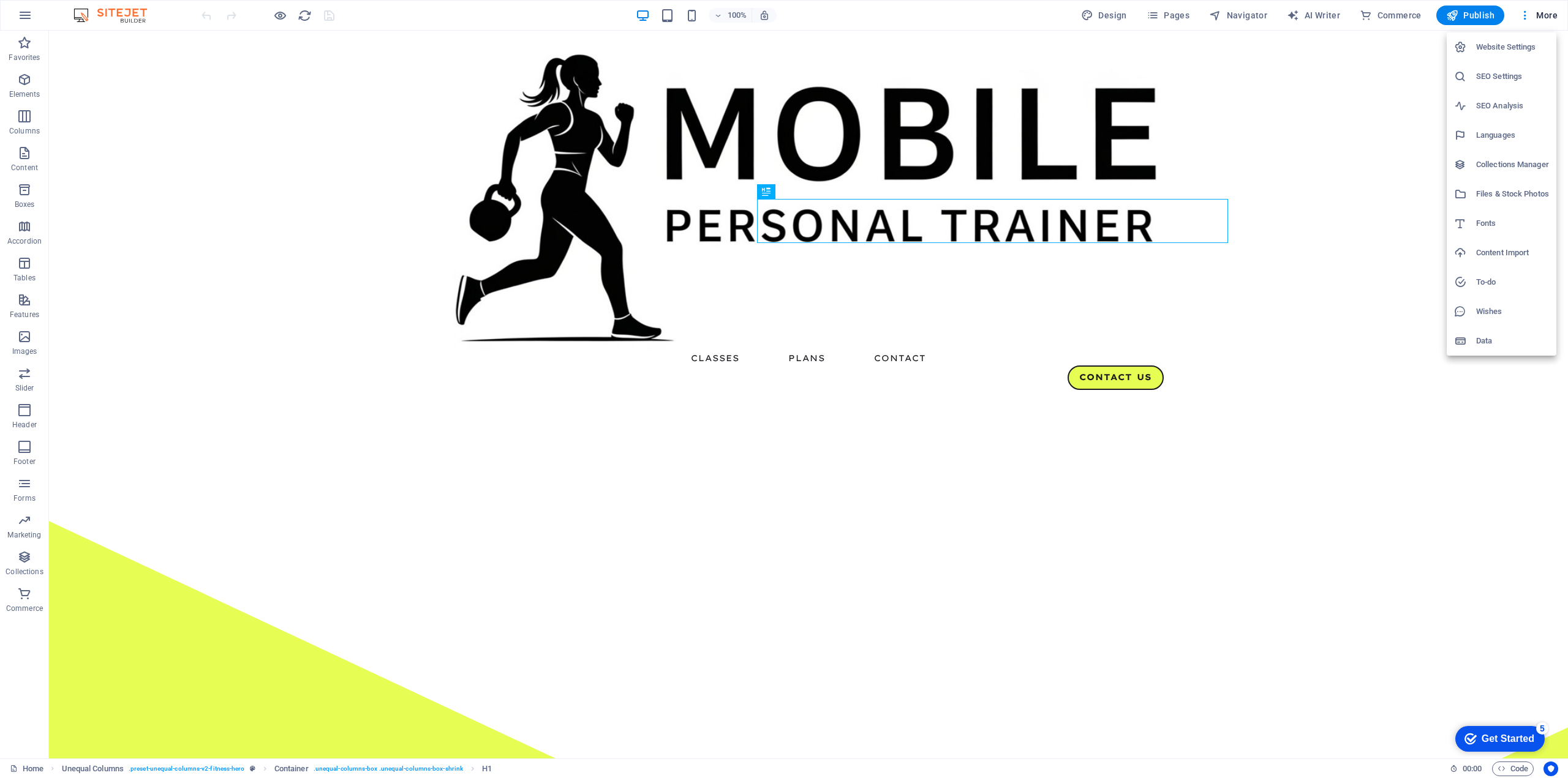
click at [1498, 69] on h6 "SEO Settings" at bounding box center [1513, 76] width 73 height 15
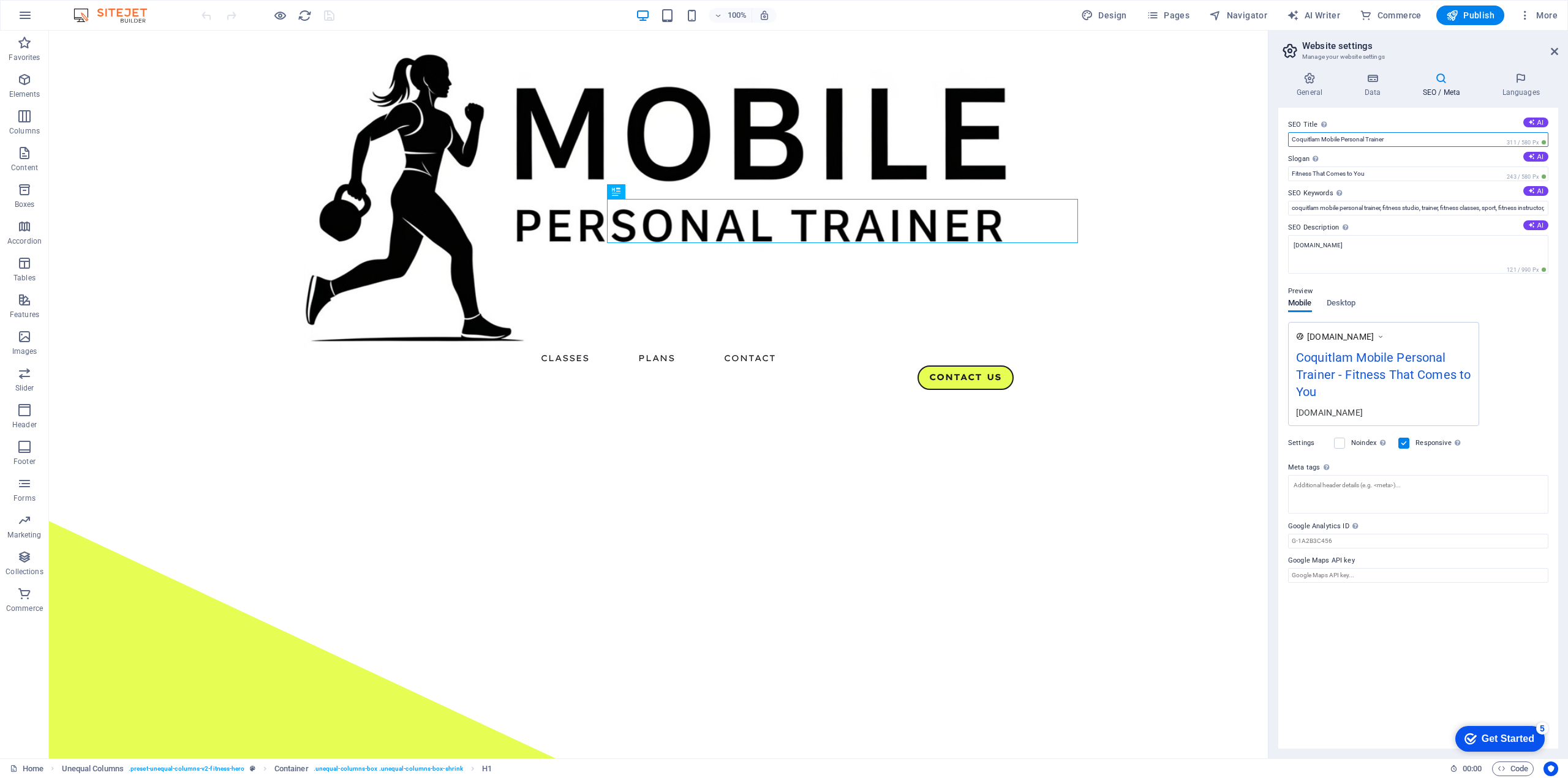
click at [1410, 136] on input "Coquitlam Mobile Personal Trainer" at bounding box center [1418, 140] width 261 height 15
drag, startPoint x: 1291, startPoint y: 208, endPoint x: 1531, endPoint y: 212, distance: 240.0
click at [1531, 212] on input "coquitlam mobile personal trainer, fitness studio, trainer, fitness classes, sp…" at bounding box center [1418, 208] width 261 height 15
click at [1445, 209] on input "coquitlam mobile personal trainer, fitness studio, trainer, fitness classes, sp…" at bounding box center [1418, 208] width 261 height 15
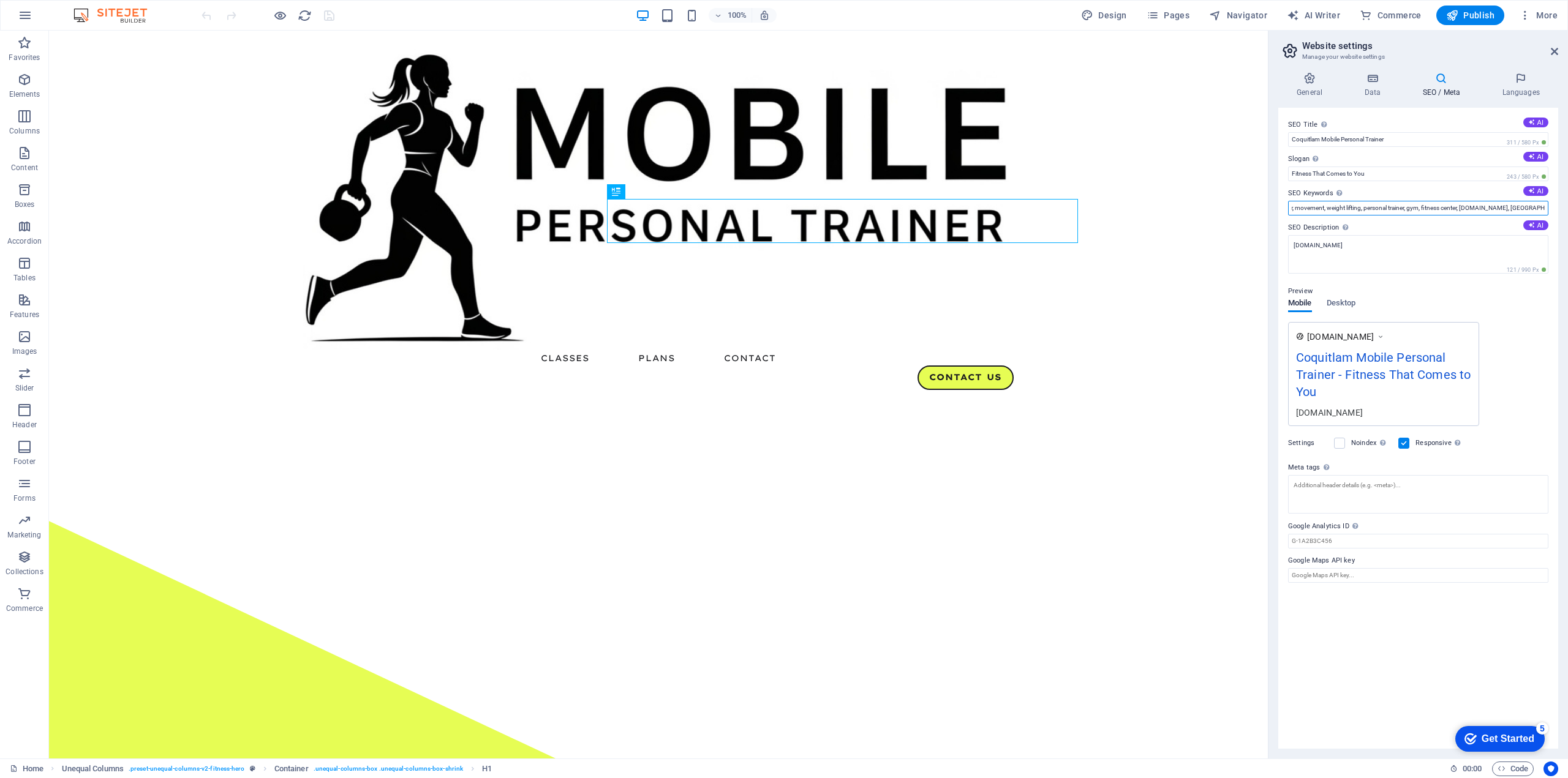
click at [1473, 208] on input "coquitlam mobile personal trainer, fitness studio, trainer, fitness classes, sp…" at bounding box center [1418, 208] width 261 height 15
drag, startPoint x: 1470, startPoint y: 209, endPoint x: 1633, endPoint y: 217, distance: 163.2
click at [1567, 217] on html "mobileptrainer.com Home Favorites Elements Columns Content Boxes Accordion Tabl…" at bounding box center [784, 389] width 1568 height 778
drag, startPoint x: 1595, startPoint y: 239, endPoint x: 1169, endPoint y: 199, distance: 427.9
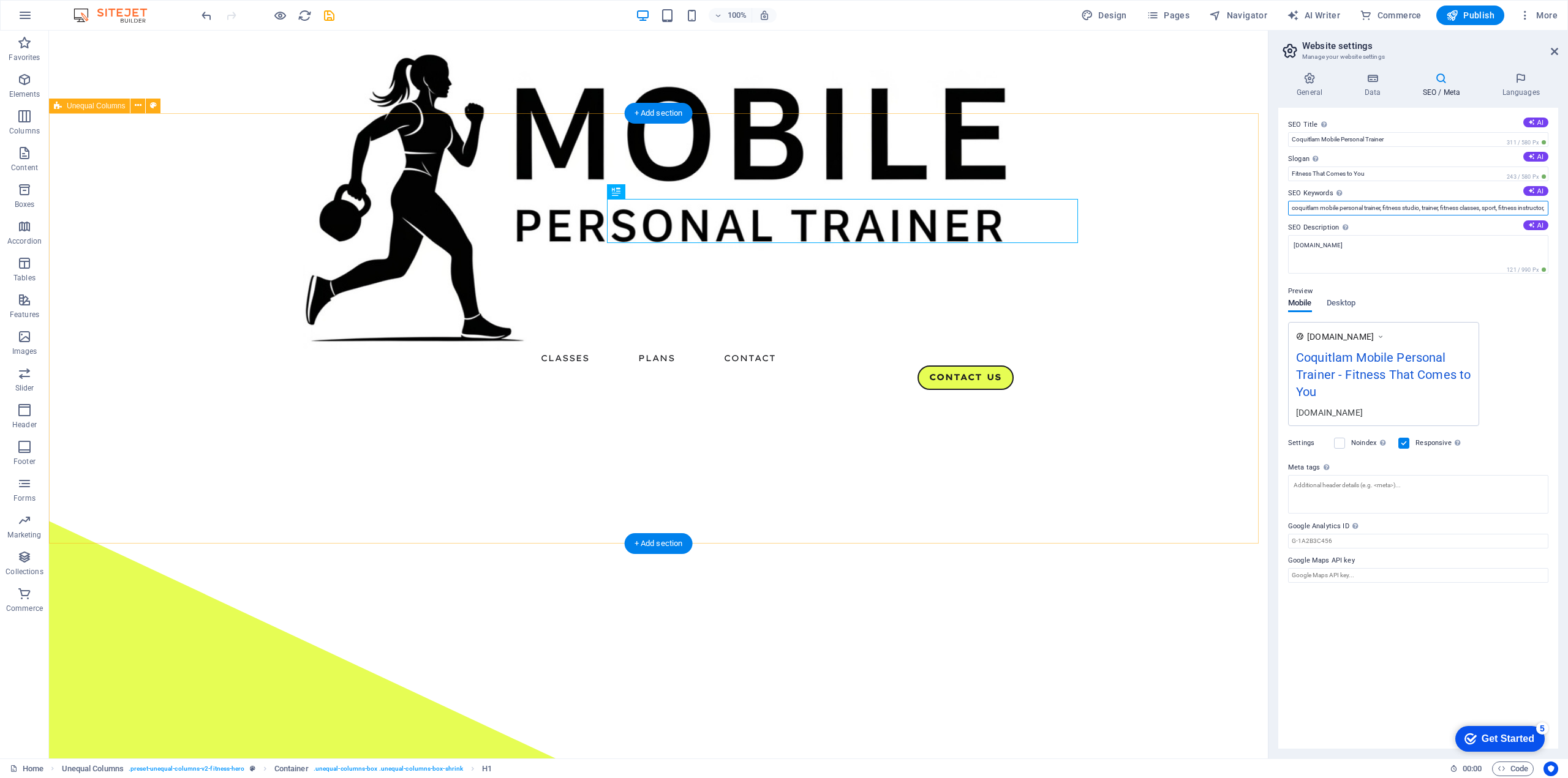
type input "coquitlam mobile personal trainer, fitness studio, trainer, fitness classes, sp…"
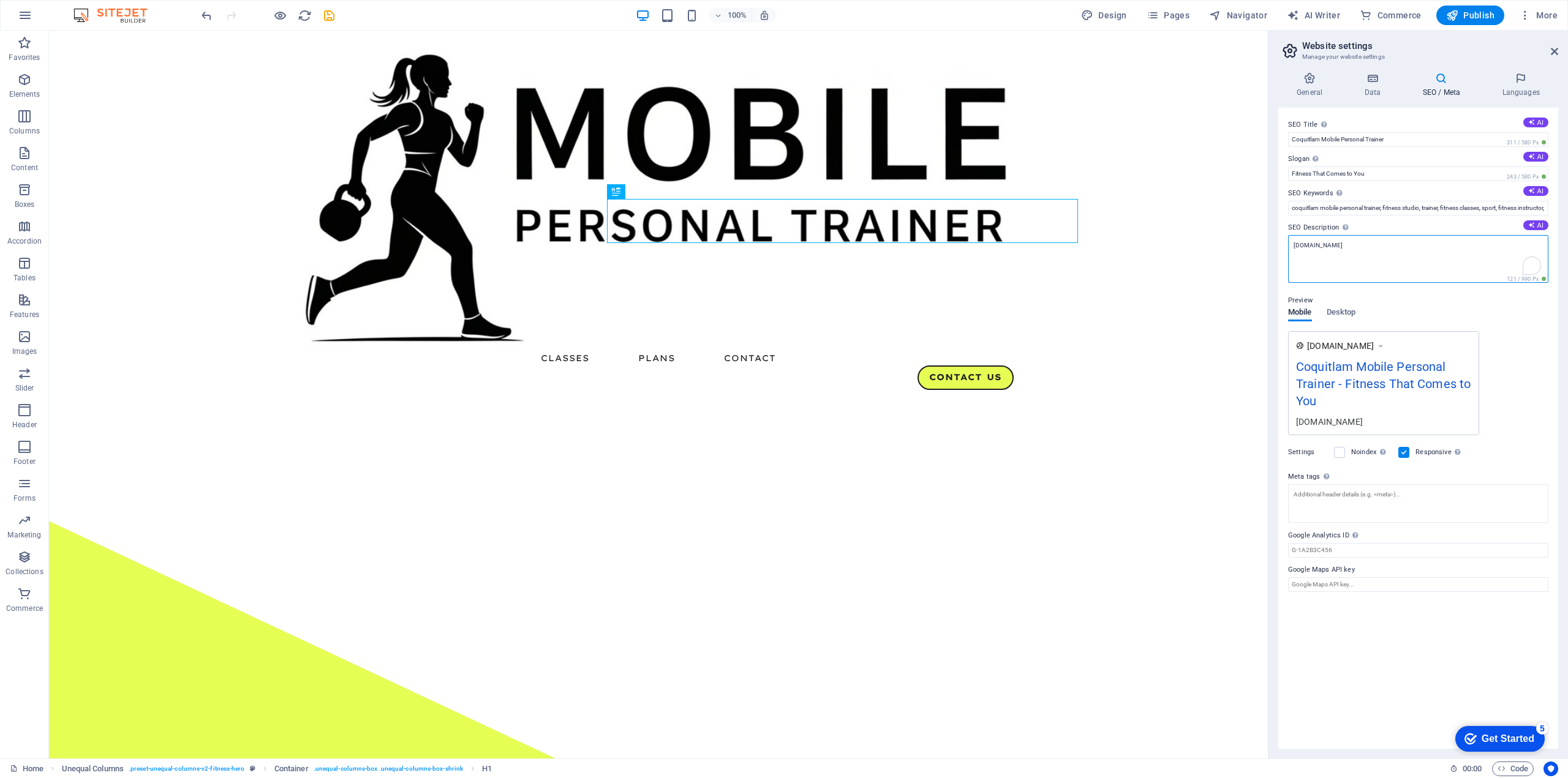
click at [1369, 251] on textarea "[DOMAIN_NAME]" at bounding box center [1418, 259] width 261 height 48
drag, startPoint x: 1419, startPoint y: 280, endPoint x: 1257, endPoint y: 241, distance: 166.6
paste textarea "Looking for a mobile personal trainer in [GEOGRAPHIC_DATA]? Train at home with …"
type textarea "Looking for a mobile personal trainer in [GEOGRAPHIC_DATA]? Train at home with …"
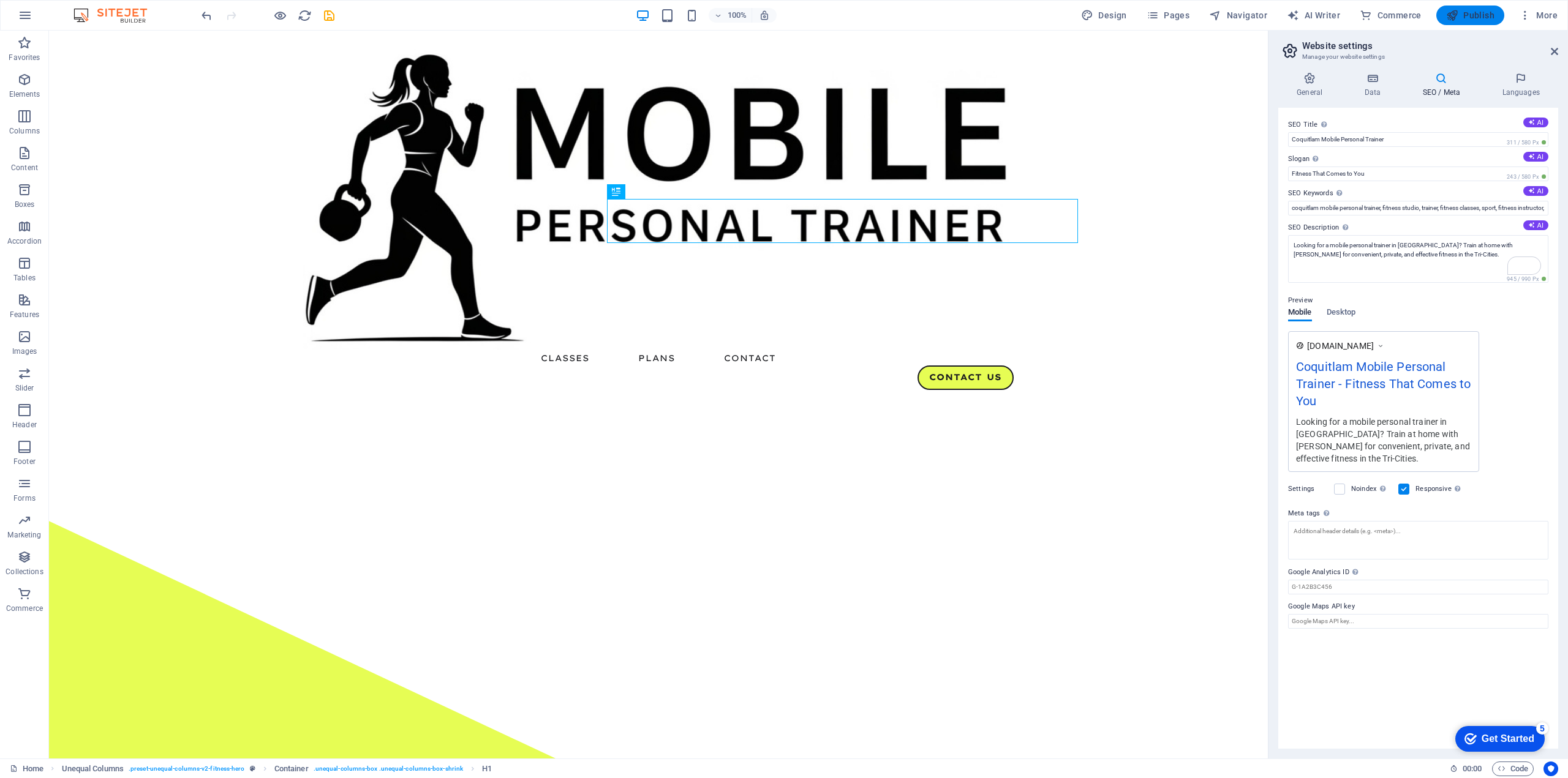
click at [1471, 15] on span "Publish" at bounding box center [1470, 15] width 48 height 12
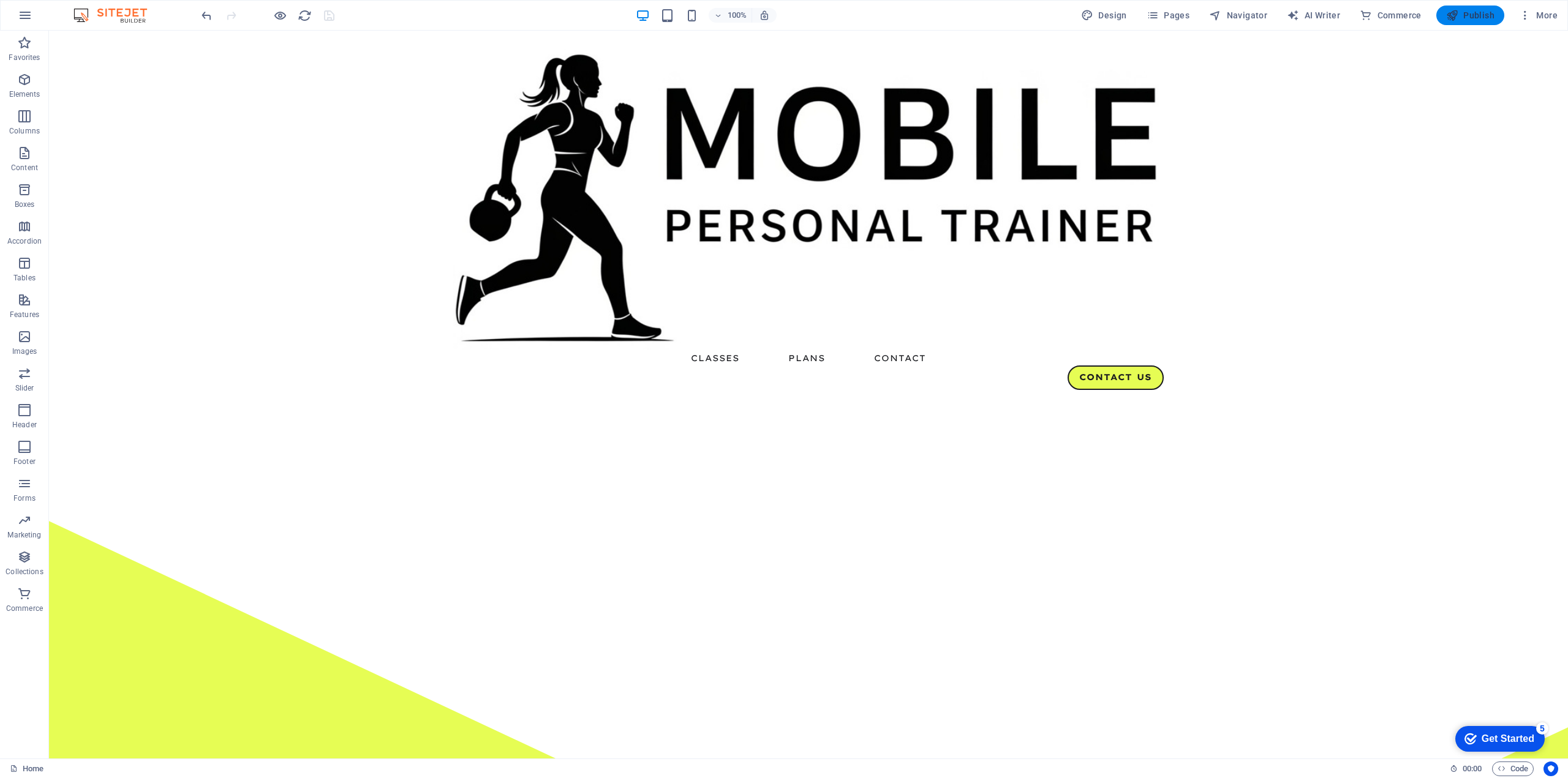
click at [1471, 15] on span "Publish" at bounding box center [1470, 15] width 48 height 12
click at [1543, 10] on span "More" at bounding box center [1538, 15] width 39 height 12
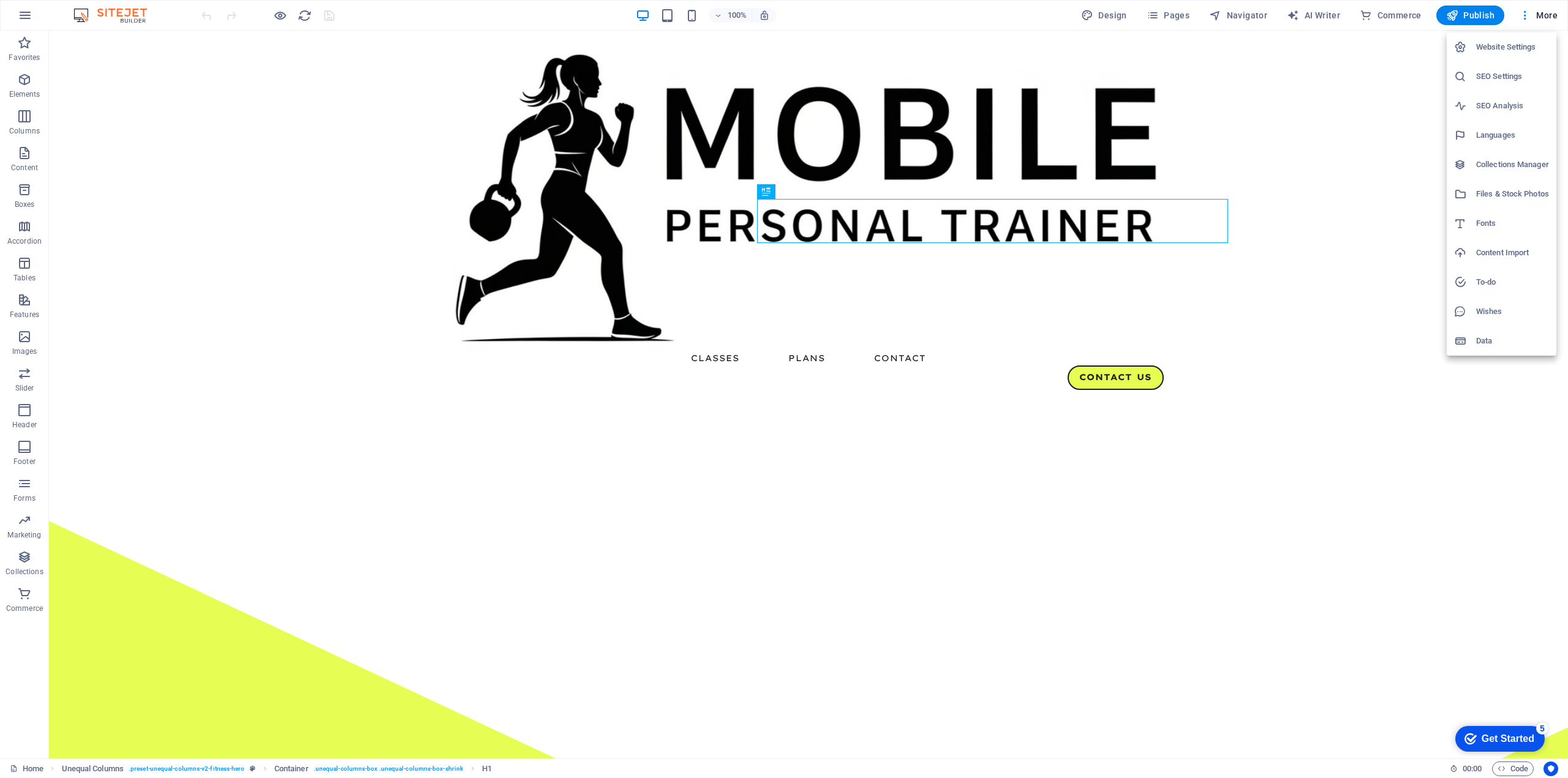
click at [1502, 78] on h6 "SEO Settings" at bounding box center [1513, 76] width 73 height 15
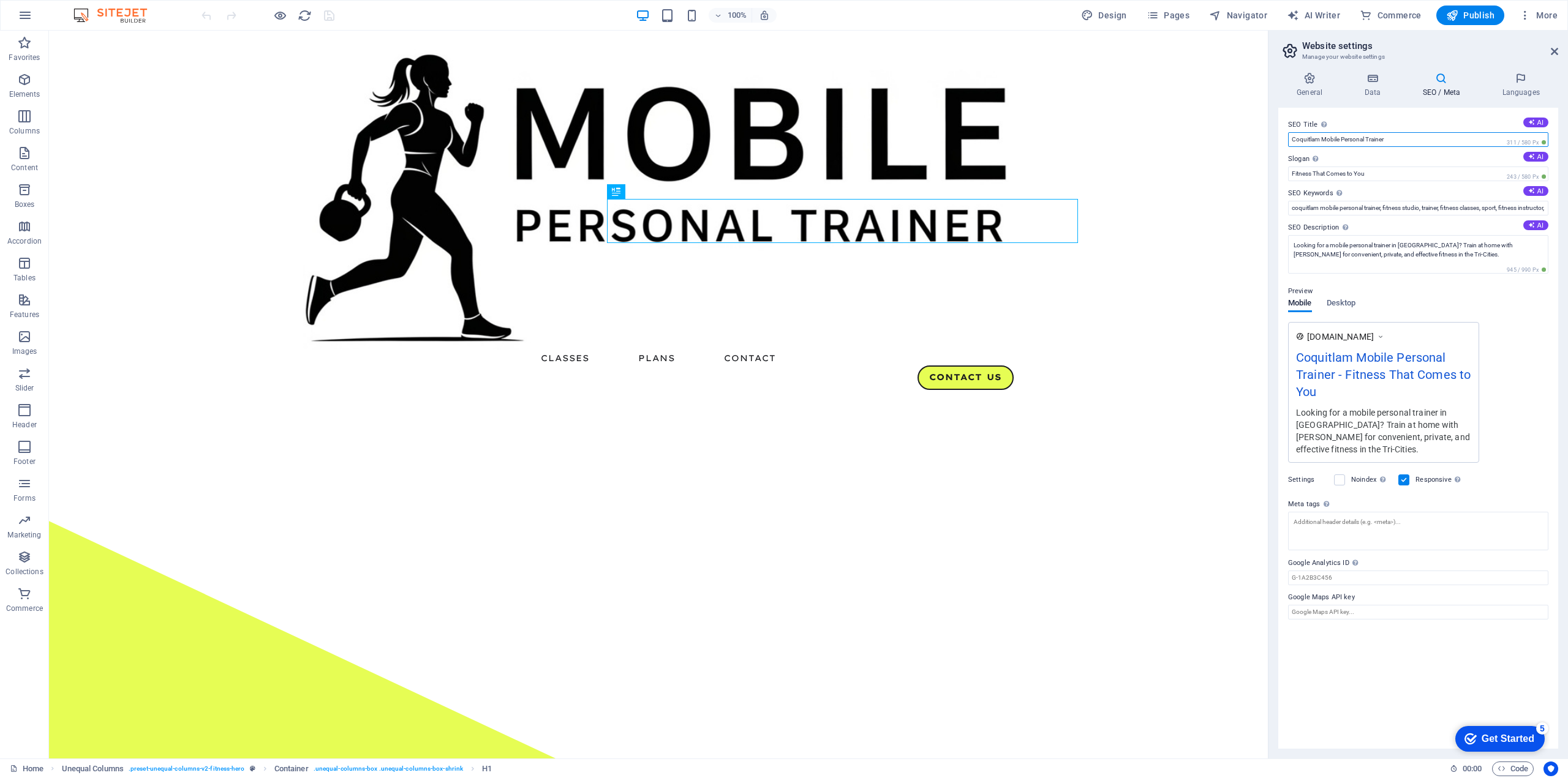
drag, startPoint x: 1392, startPoint y: 137, endPoint x: 1274, endPoint y: 122, distance: 118.9
click at [1274, 122] on div "General Data SEO / Meta Languages Website name mobileptrainer.com Logo Drag fil…" at bounding box center [1418, 410] width 300 height 696
click at [1369, 113] on div "SEO Title The title of your website - make it something that stands out in sear…" at bounding box center [1418, 428] width 280 height 641
click at [1311, 81] on icon at bounding box center [1309, 78] width 63 height 12
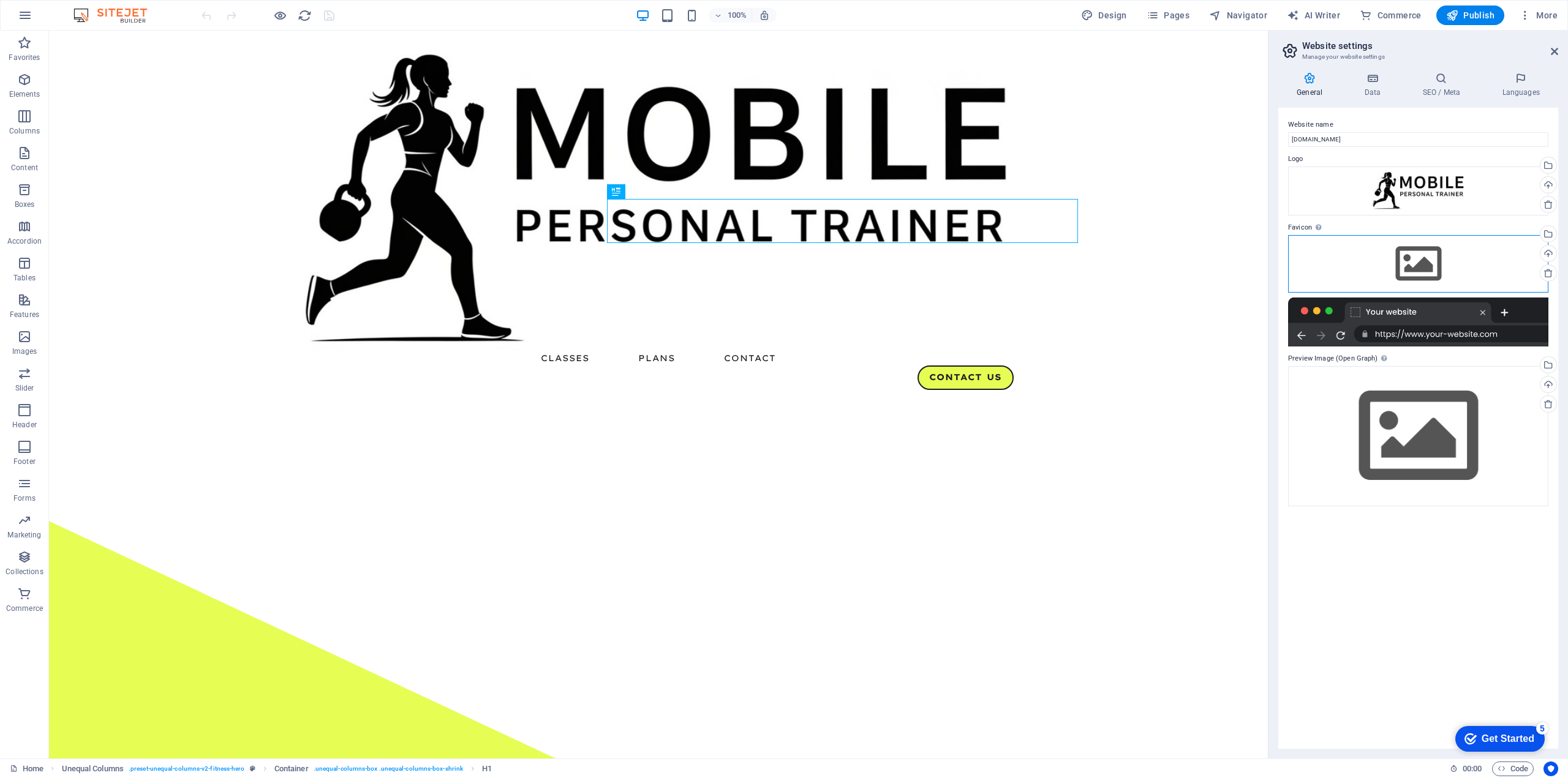
click at [1427, 259] on div "Drag files here, click to choose files or select files from Files or our free s…" at bounding box center [1418, 263] width 261 height 57
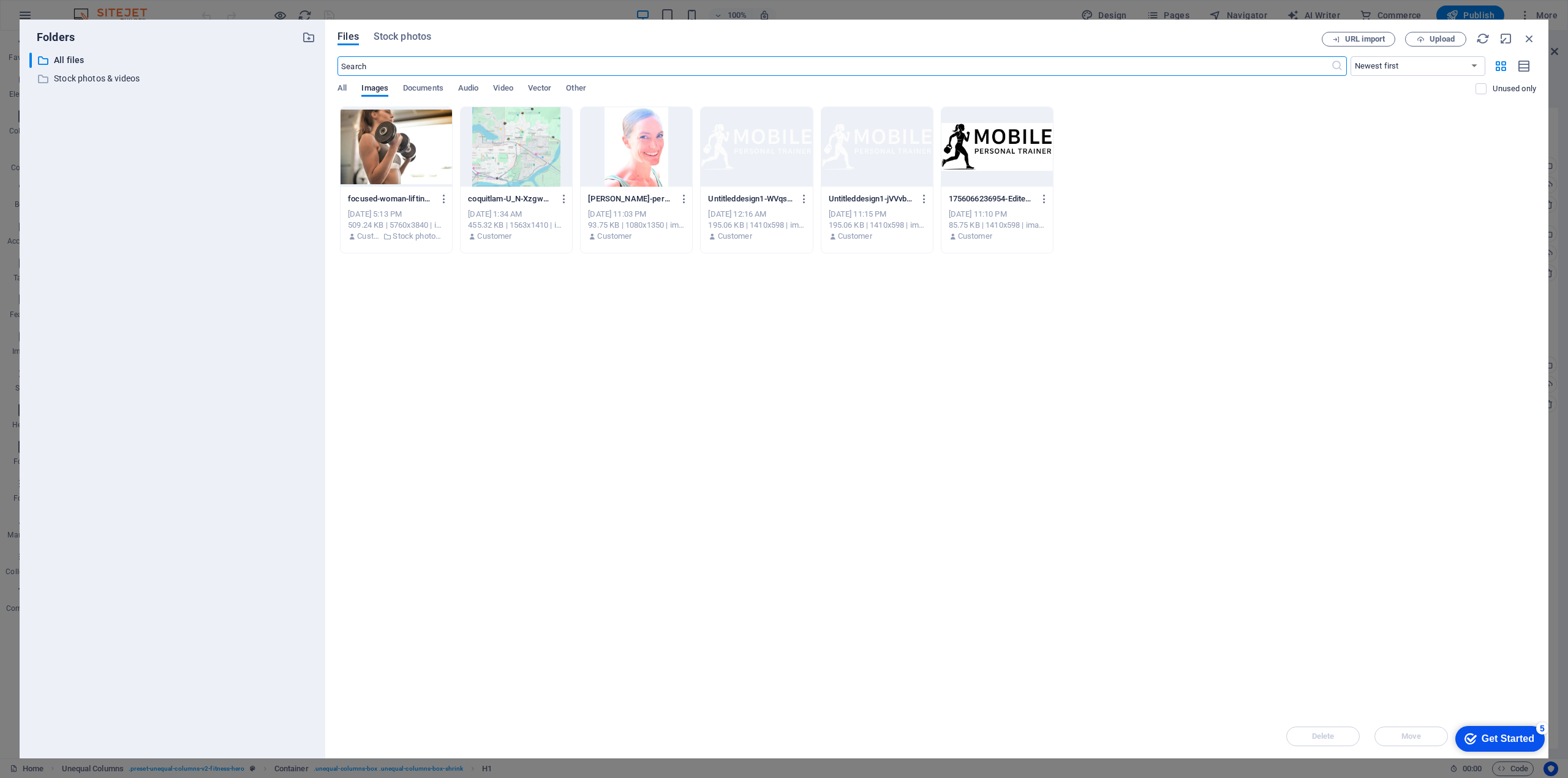
click at [985, 153] on div at bounding box center [997, 147] width 112 height 80
click at [1002, 146] on div "1" at bounding box center [997, 147] width 112 height 80
click at [1002, 146] on div at bounding box center [997, 147] width 112 height 80
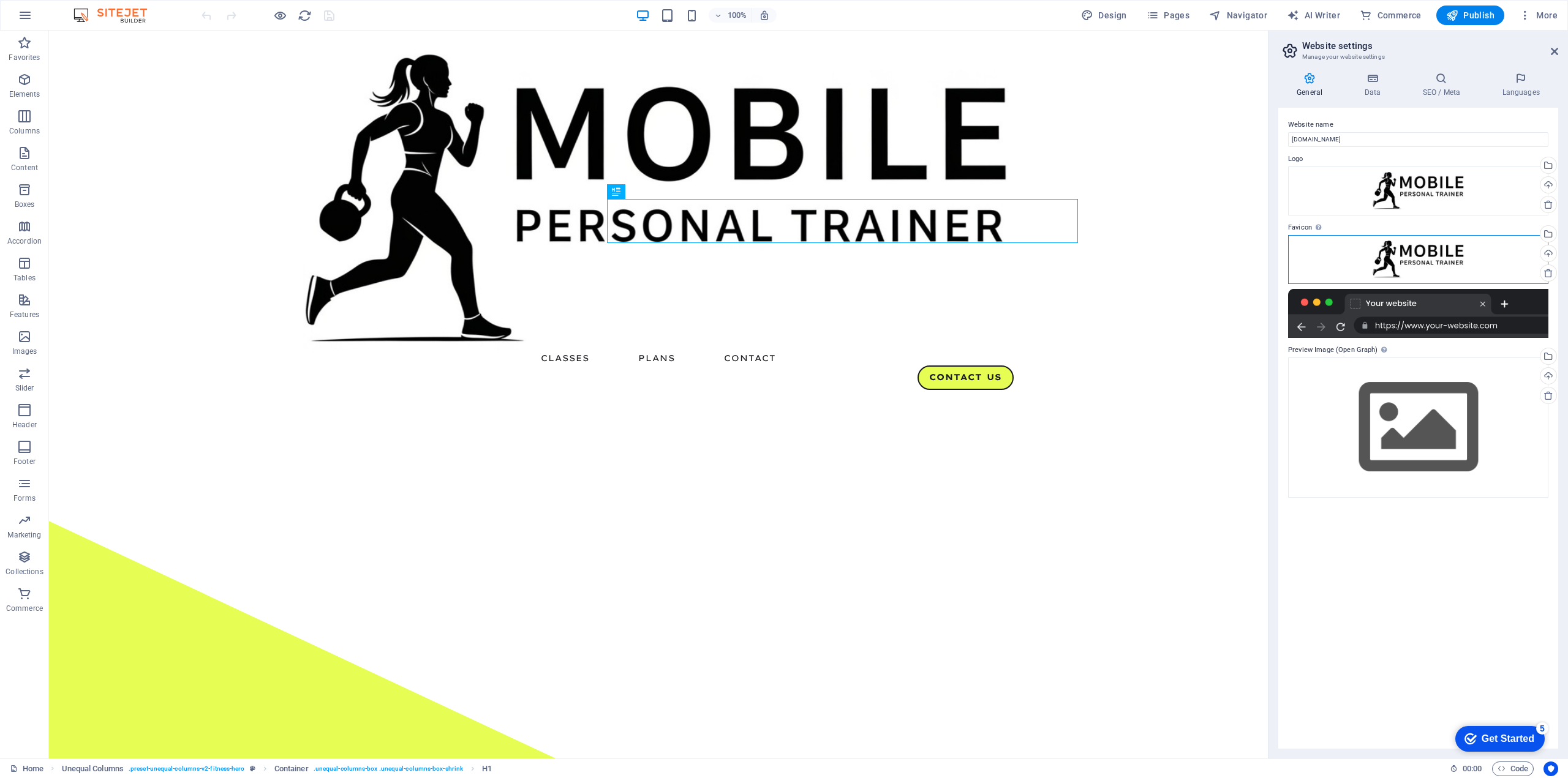
click at [1395, 261] on div "Drag files here, click to choose files or select files from Files or our free s…" at bounding box center [1418, 260] width 261 height 49
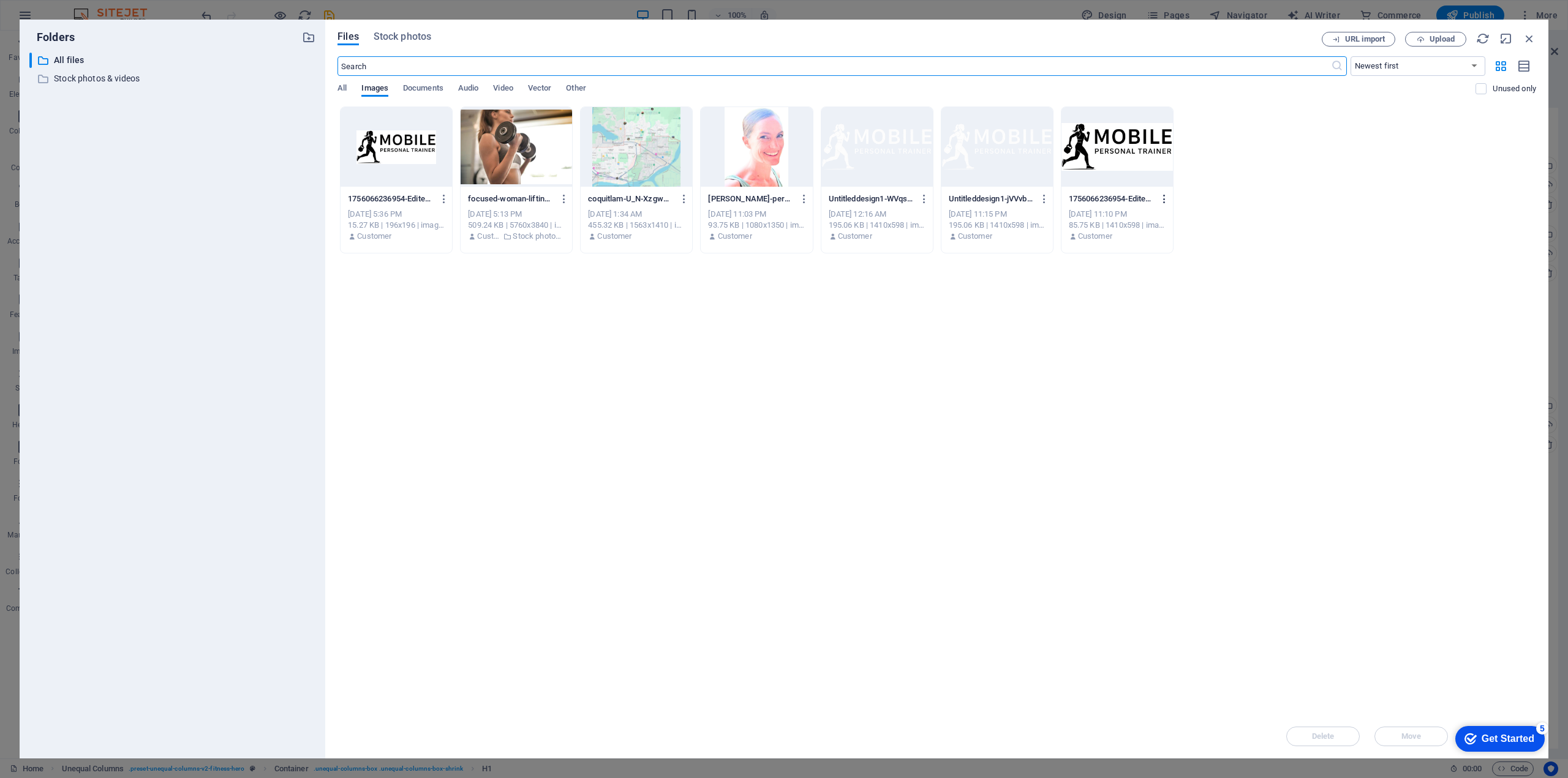
click at [1162, 197] on icon "button" at bounding box center [1164, 199] width 12 height 11
click at [1217, 167] on div at bounding box center [784, 389] width 1568 height 778
click at [646, 314] on div "Drop files here to upload them instantly 1756066236954-Edited-KsbSwoft4CaWCZn8C…" at bounding box center [937, 410] width 1198 height 608
click at [1439, 41] on span "Upload" at bounding box center [1443, 39] width 25 height 7
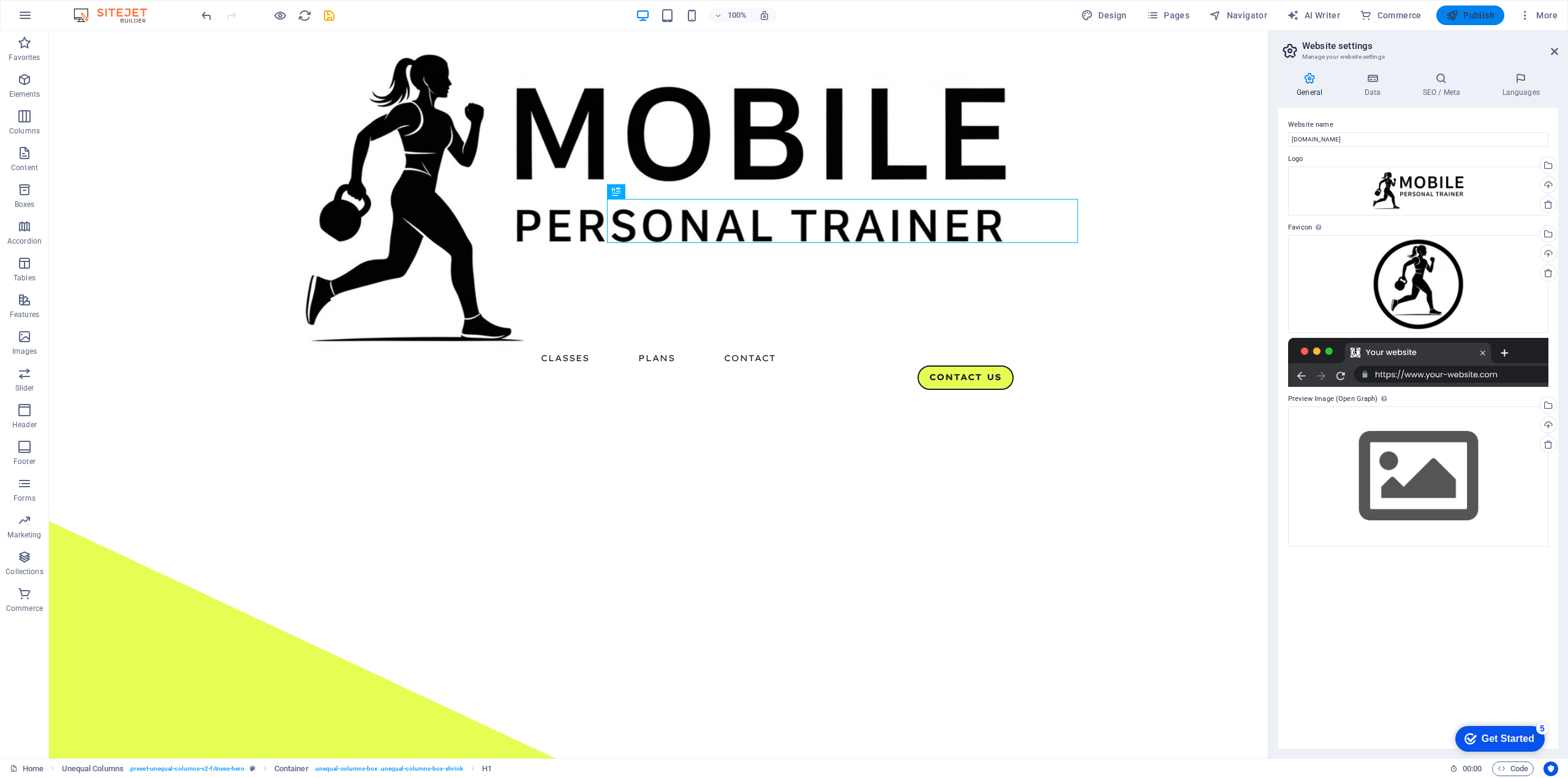
click at [1477, 18] on span "Publish" at bounding box center [1470, 15] width 48 height 12
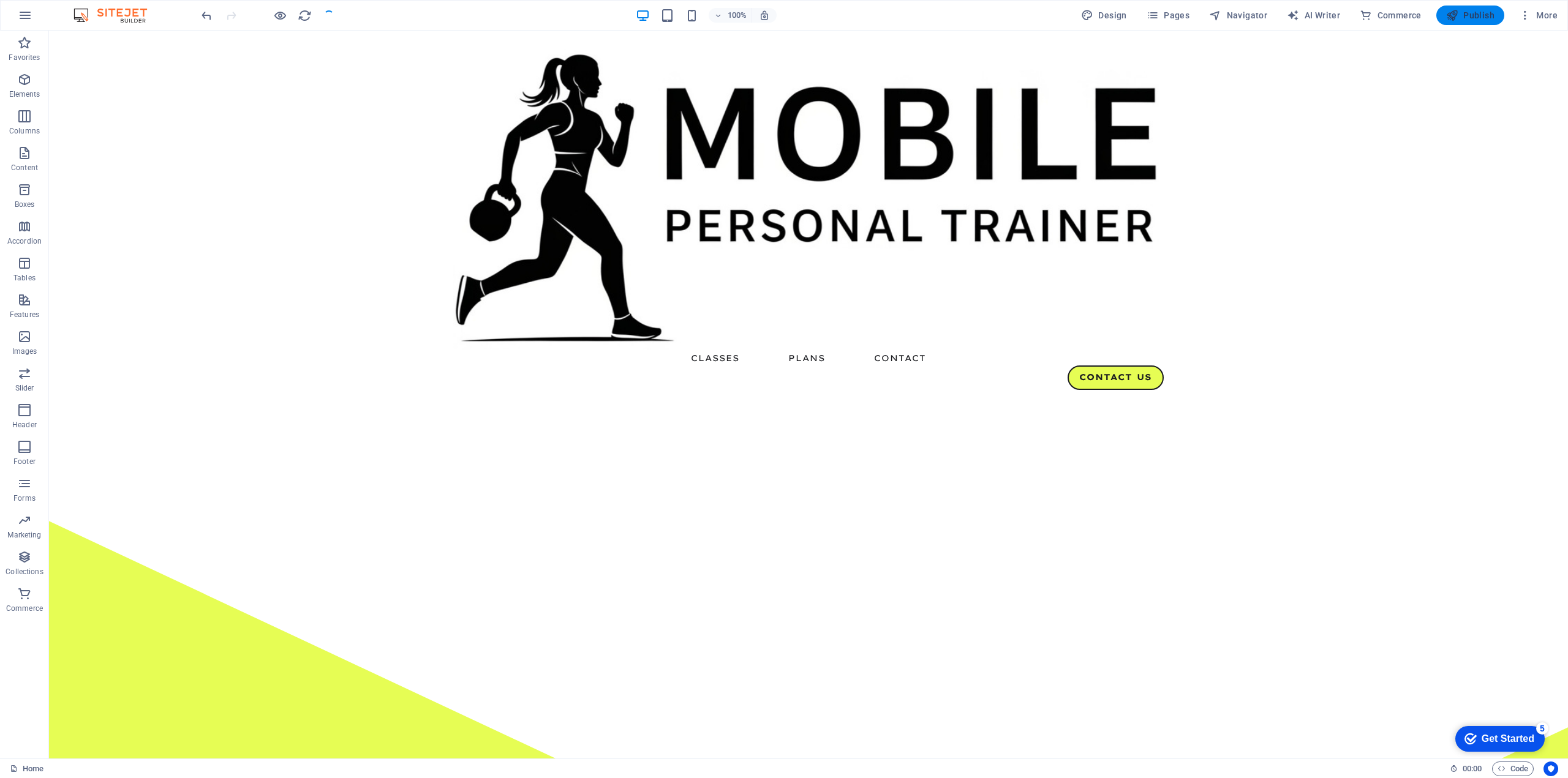
click at [1473, 11] on span "Publish" at bounding box center [1470, 15] width 48 height 12
click at [1475, 15] on span "Publish" at bounding box center [1470, 15] width 48 height 12
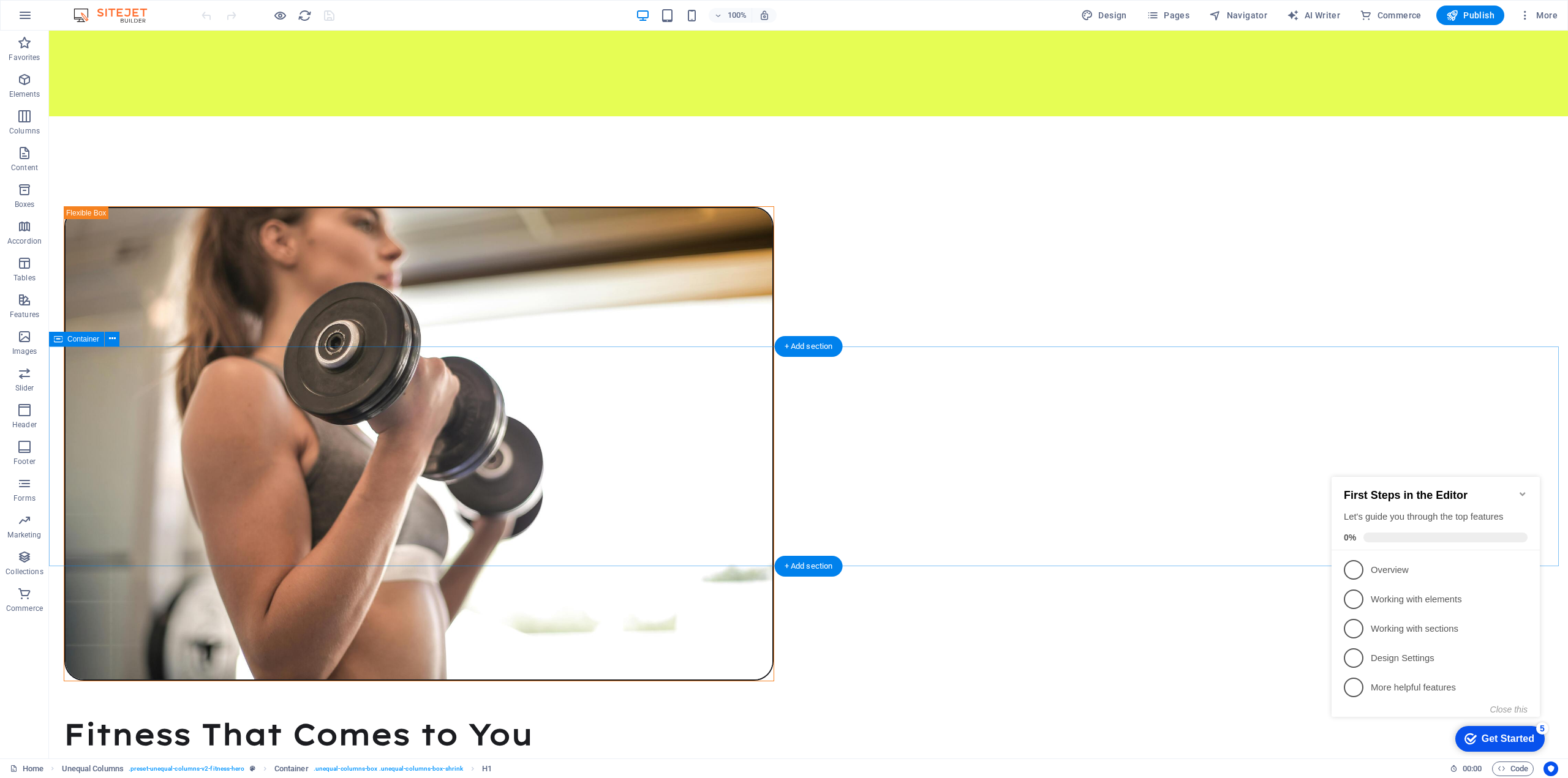
scroll to position [1225, 0]
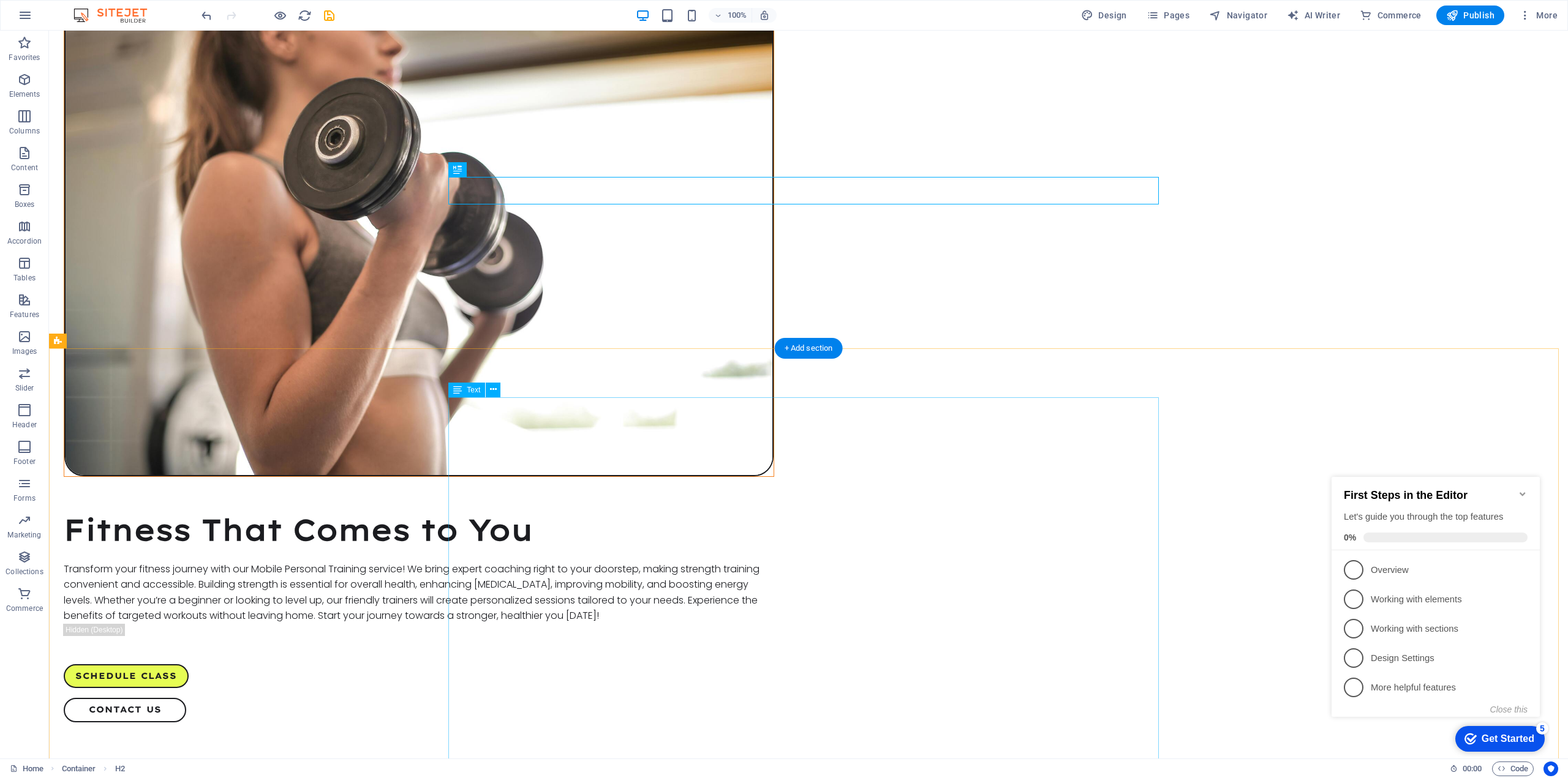
scroll to position [1020, 0]
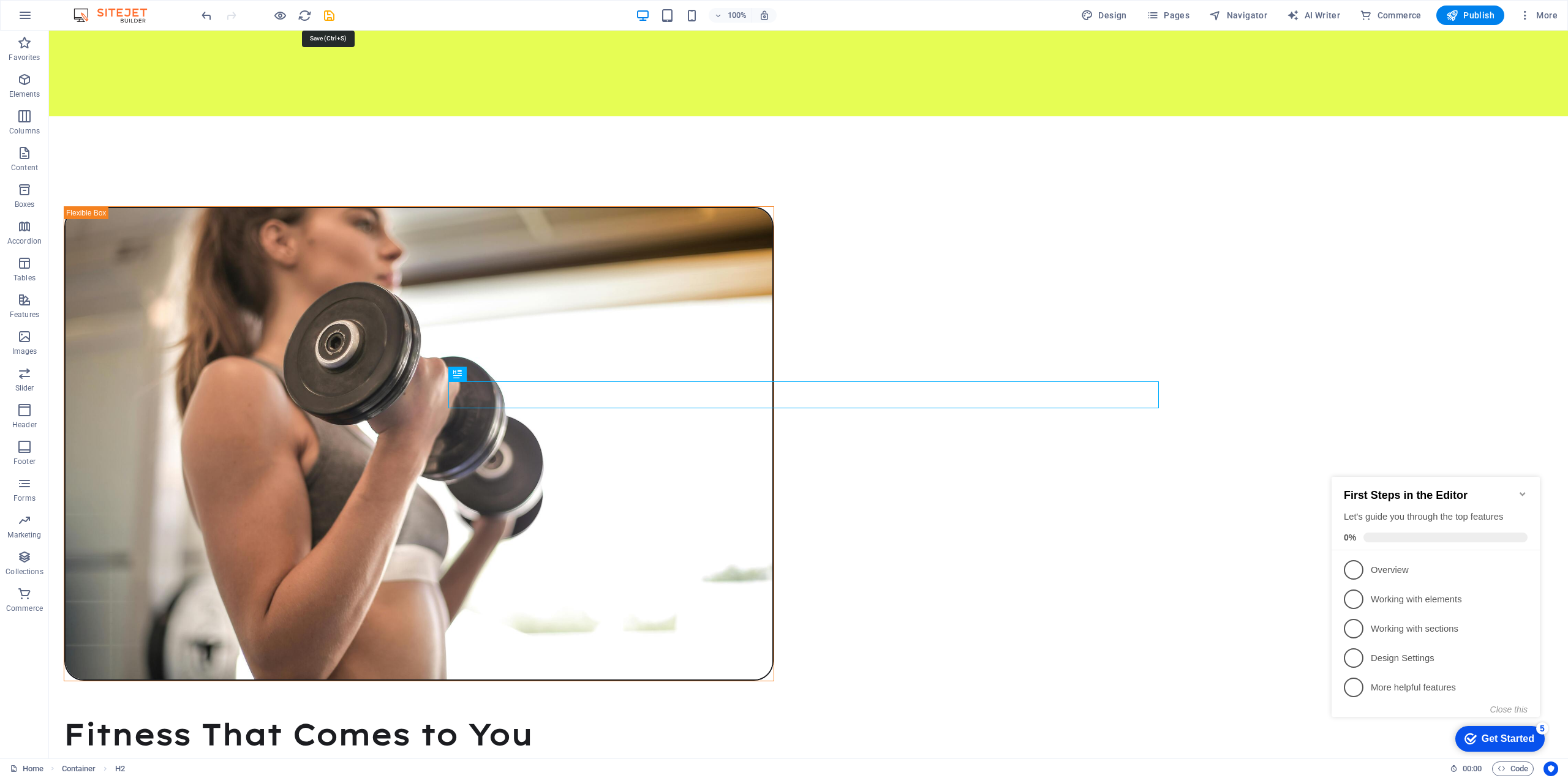
click at [332, 14] on icon "save" at bounding box center [330, 15] width 15 height 15
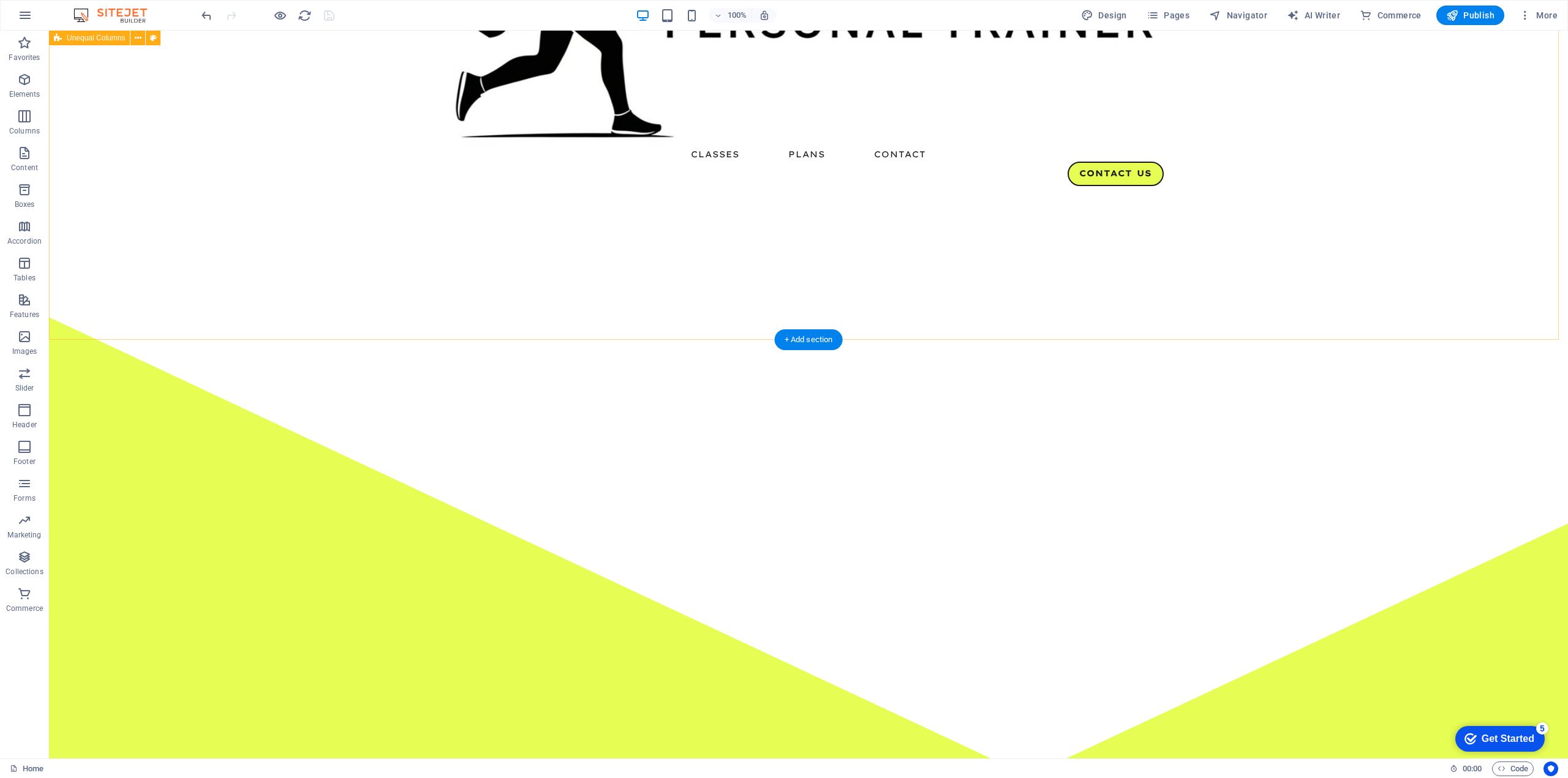
scroll to position [0, 0]
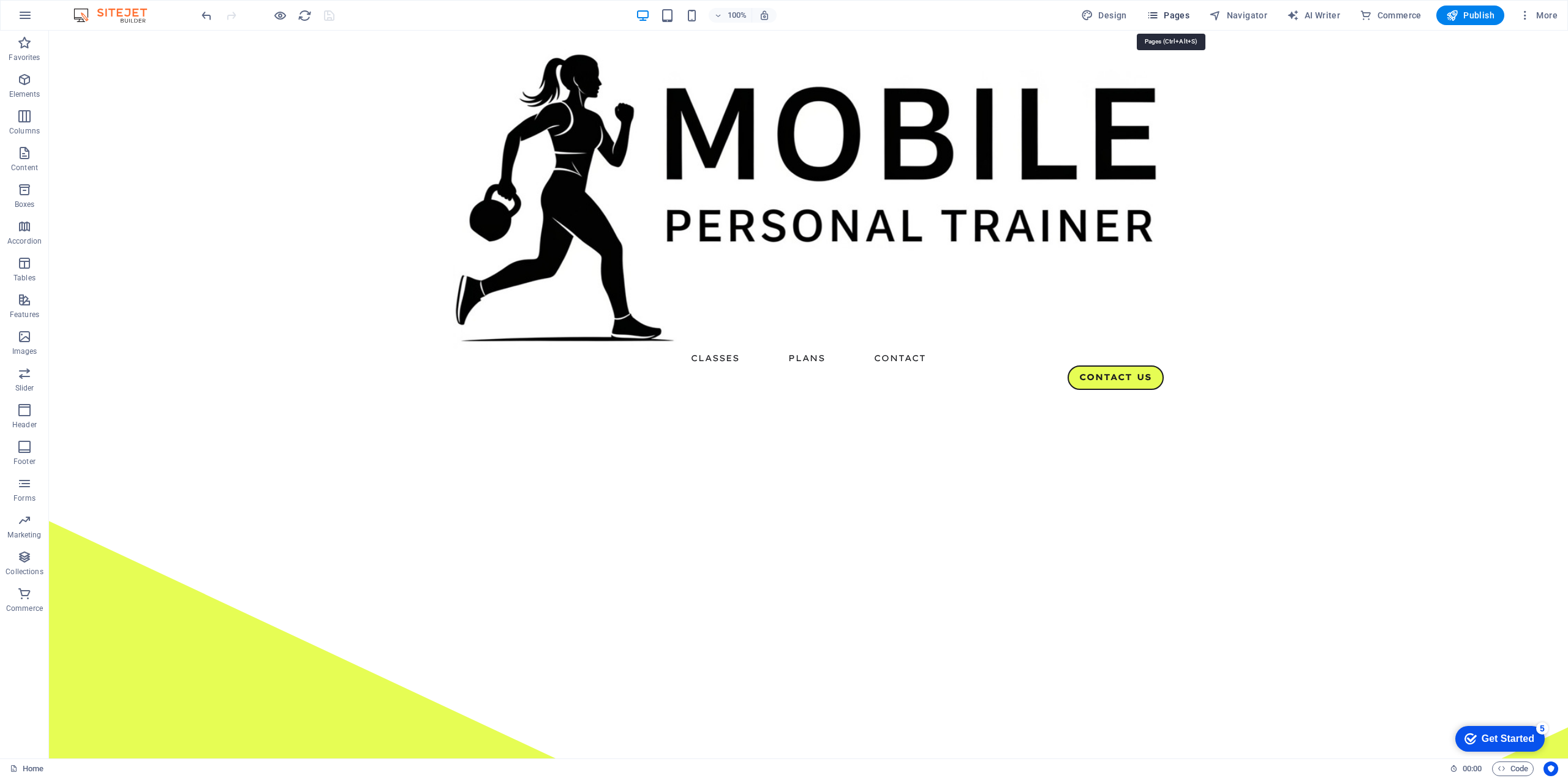
click at [1178, 20] on span "Pages" at bounding box center [1168, 15] width 43 height 12
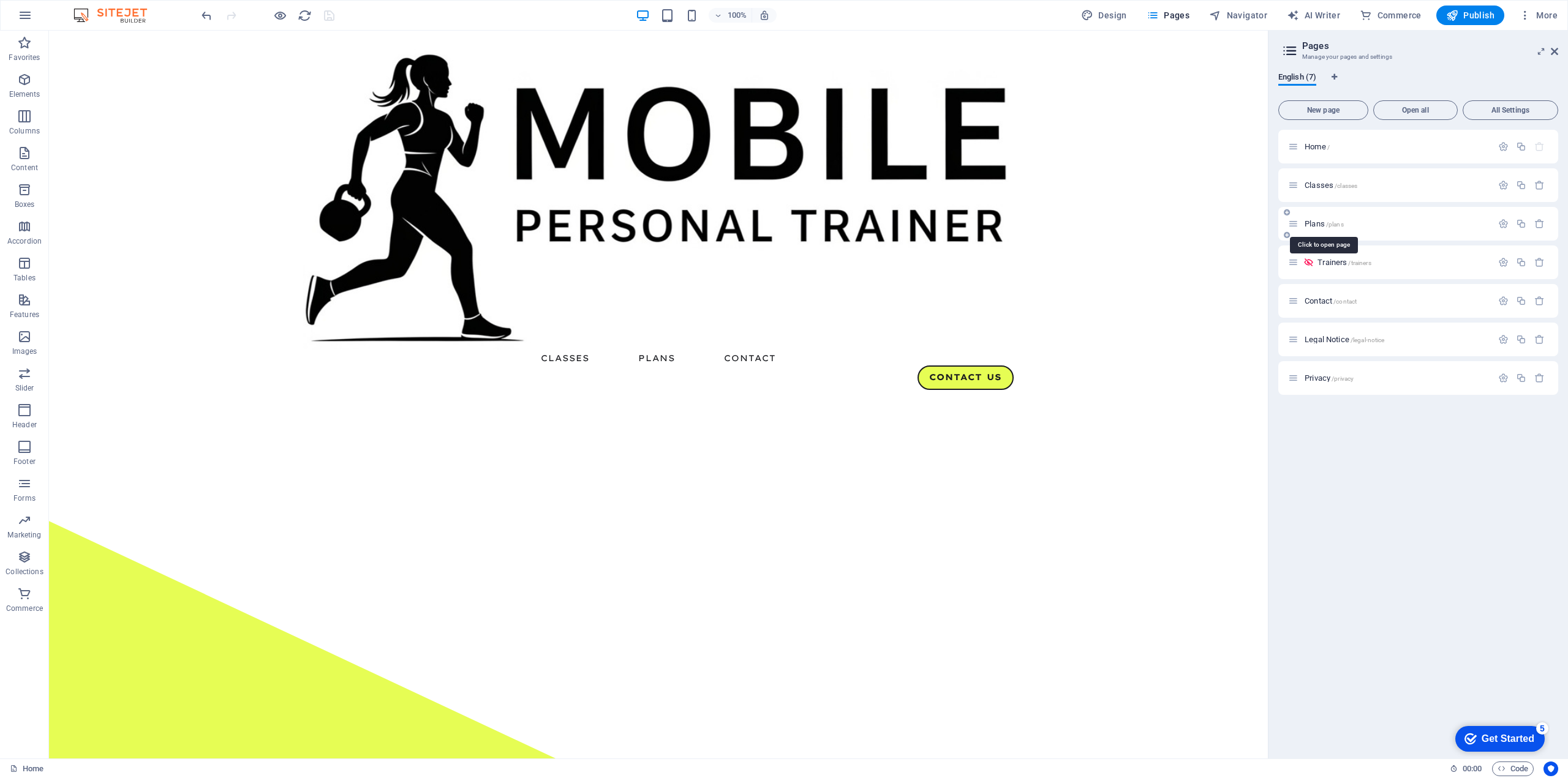
click at [1316, 223] on span "Plans /plans" at bounding box center [1324, 224] width 39 height 9
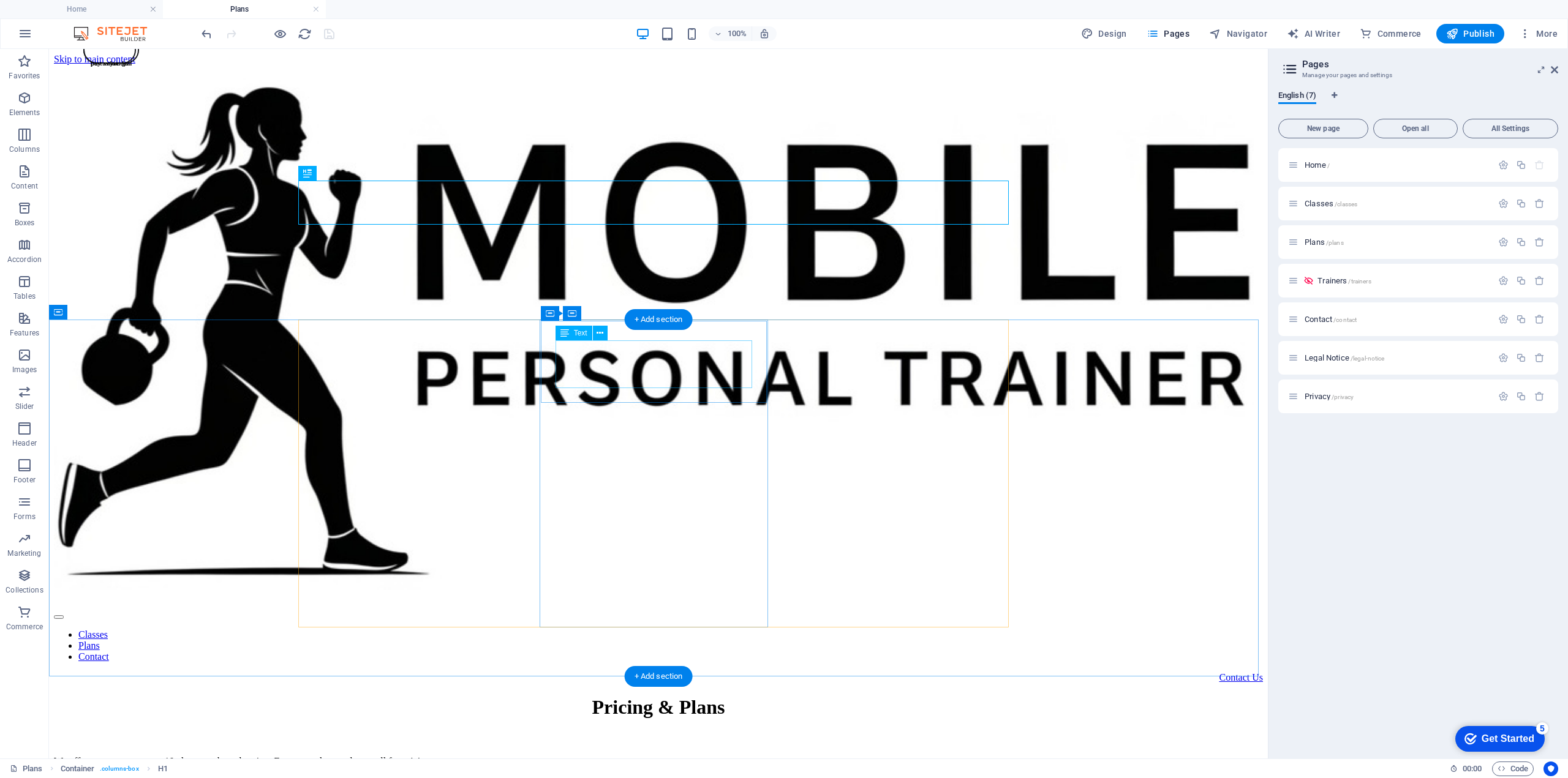
click at [597, 336] on icon at bounding box center [599, 333] width 6 height 13
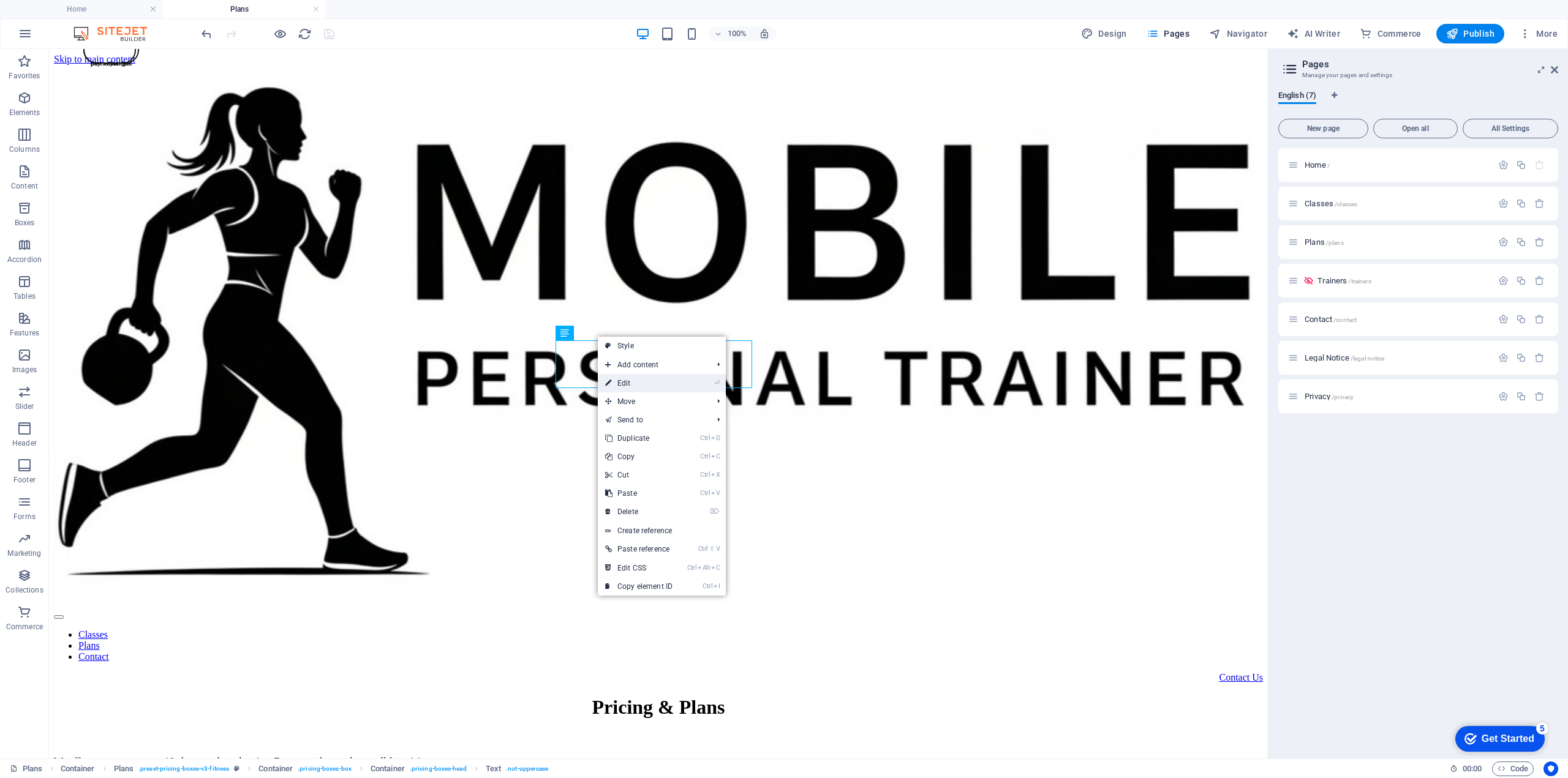
click at [623, 378] on link "⏎ Edit" at bounding box center [638, 383] width 82 height 18
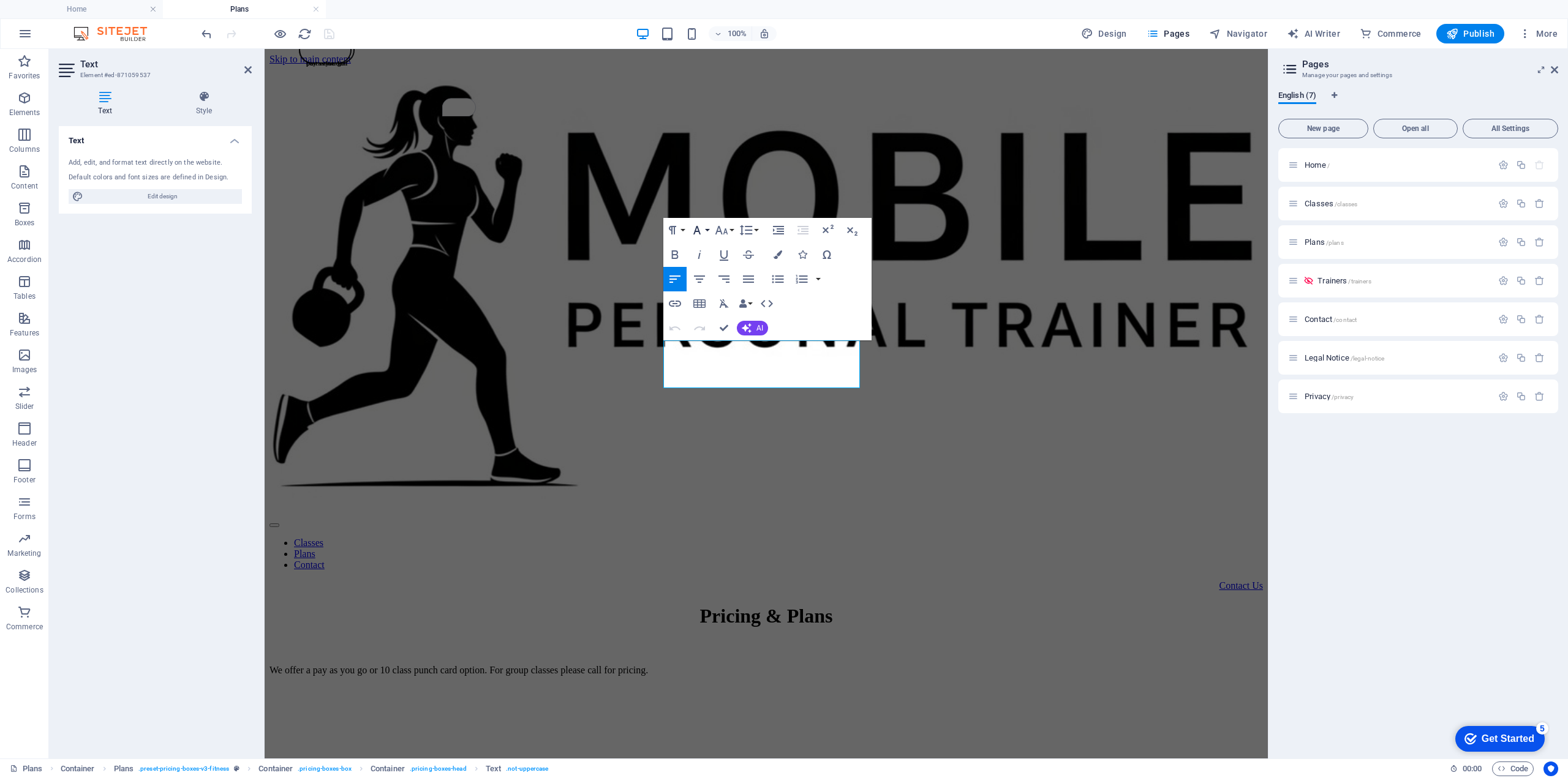
click at [699, 225] on icon "button" at bounding box center [697, 231] width 15 height 15
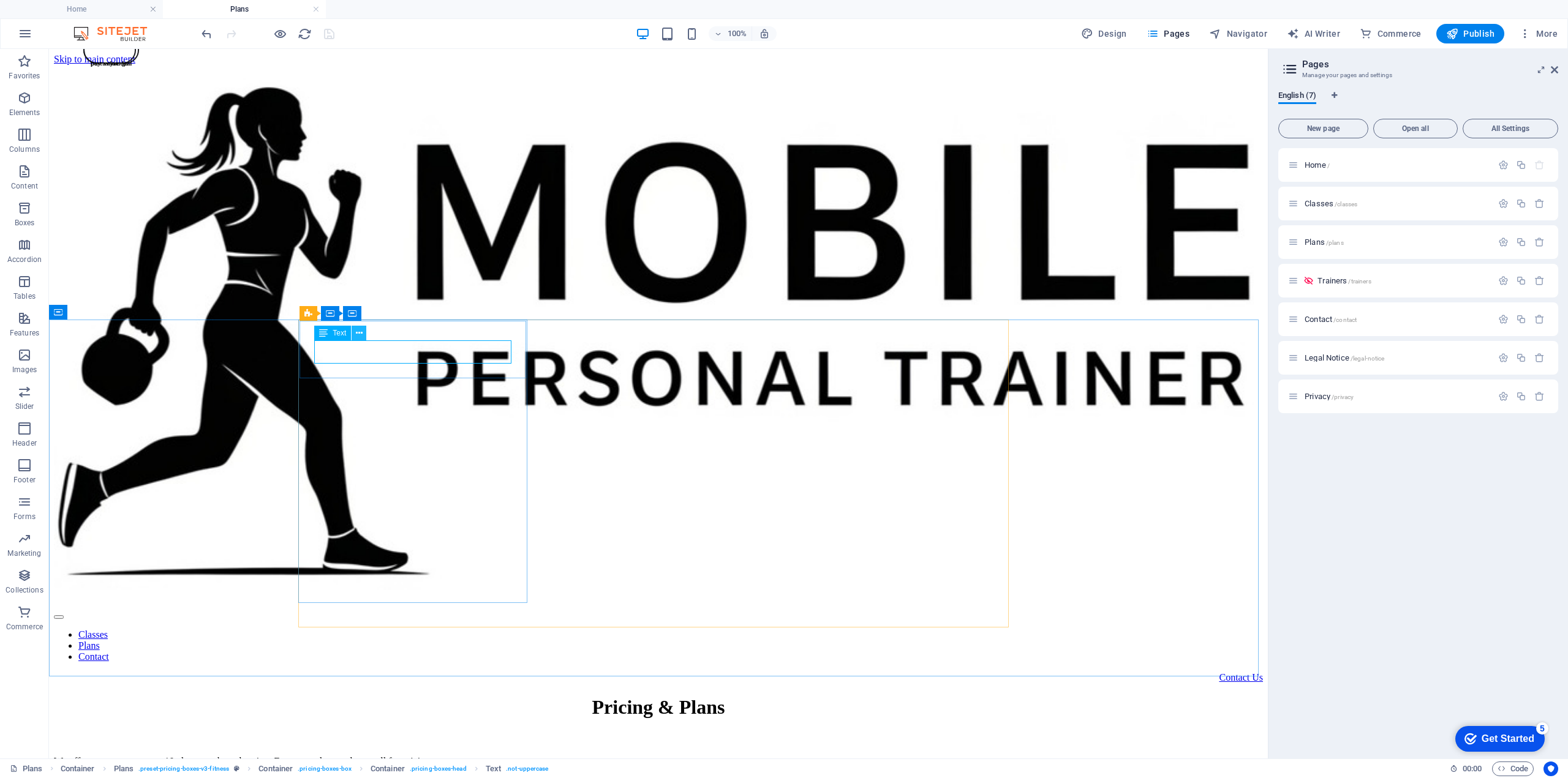
click at [362, 334] on icon at bounding box center [359, 333] width 6 height 13
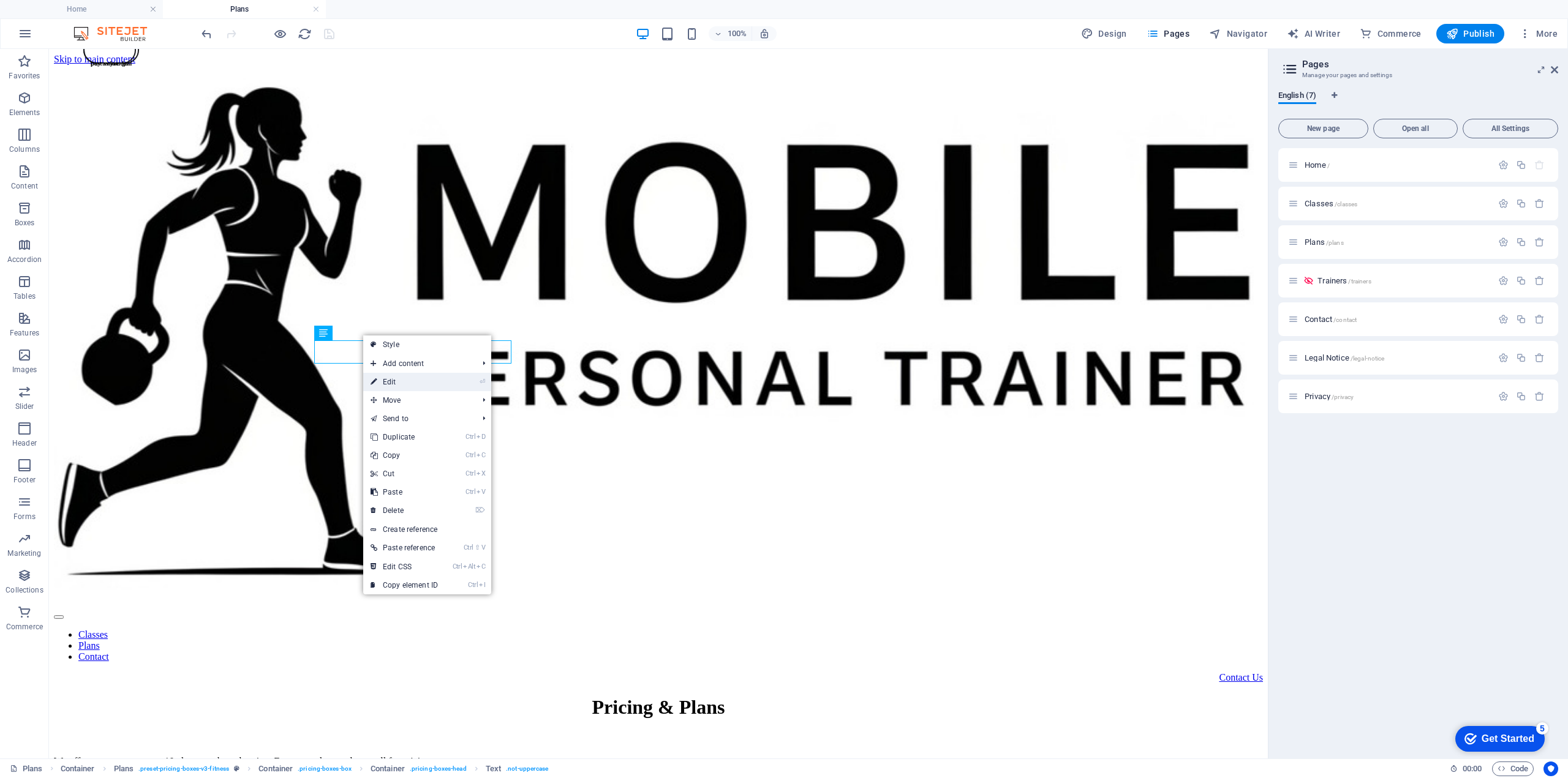
drag, startPoint x: 394, startPoint y: 378, endPoint x: 157, endPoint y: 310, distance: 246.6
click at [394, 378] on link "⏎ Edit" at bounding box center [404, 382] width 82 height 18
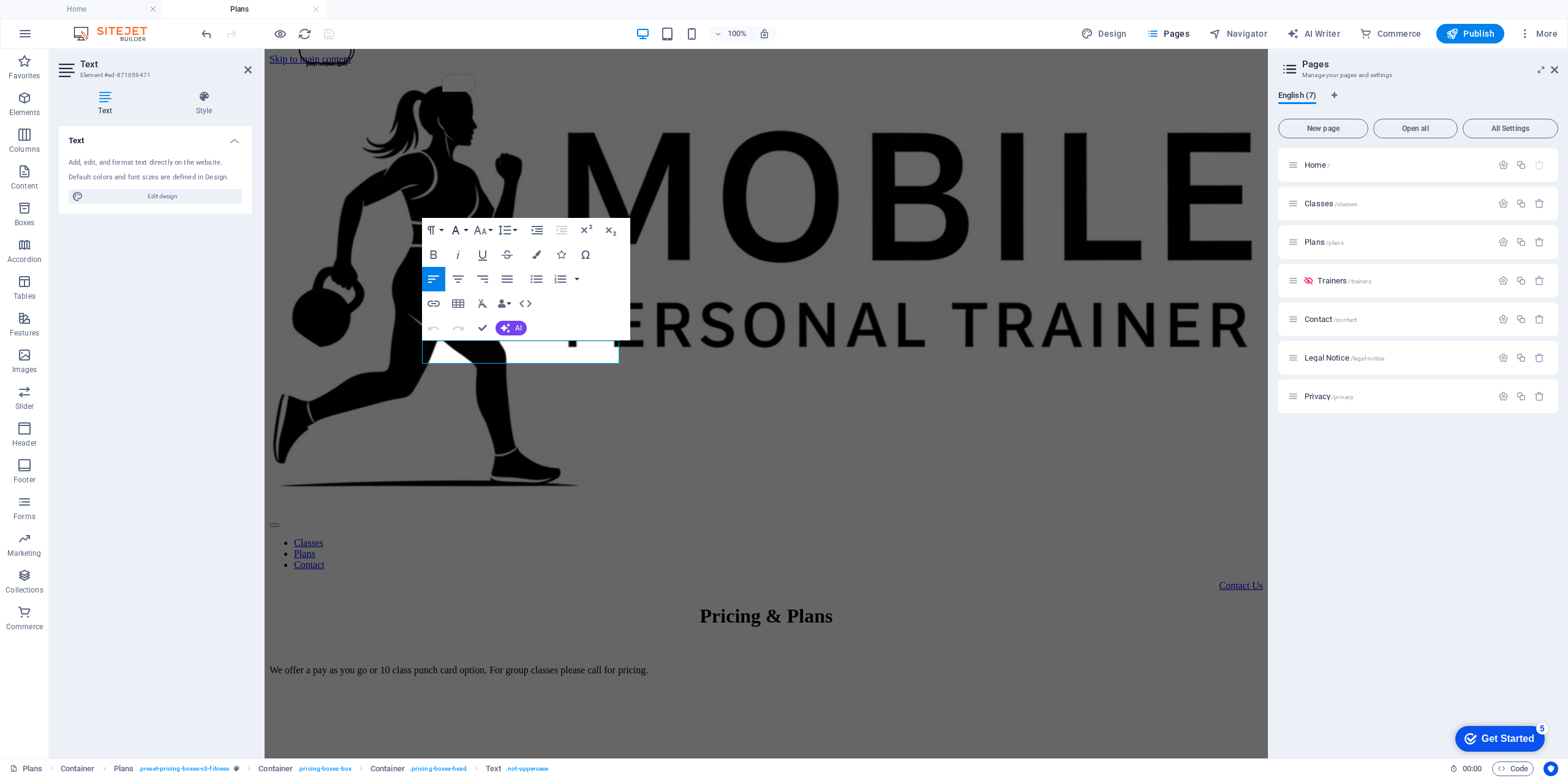
click at [464, 231] on button "Font Family" at bounding box center [459, 230] width 24 height 25
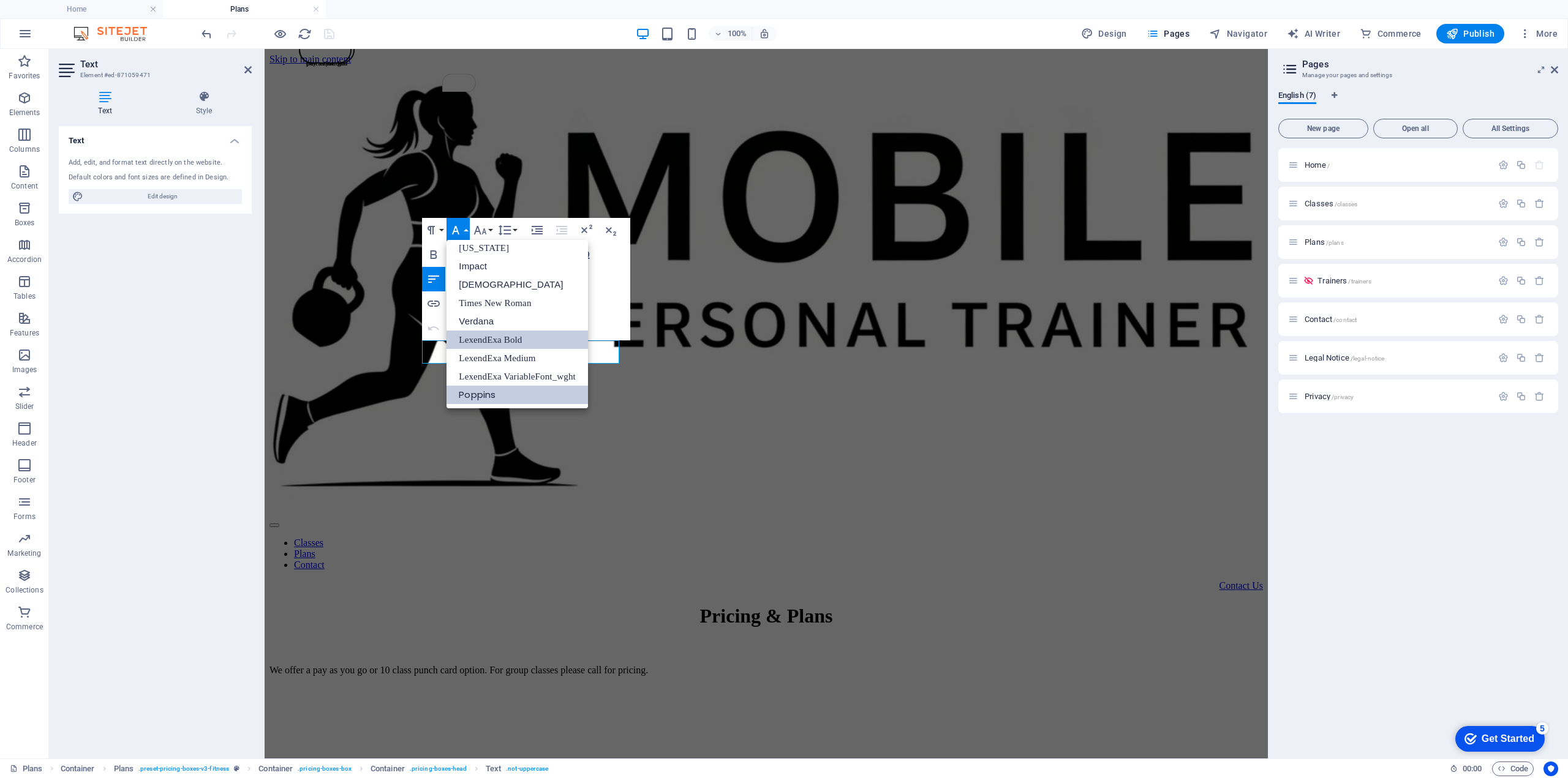
click at [524, 336] on link "LexendExa Bold" at bounding box center [518, 340] width 142 height 18
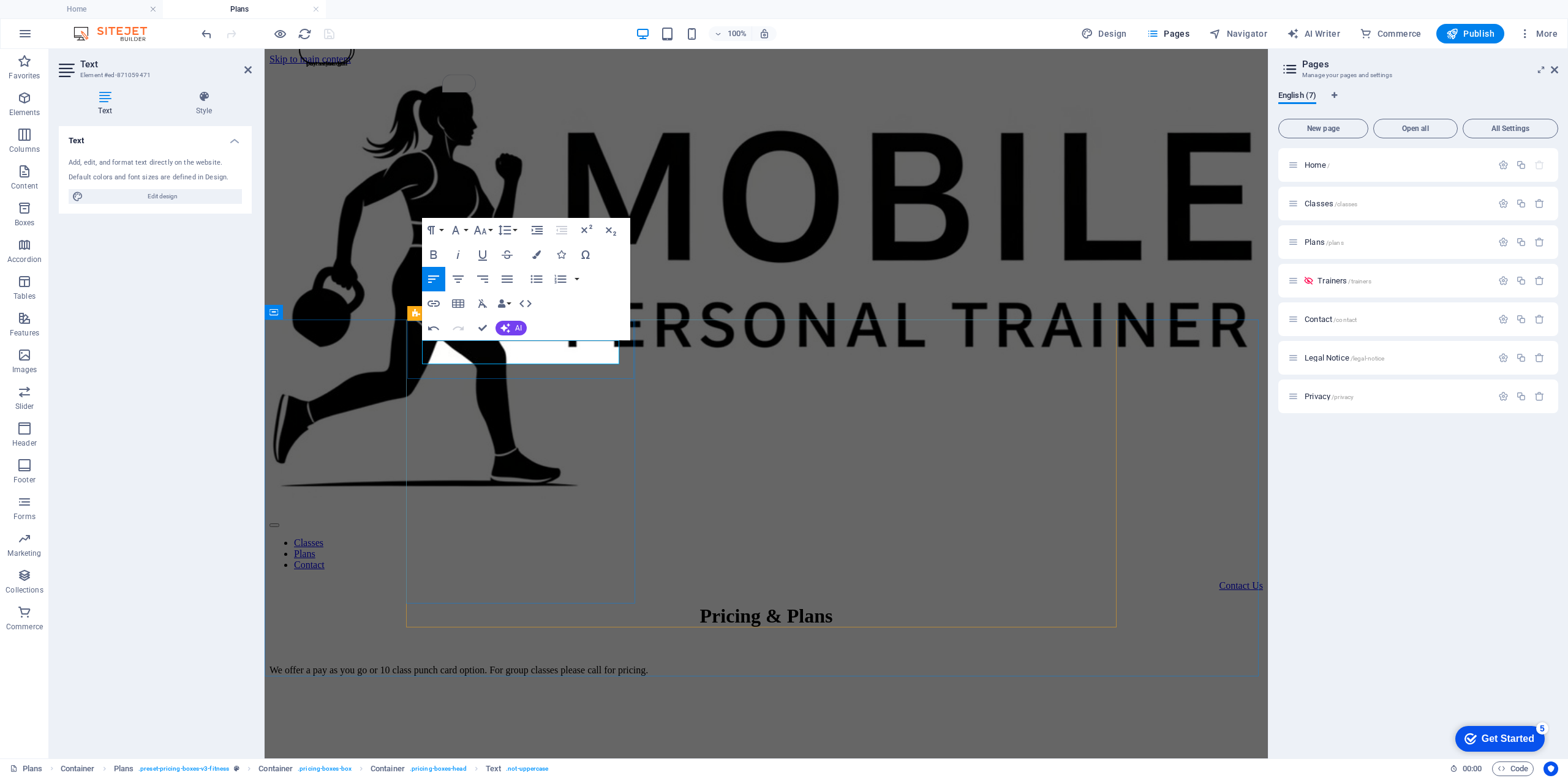
drag, startPoint x: 528, startPoint y: 351, endPoint x: 421, endPoint y: 351, distance: 107.0
click at [457, 231] on icon "button" at bounding box center [456, 230] width 7 height 8
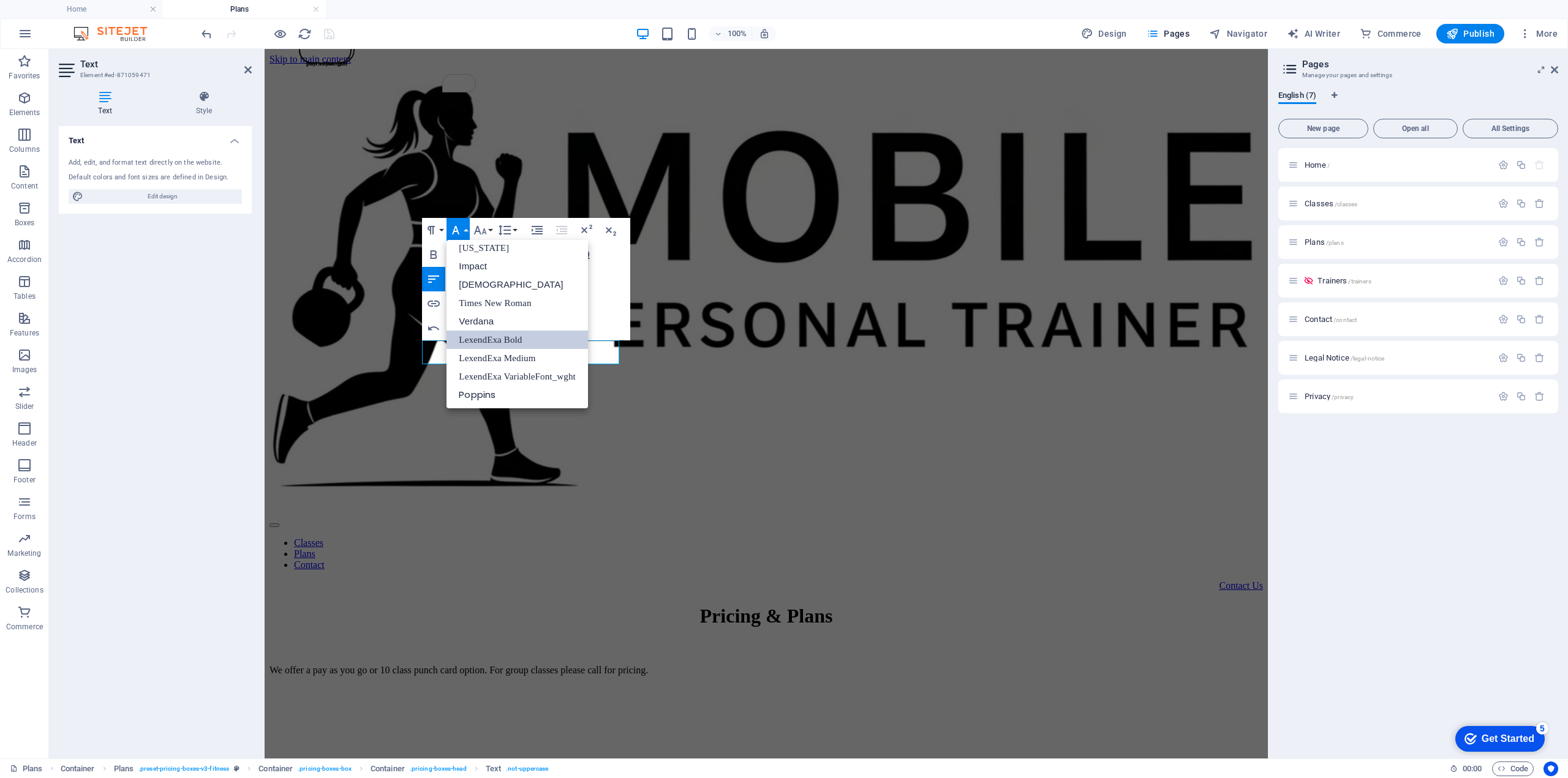
click at [508, 336] on link "LexendExa Bold" at bounding box center [518, 340] width 142 height 18
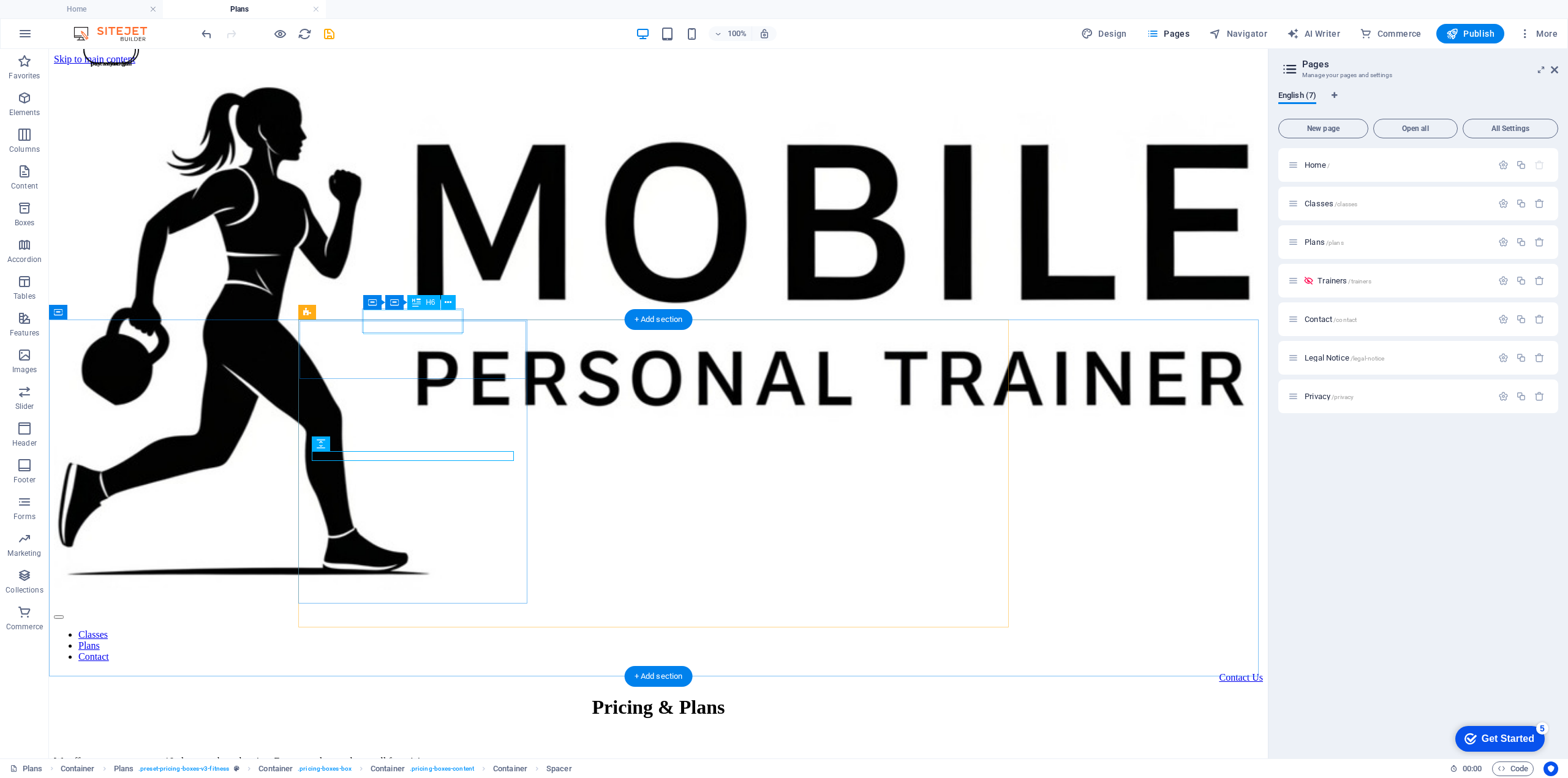
click at [134, 88] on div "pay as you go" at bounding box center [109, 63] width 50 height 50
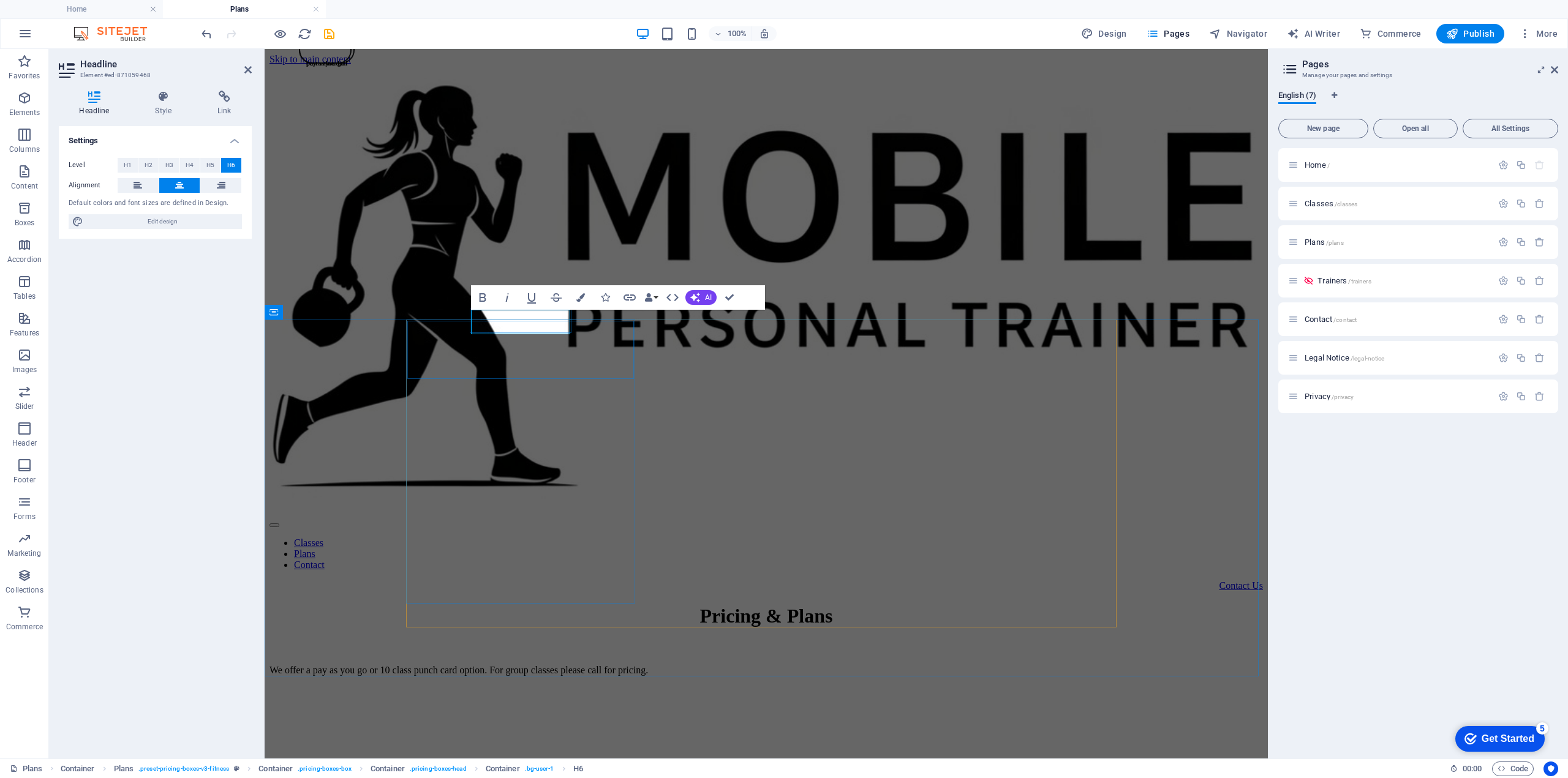
click at [344, 67] on span "​pay as you go" at bounding box center [325, 63] width 38 height 7
click at [345, 67] on span "pay-as you go" at bounding box center [325, 63] width 39 height 7
drag, startPoint x: 541, startPoint y: 321, endPoint x: 547, endPoint y: 323, distance: 6.3
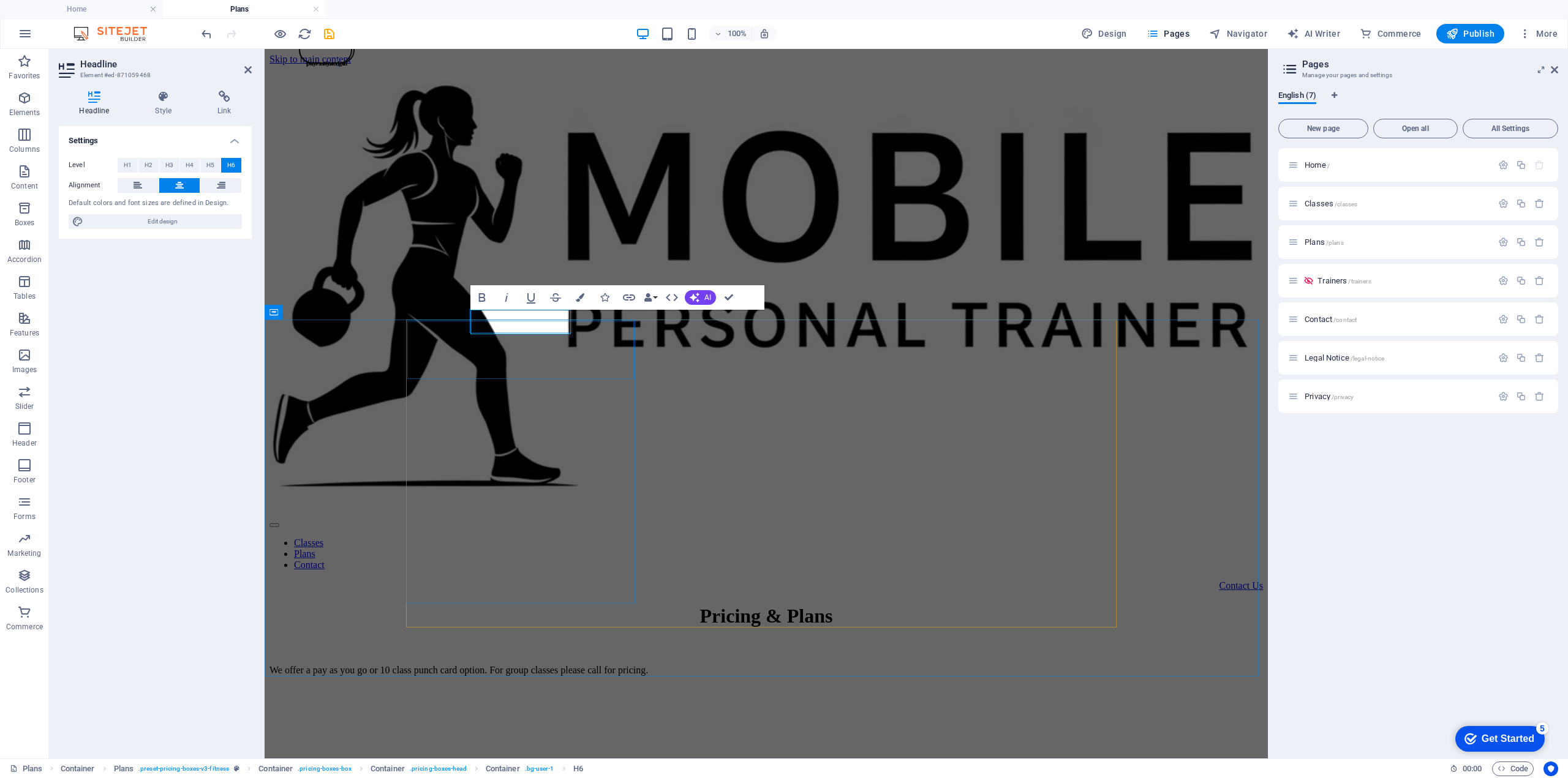
click at [345, 67] on span "pay-as-you go" at bounding box center [325, 63] width 39 height 7
click at [787, 606] on div "Pricing & Plans We offer a pay as you go or 10 class punch card option. For gro…" at bounding box center [766, 641] width 993 height 71
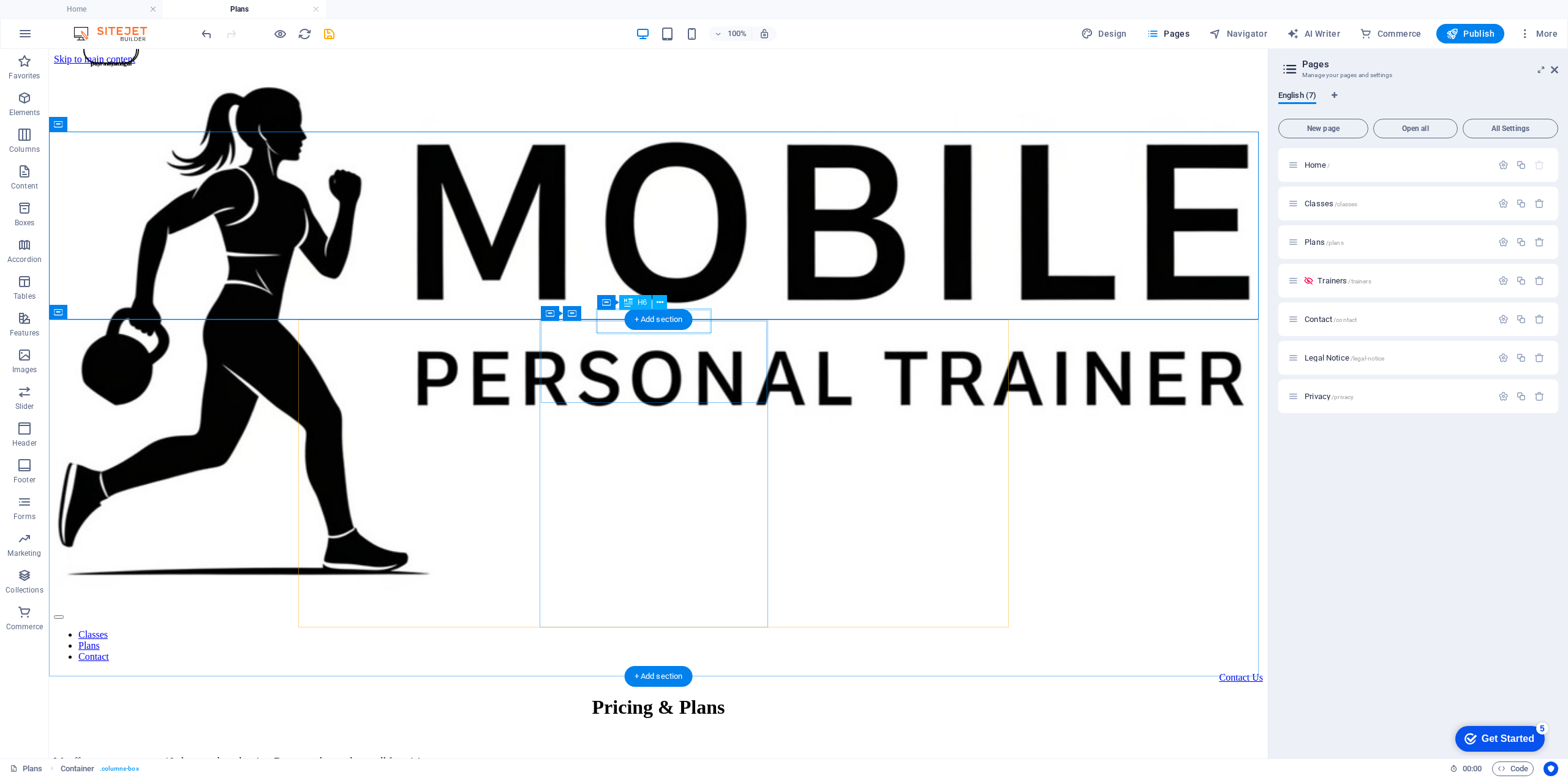
click at [138, 88] on div "best value deal" at bounding box center [111, 63] width 54 height 50
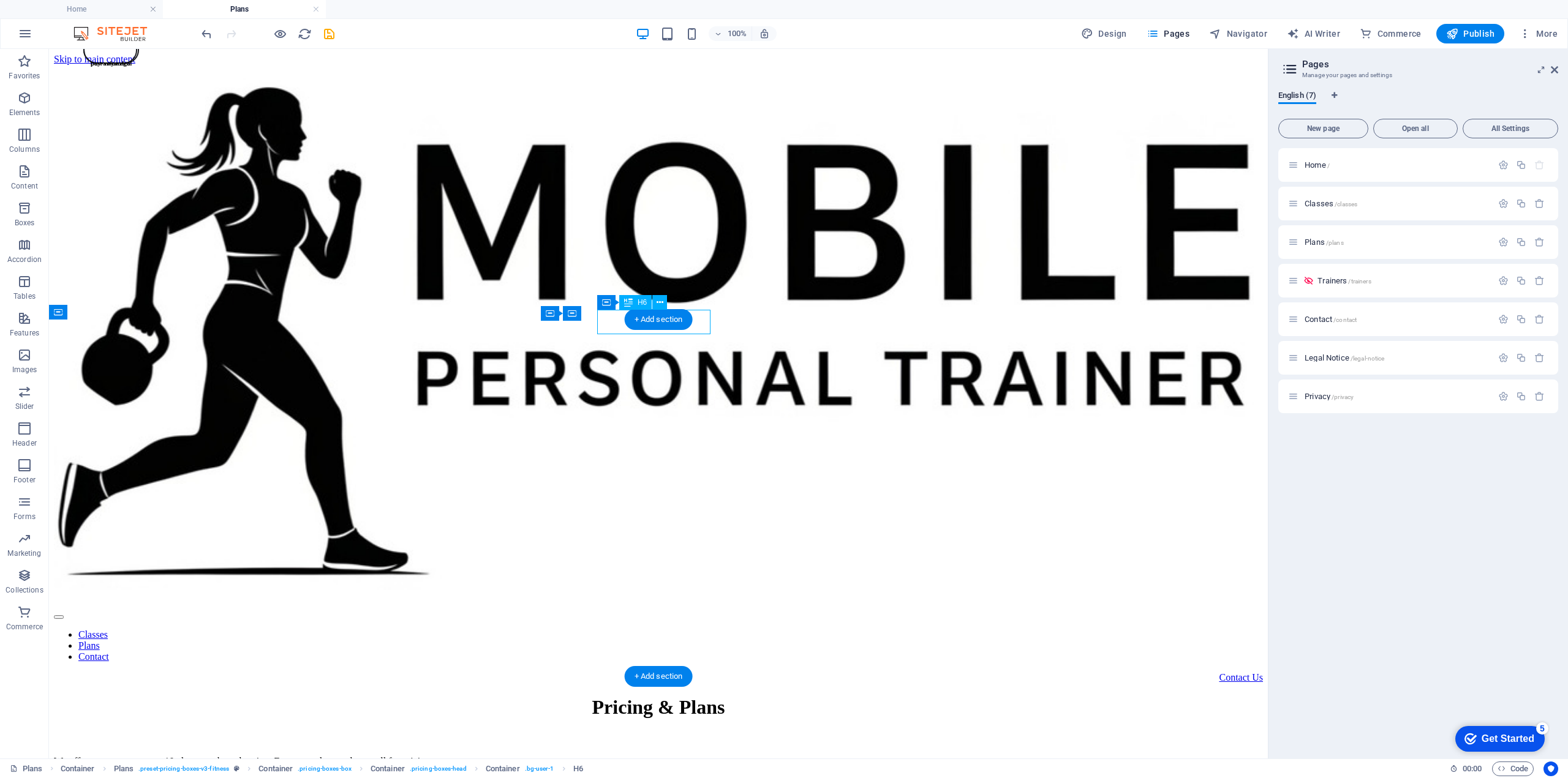
click at [138, 88] on div "best value deal" at bounding box center [111, 63] width 54 height 50
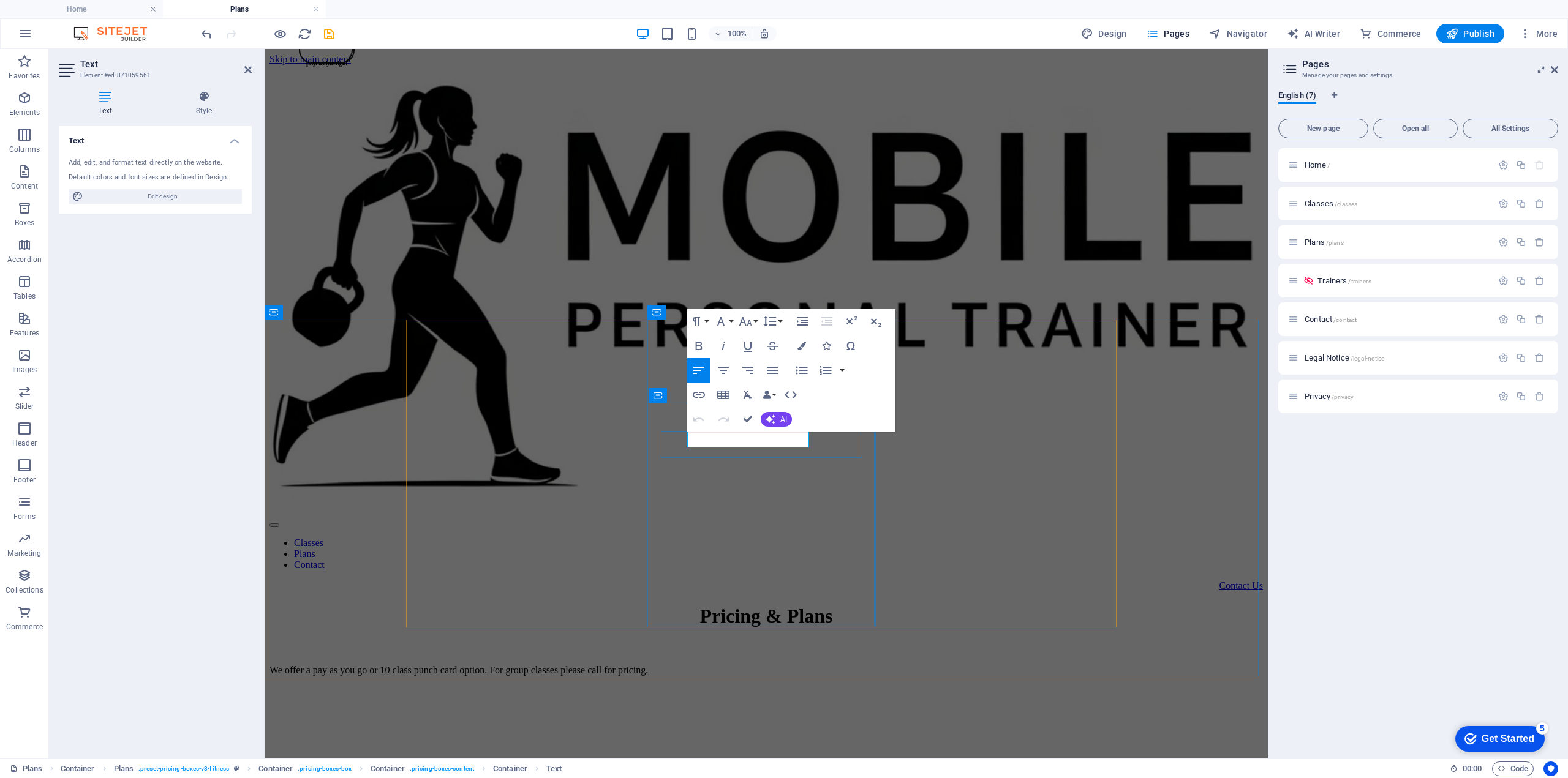
click at [979, 606] on div "Pricing & Plans We offer a pay as you go or 10 class punch card option. For gro…" at bounding box center [766, 641] width 993 height 71
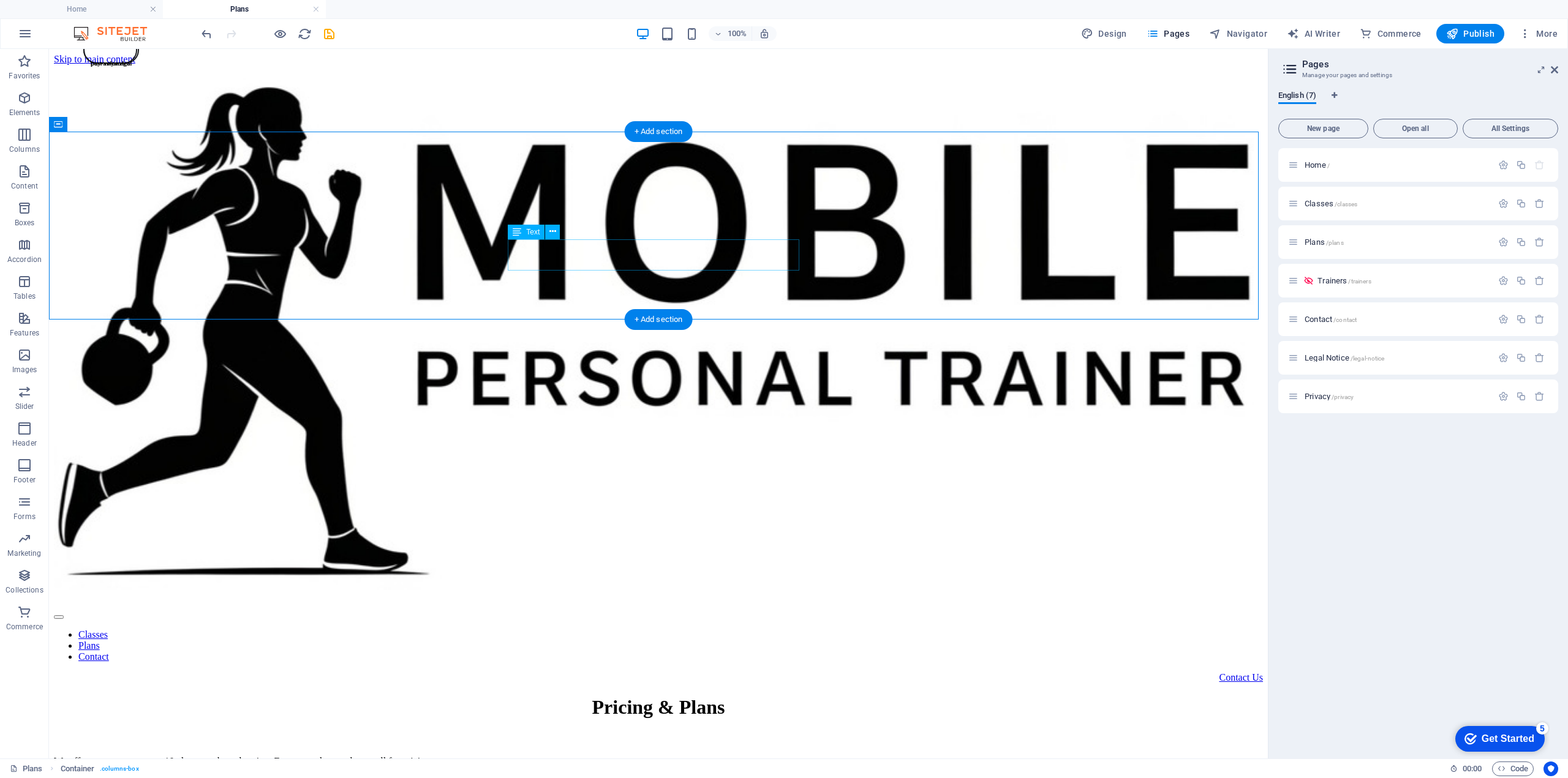
click at [597, 756] on div "We offer a pay as you go or 10 class punch card option. For group classes pleas…" at bounding box center [658, 762] width 1209 height 11
click at [606, 756] on div "We offer a pay as you go or 10 class punch card option. For group classes pleas…" at bounding box center [658, 762] width 1209 height 11
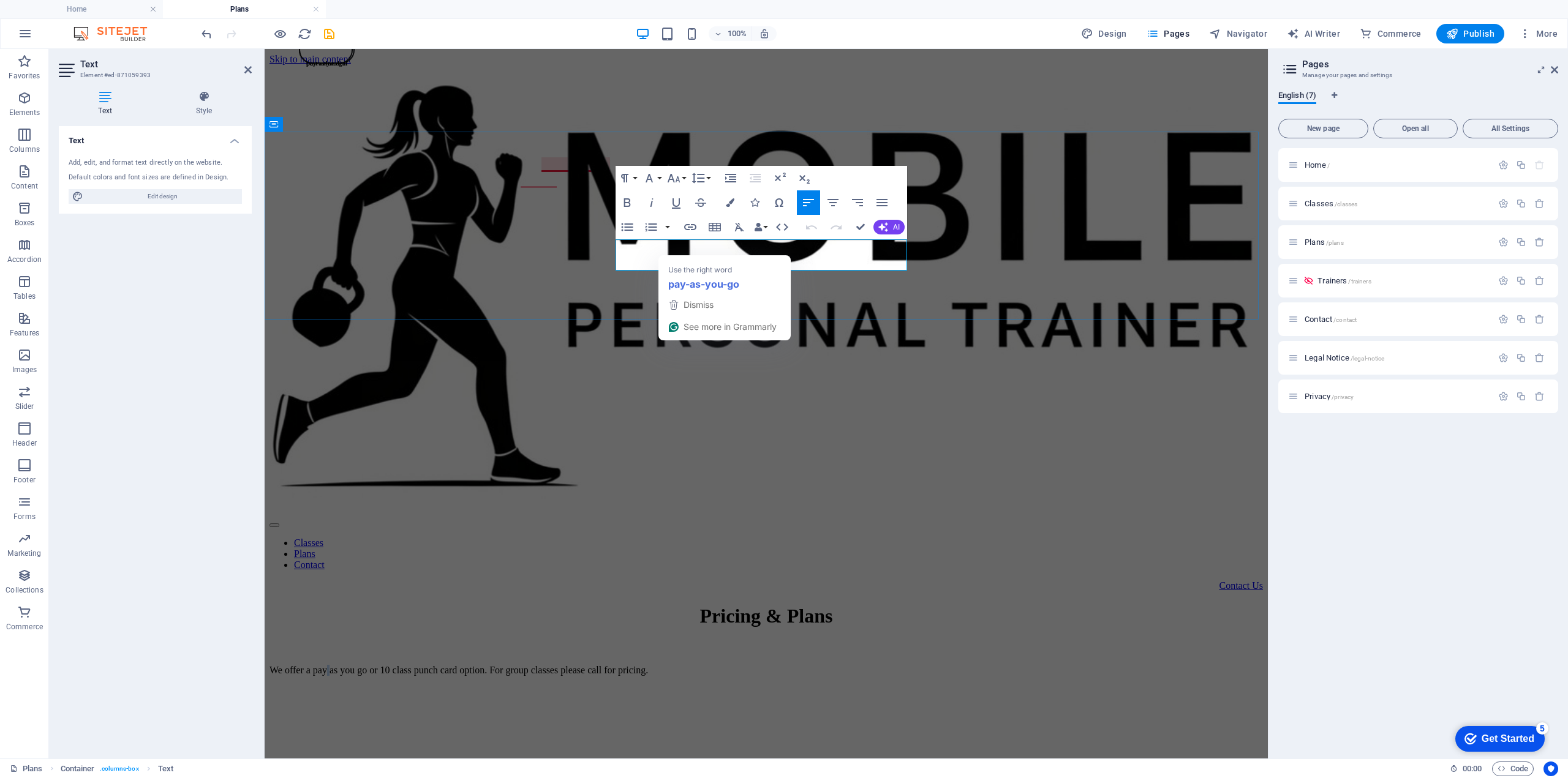
click at [688, 665] on p "We offer a pay as you go or 10 class punch card option. For group classes pleas…" at bounding box center [766, 671] width 993 height 11
click at [698, 278] on strong "pay-as-you-go" at bounding box center [704, 283] width 71 height 15
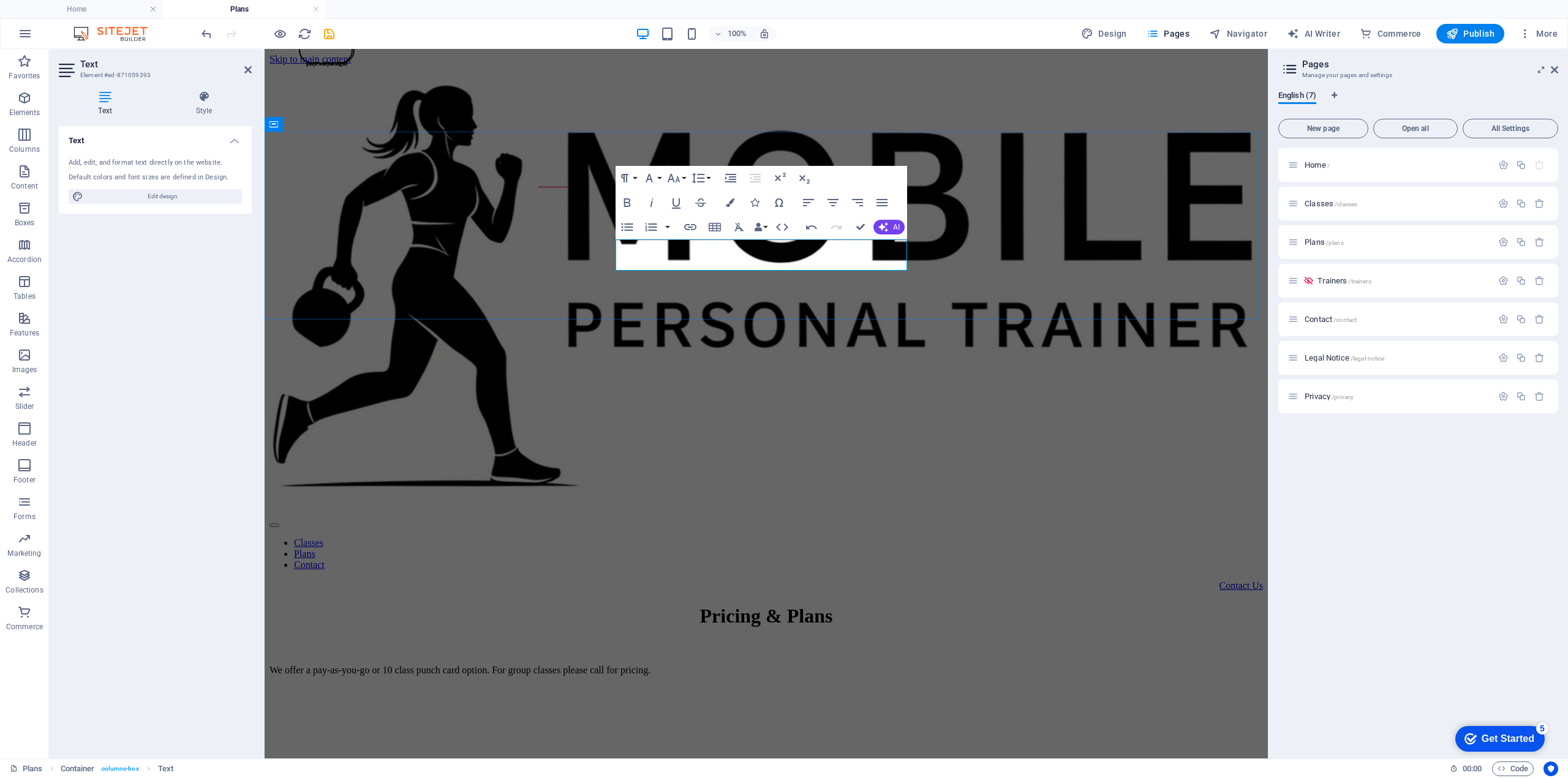
click at [758, 665] on p "We offer a pay-as-you-go or 10 class punch card option. For group classes pleas…" at bounding box center [766, 671] width 993 height 11
click at [935, 606] on div "Pricing & Plans We offer a pay-as-you-go or a 10-class punch card option. For g…" at bounding box center [766, 641] width 993 height 71
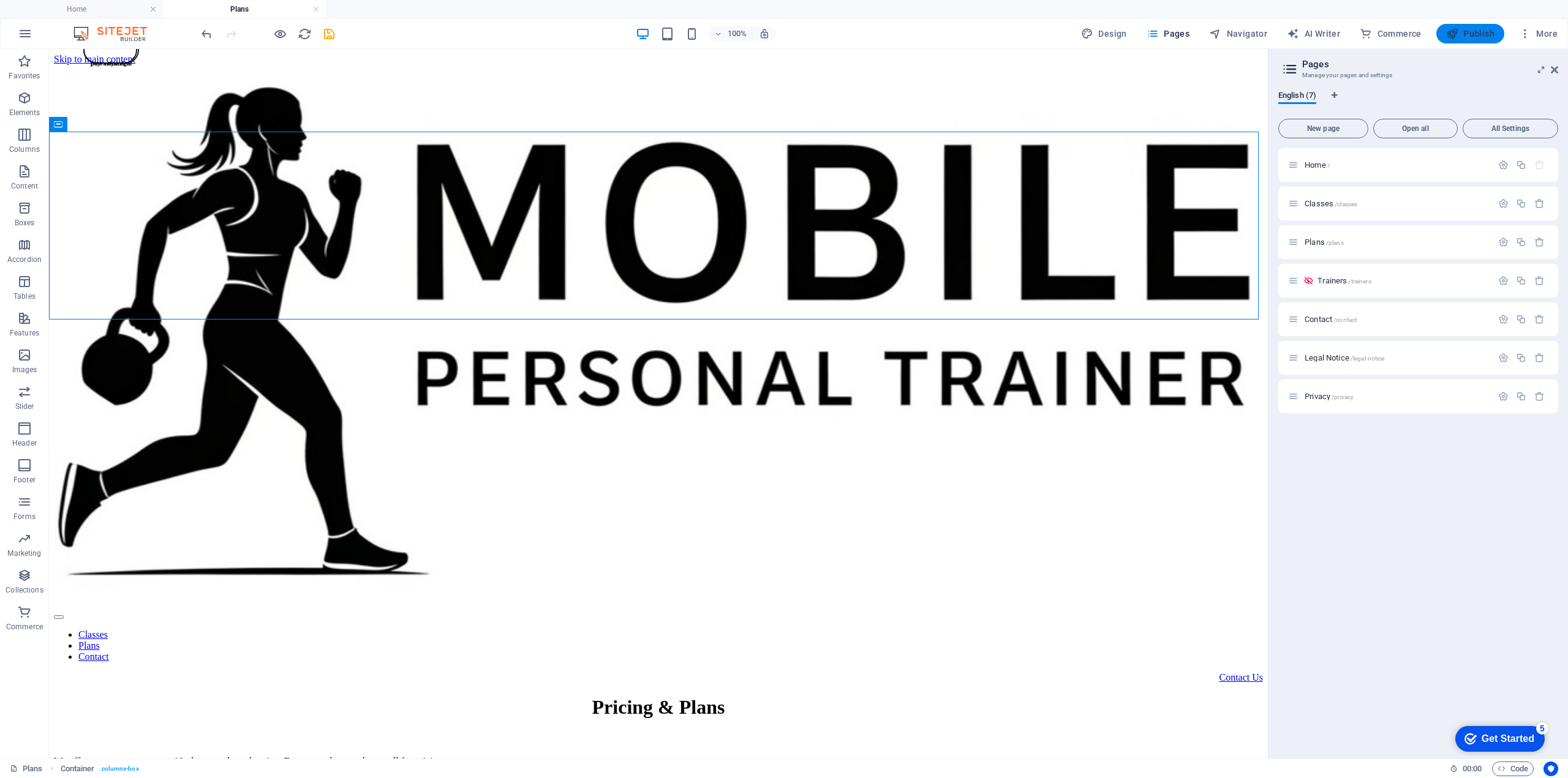
click at [1469, 34] on span "Publish" at bounding box center [1470, 33] width 48 height 12
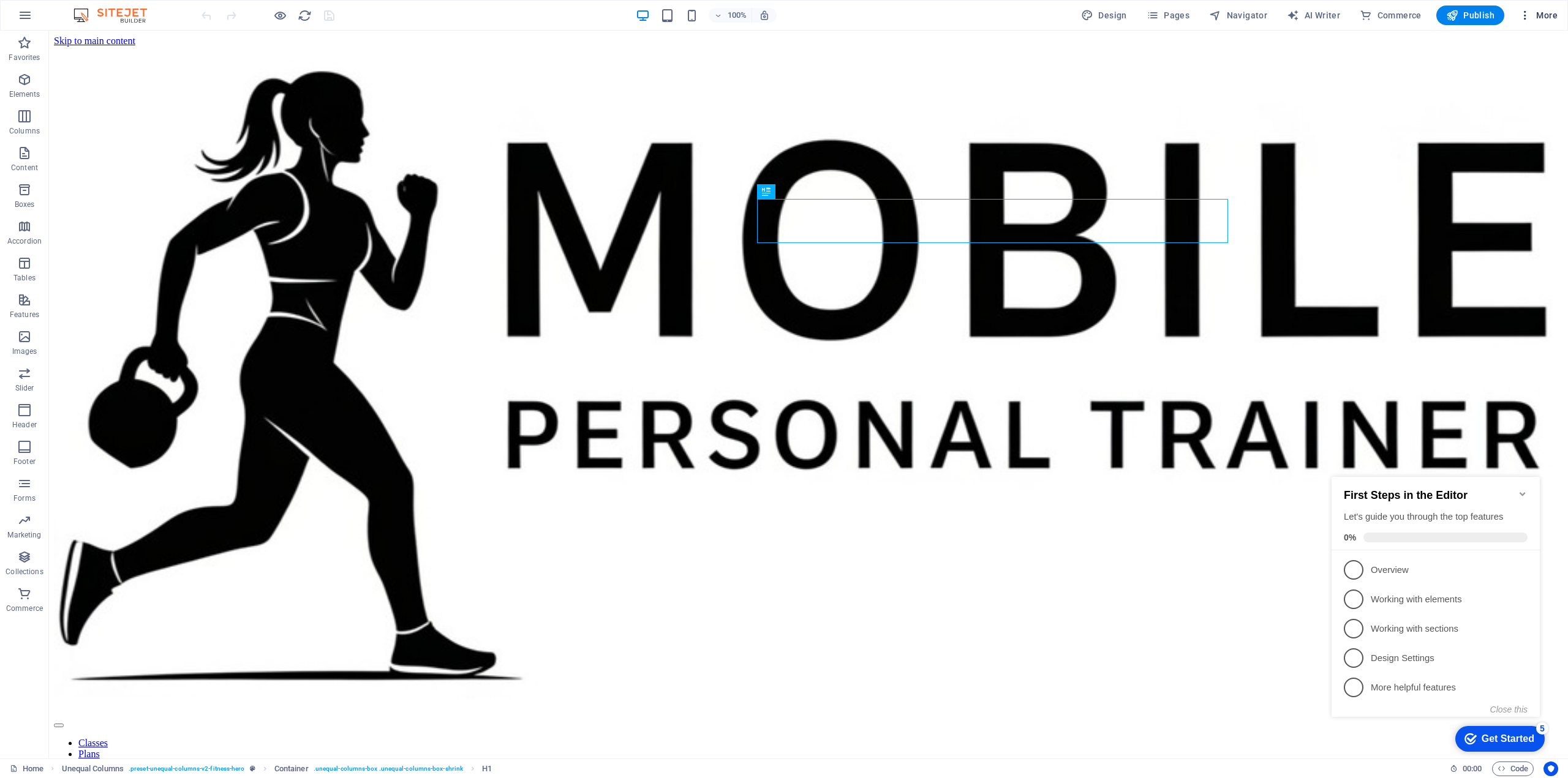
click at [1541, 13] on span "More" at bounding box center [1538, 15] width 39 height 12
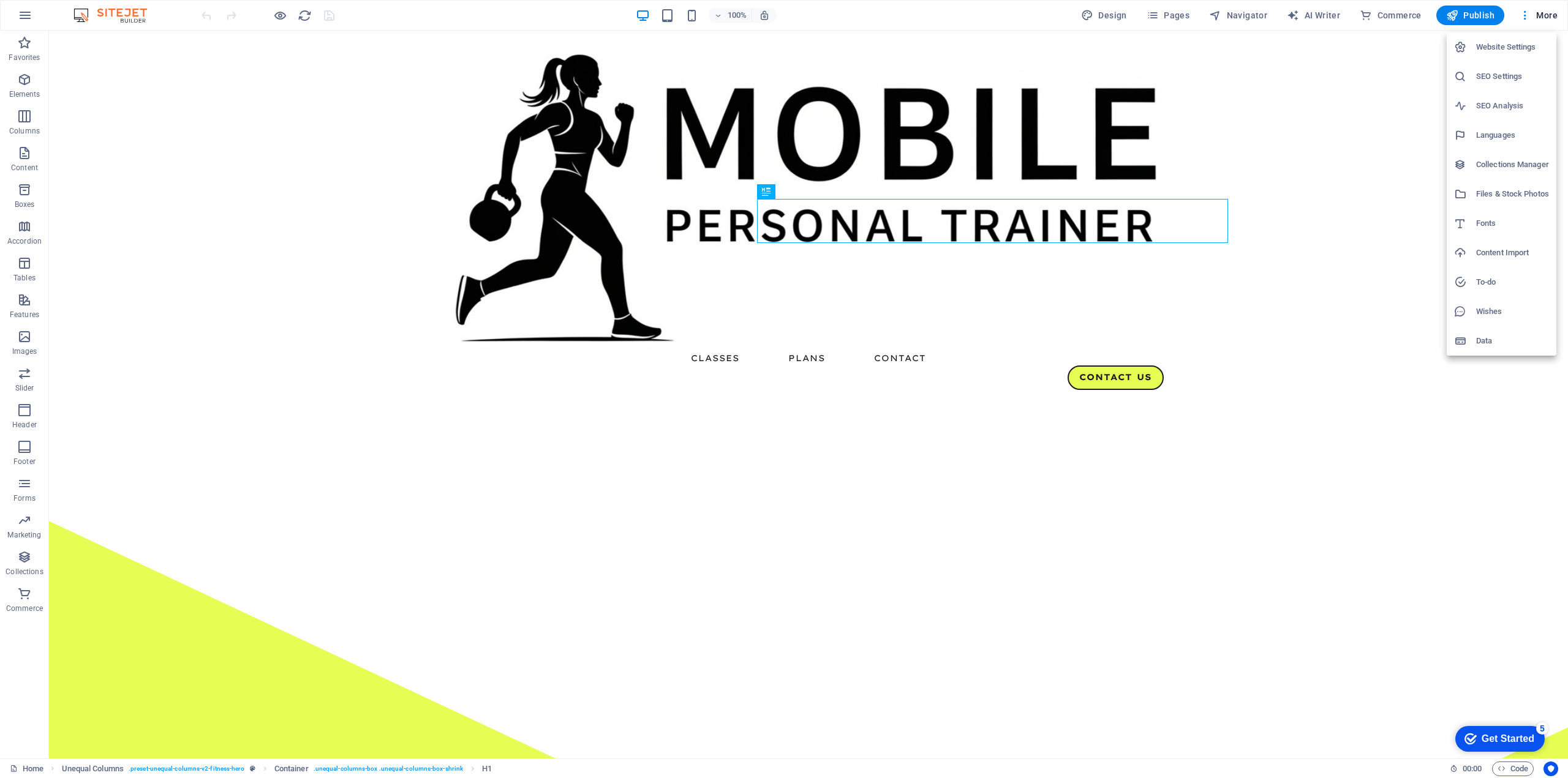
click at [1504, 71] on h6 "SEO Settings" at bounding box center [1513, 76] width 73 height 15
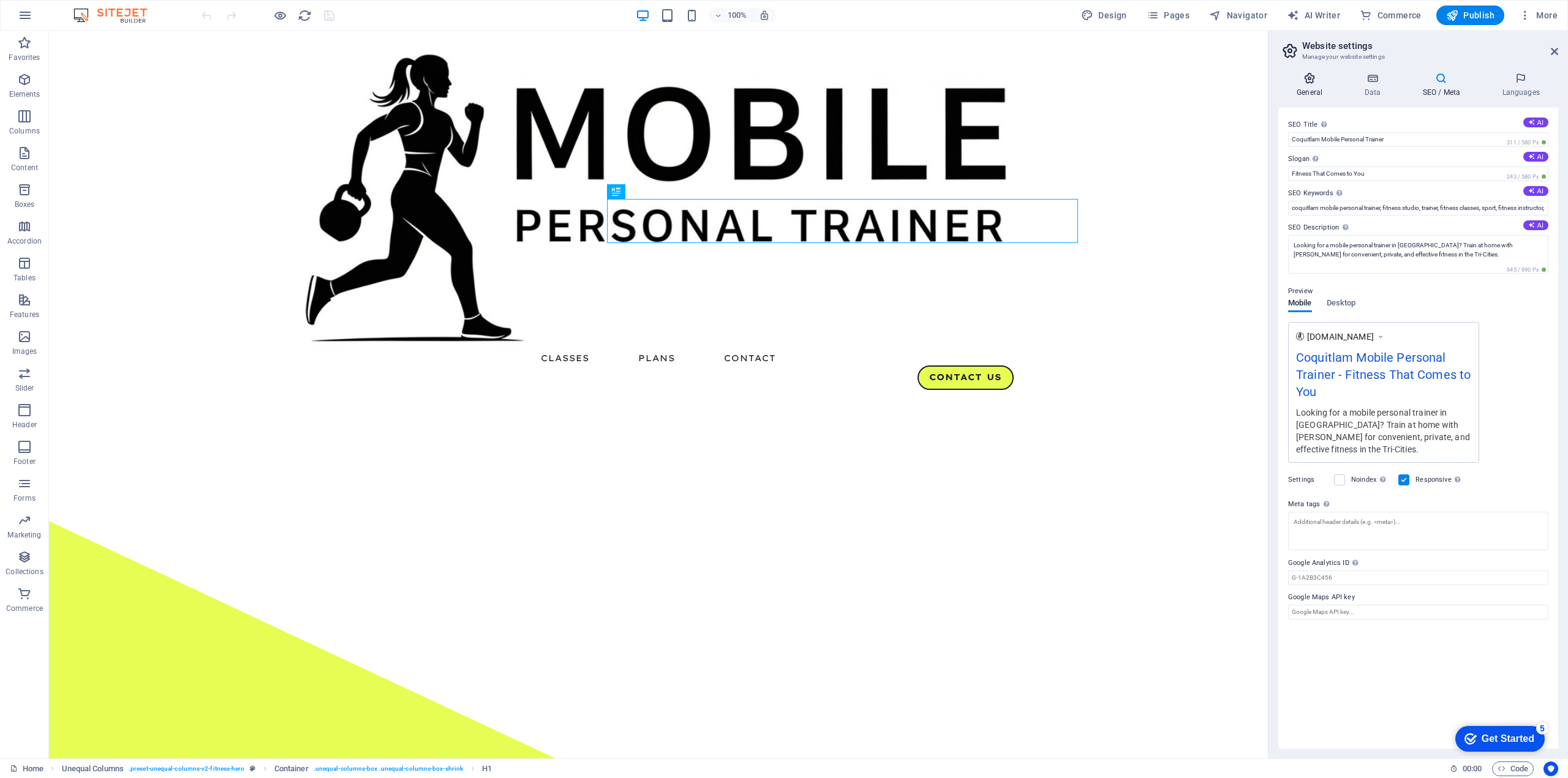
click at [1313, 82] on icon at bounding box center [1309, 78] width 63 height 12
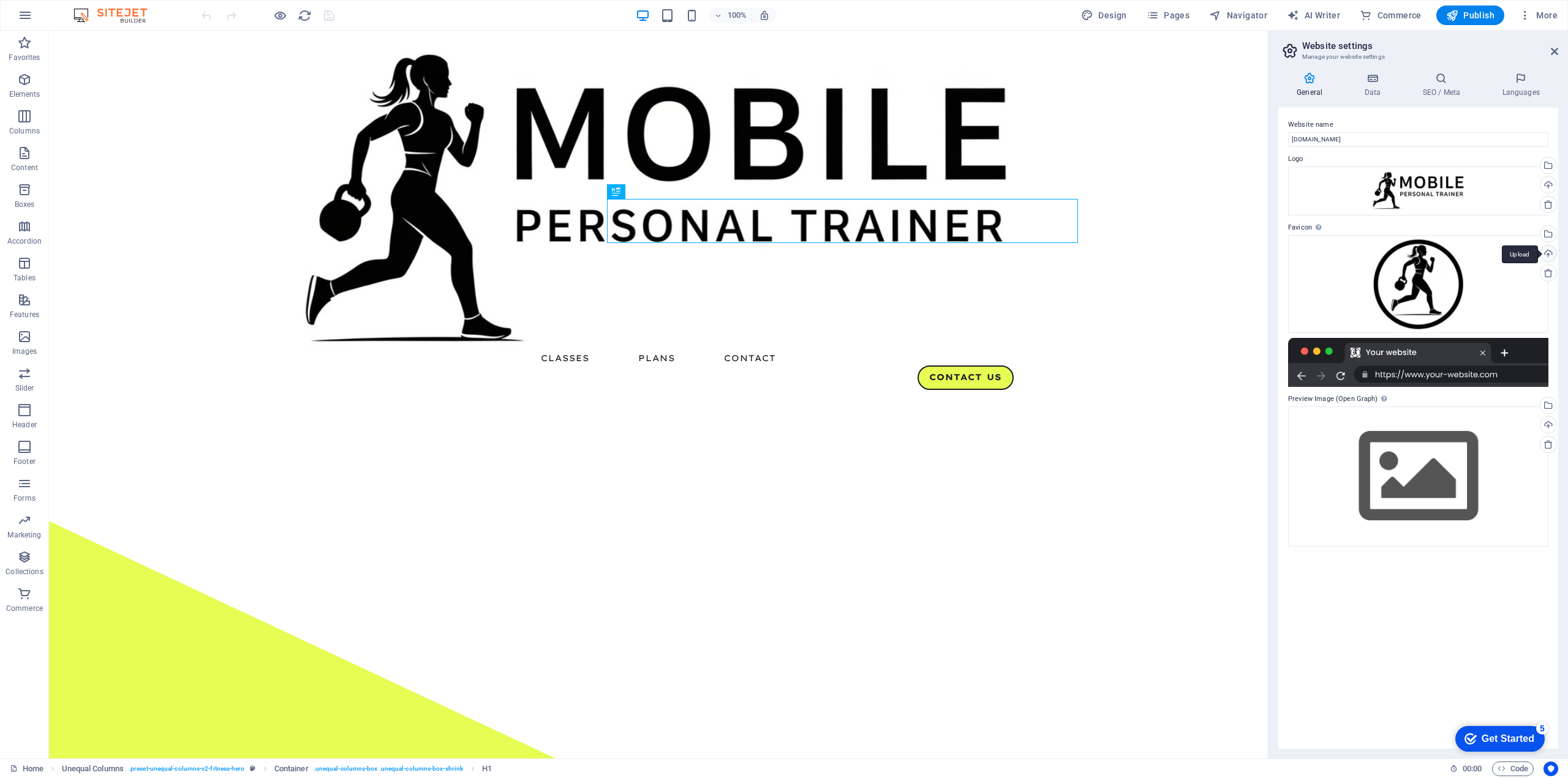
click at [1545, 251] on div "Upload" at bounding box center [1547, 255] width 18 height 18
click at [1473, 12] on span "Publish" at bounding box center [1470, 15] width 48 height 12
